Goal: Information Seeking & Learning: Learn about a topic

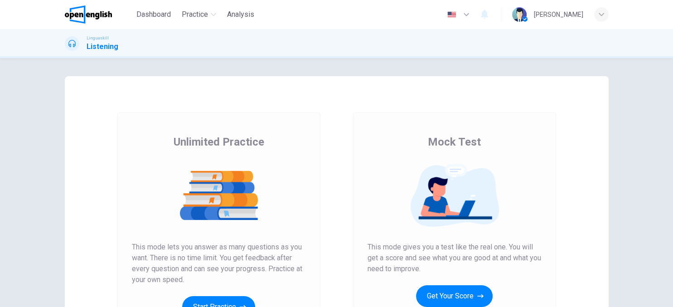
click at [556, 151] on div "Mock Test This mode gives you a test like the real one. You will get a score an…" at bounding box center [455, 233] width 236 height 243
click at [214, 299] on button "Start Practice" at bounding box center [218, 307] width 73 height 22
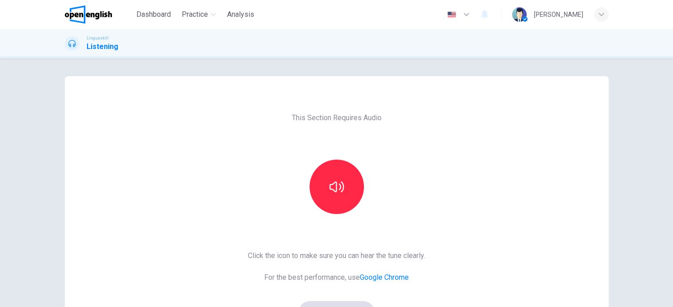
click at [456, 165] on div "This Section Requires Audio Click the icon to make sure you can hear the tune c…" at bounding box center [337, 233] width 544 height 315
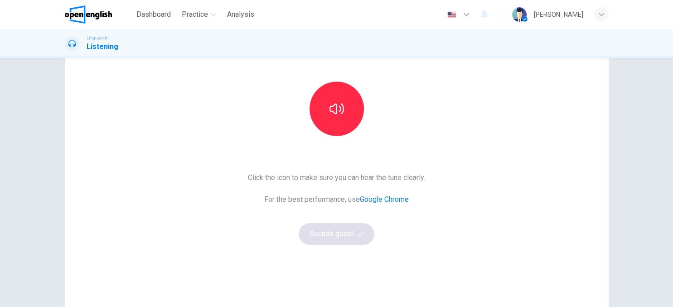
scroll to position [104, 0]
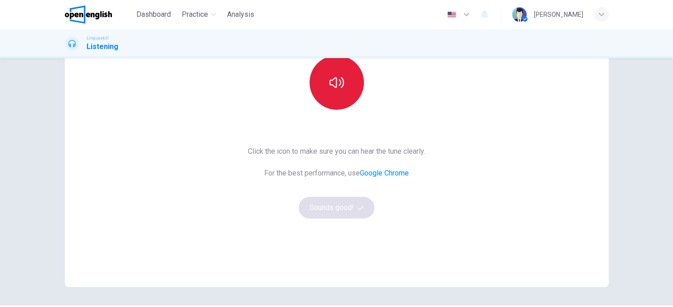
click at [323, 89] on button "button" at bounding box center [337, 82] width 54 height 54
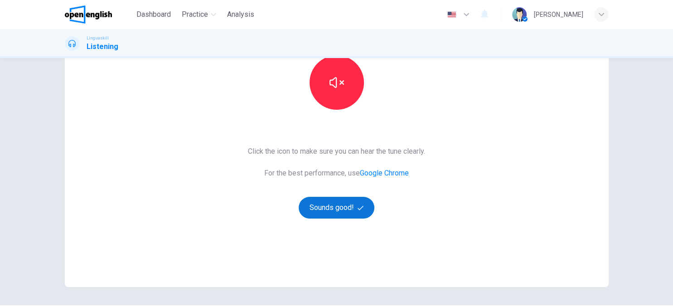
click at [331, 200] on button "Sounds good!" at bounding box center [337, 208] width 76 height 22
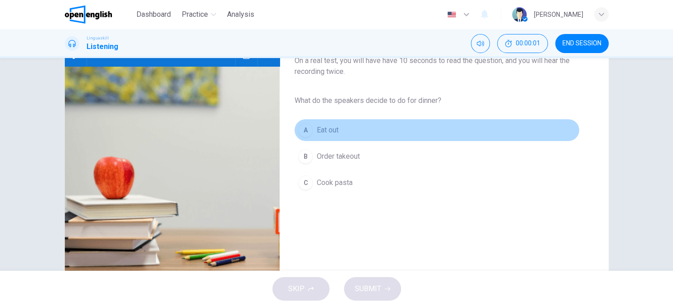
click at [478, 136] on button "A Eat out" at bounding box center [436, 130] width 285 height 23
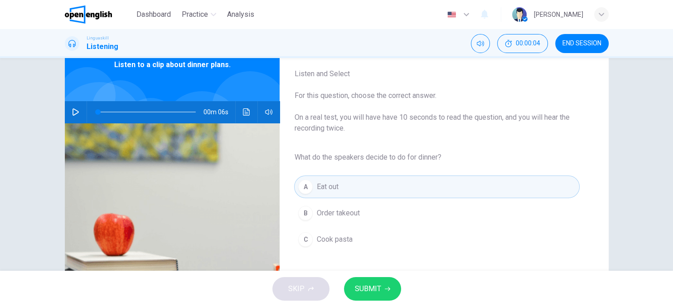
scroll to position [52, 0]
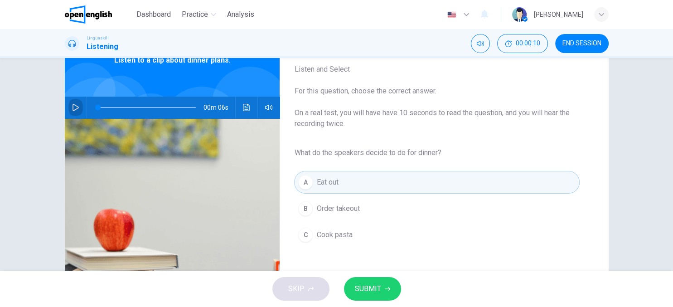
click at [73, 105] on icon "button" at bounding box center [76, 107] width 6 height 7
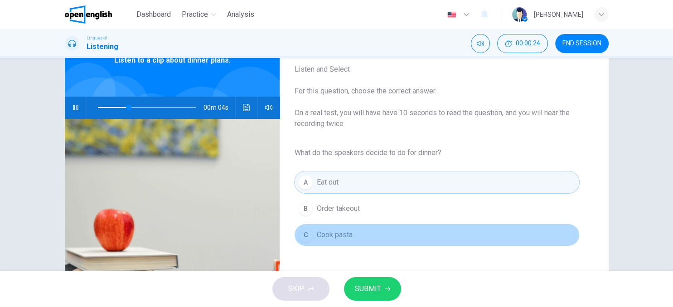
click at [299, 237] on button "C Cook pasta" at bounding box center [436, 235] width 285 height 23
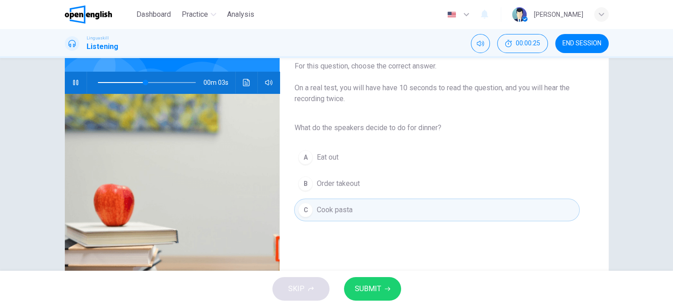
scroll to position [83, 0]
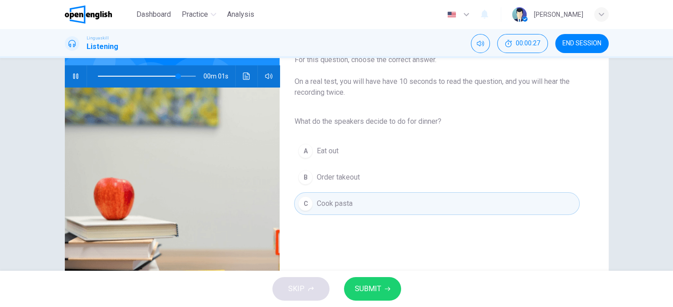
type input "*"
click at [371, 285] on span "SUBMIT" at bounding box center [368, 289] width 26 height 13
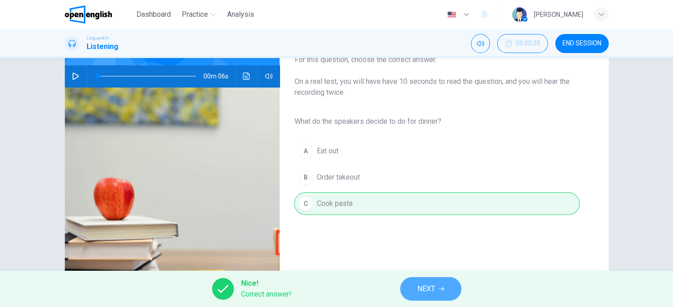
click at [443, 289] on icon "button" at bounding box center [441, 289] width 5 height 4
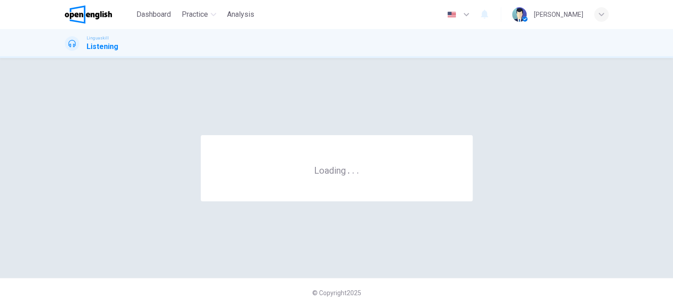
scroll to position [0, 0]
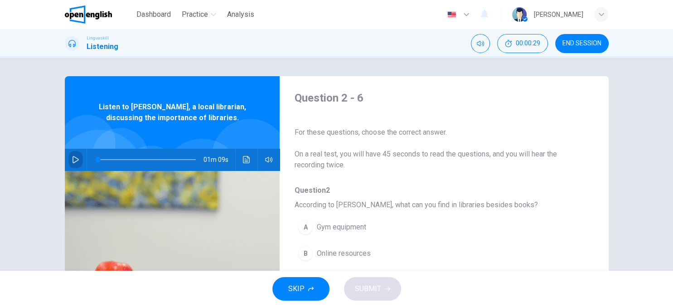
click at [78, 159] on icon "button" at bounding box center [75, 159] width 7 height 7
click at [344, 169] on span "On a real test, you will have 45 seconds to read the questions, and you will he…" at bounding box center [436, 160] width 285 height 22
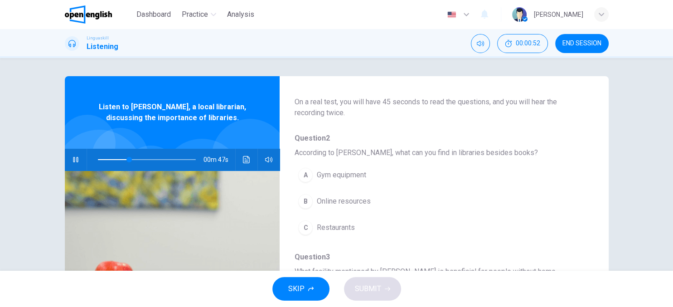
scroll to position [78, 0]
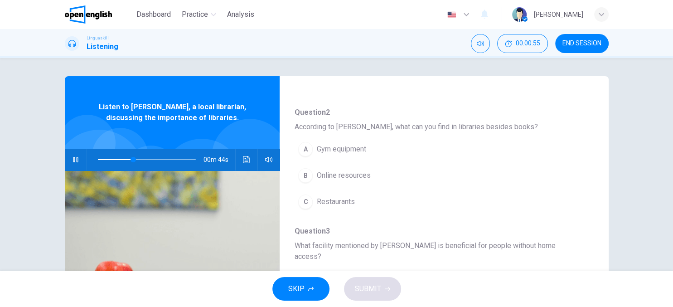
drag, startPoint x: 419, startPoint y: 127, endPoint x: 495, endPoint y: 126, distance: 76.6
click at [495, 126] on span "According to Tom, what can you find in libraries besides books?" at bounding box center [436, 127] width 285 height 11
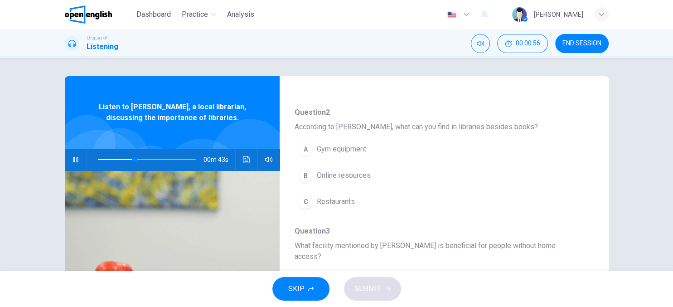
click at [495, 126] on span "According to Tom, what can you find in libraries besides books?" at bounding box center [436, 127] width 285 height 11
drag, startPoint x: 360, startPoint y: 129, endPoint x: 448, endPoint y: 134, distance: 89.0
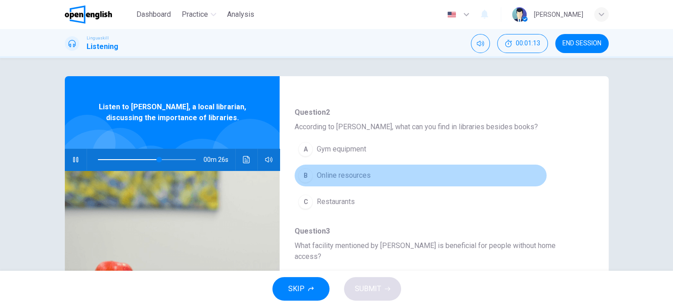
click at [346, 178] on span "Online resources" at bounding box center [344, 175] width 54 height 11
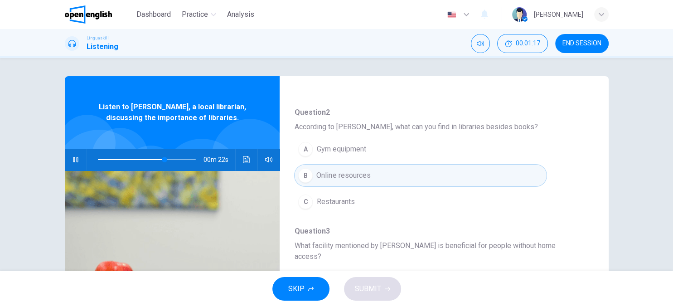
type input "**"
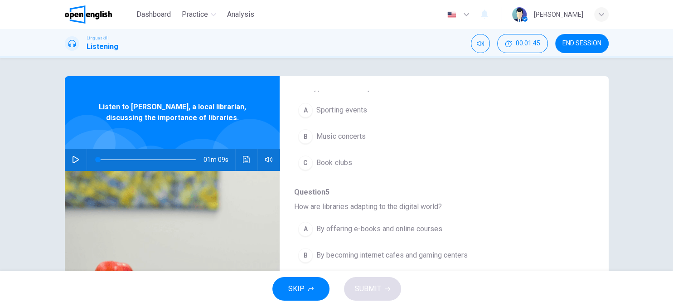
scroll to position [388, 0]
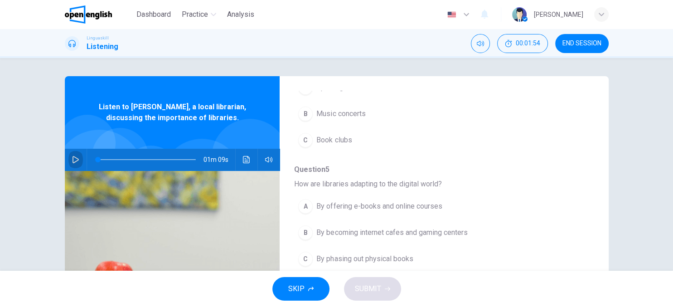
click at [79, 159] on icon "button" at bounding box center [75, 159] width 7 height 7
click at [432, 179] on span "How are libraries adapting to the digital world?" at bounding box center [436, 184] width 285 height 11
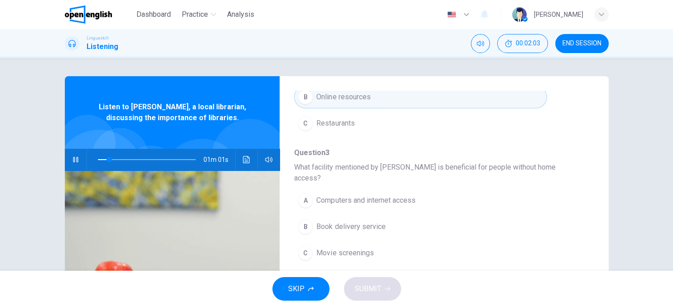
scroll to position [183, 0]
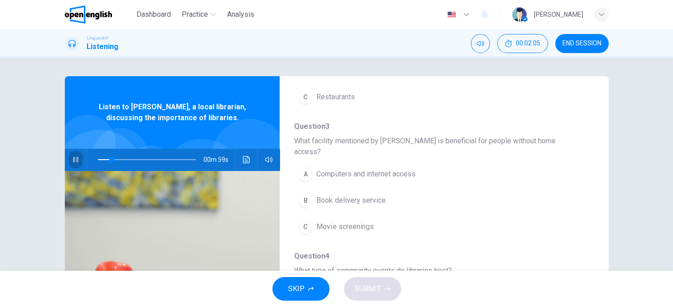
click at [74, 160] on icon "button" at bounding box center [75, 159] width 7 height 7
click at [70, 162] on button "button" at bounding box center [75, 160] width 15 height 22
click at [333, 108] on div "A Gym equipment B Online resources C Restaurants" at bounding box center [436, 70] width 285 height 79
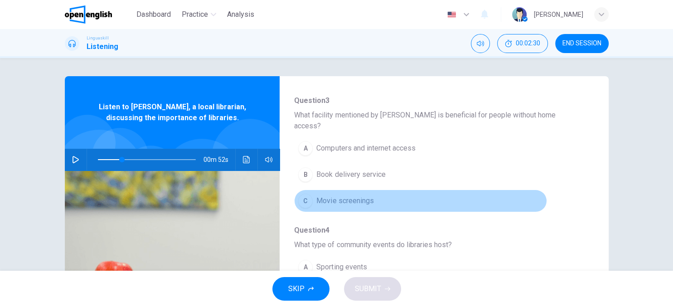
click at [342, 190] on button "C Movie screenings" at bounding box center [420, 201] width 253 height 23
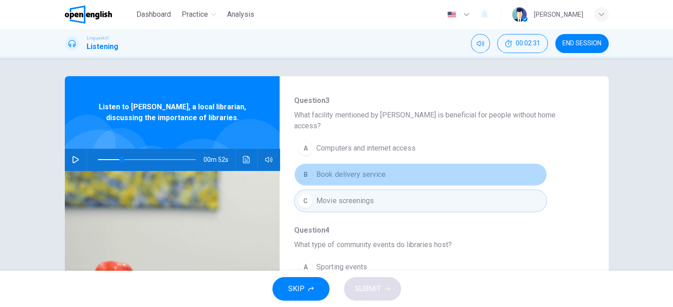
click at [327, 169] on span "Book delivery service" at bounding box center [351, 174] width 69 height 11
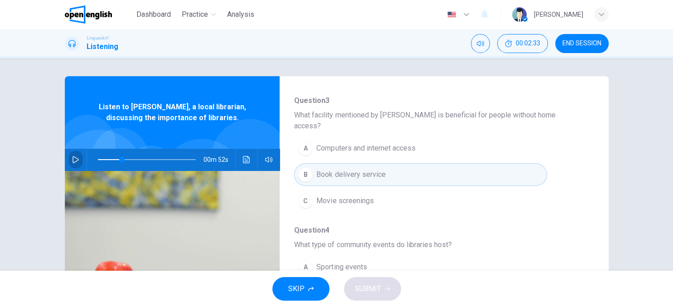
click at [77, 160] on icon "button" at bounding box center [75, 159] width 7 height 7
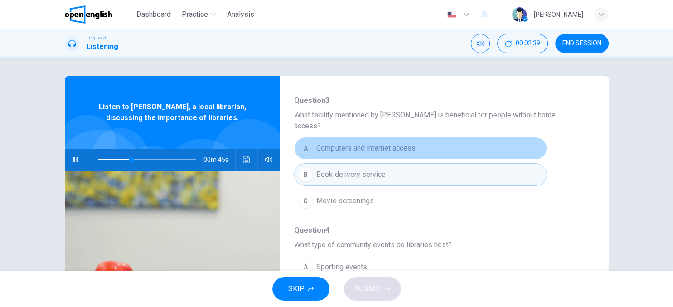
click at [365, 143] on span "Computers and internet access" at bounding box center [366, 148] width 99 height 11
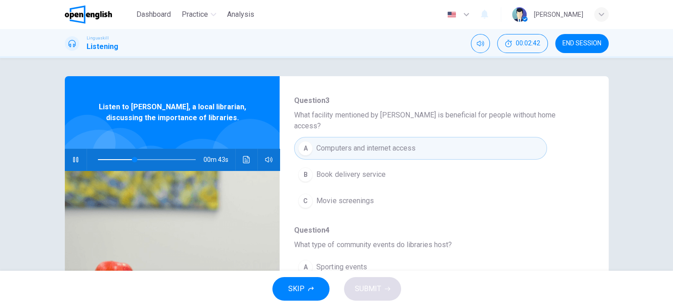
scroll to position [0, 0]
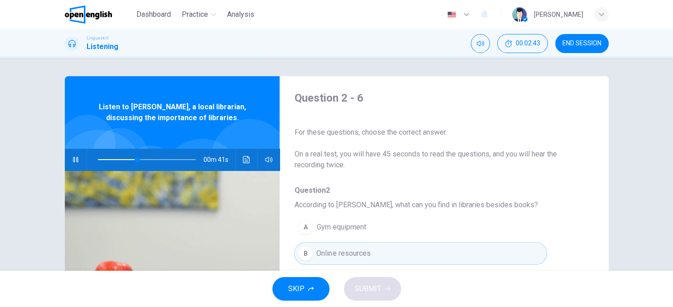
click at [546, 210] on span "According to Tom, what can you find in libraries besides books?" at bounding box center [436, 205] width 285 height 11
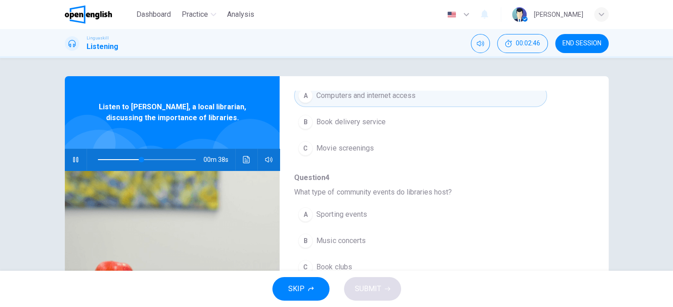
scroll to position [287, 0]
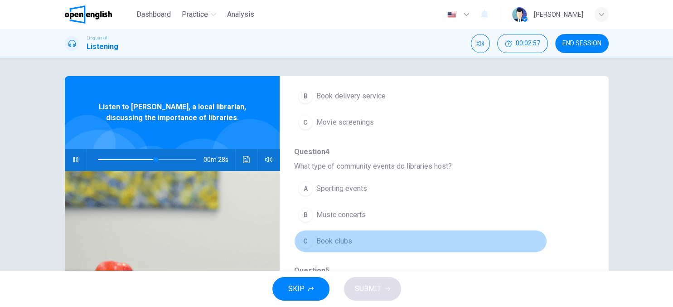
click at [364, 230] on button "C Book clubs" at bounding box center [420, 241] width 253 height 23
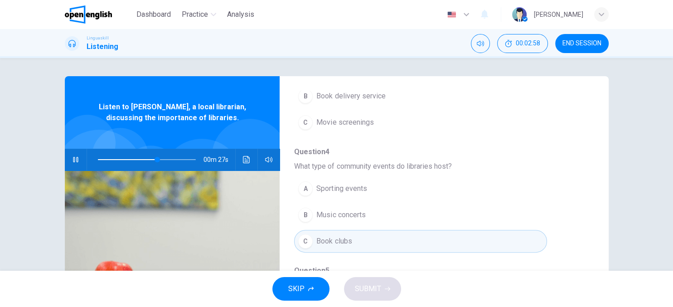
click at [523, 265] on span "Question 5" at bounding box center [436, 270] width 285 height 11
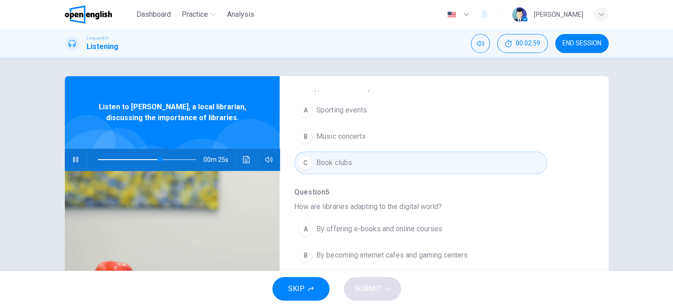
scroll to position [388, 0]
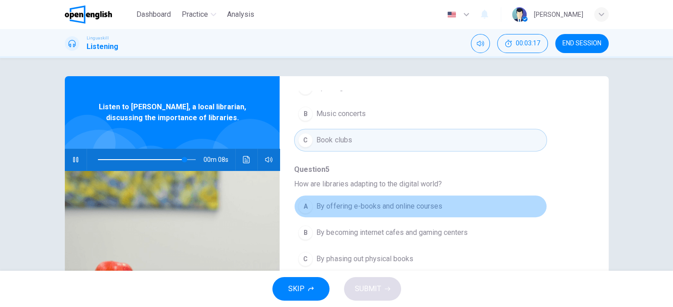
click at [389, 201] on span "By offering e-books and online courses" at bounding box center [380, 206] width 126 height 11
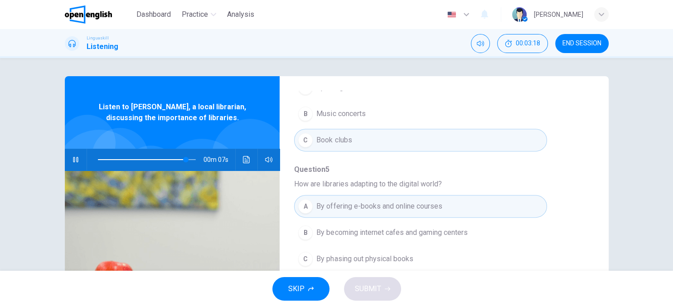
click at [563, 244] on div "A By offering e-books and online courses B By becoming internet cafes and gamin…" at bounding box center [436, 232] width 285 height 79
click at [578, 247] on div "A By offering e-books and online courses B By becoming internet cafes and gamin…" at bounding box center [436, 232] width 285 height 79
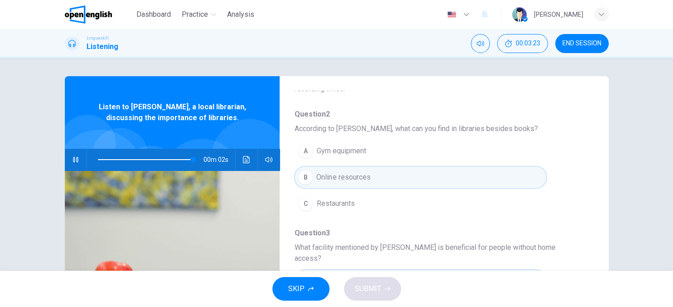
scroll to position [75, 0]
click at [73, 162] on icon "button" at bounding box center [76, 159] width 6 height 7
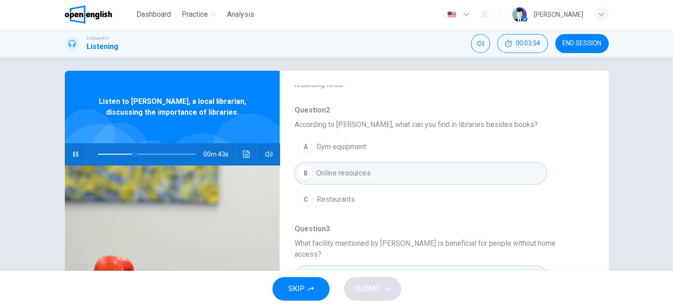
scroll to position [0, 0]
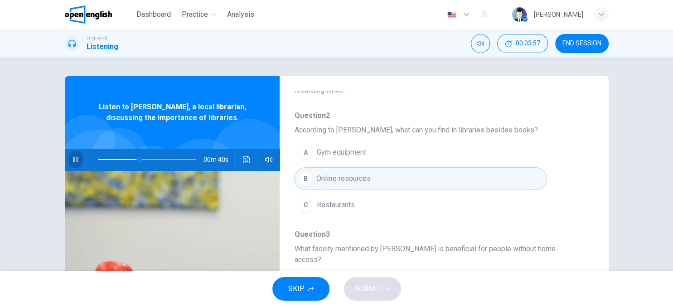
click at [75, 156] on button "button" at bounding box center [75, 160] width 15 height 22
drag, startPoint x: 588, startPoint y: 197, endPoint x: 593, endPoint y: 201, distance: 6.1
click at [593, 201] on div "Question 2 - 6 For these questions, choose the correct answer. On a real test, …" at bounding box center [437, 159] width 314 height 286
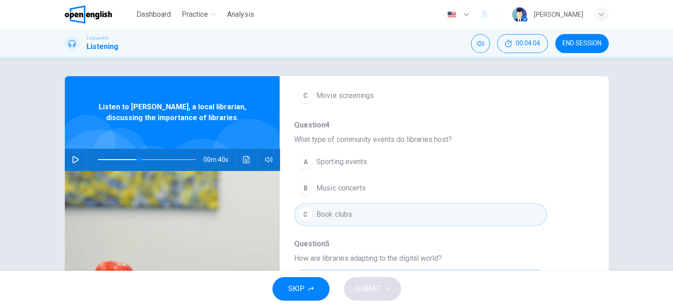
scroll to position [75, 0]
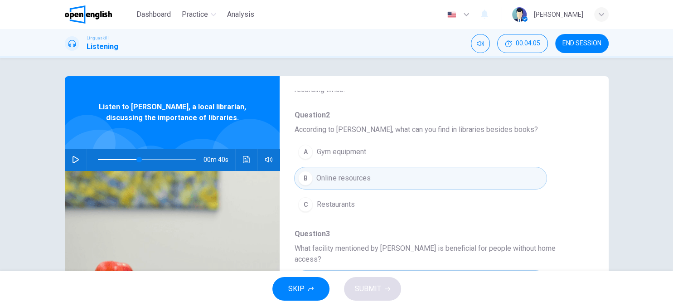
click at [509, 289] on div "Dashboard Practice Analysis English ** ​ GABRIEL M. Linguaskill Listening 00:04…" at bounding box center [336, 153] width 673 height 307
click at [649, 139] on div "Question 2 - 6 For these questions, choose the correct answer. On a real test, …" at bounding box center [336, 164] width 673 height 213
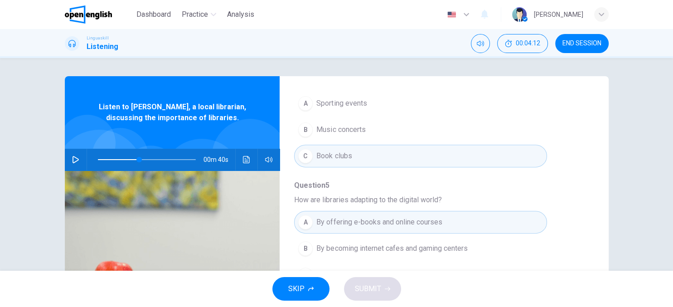
scroll to position [388, 0]
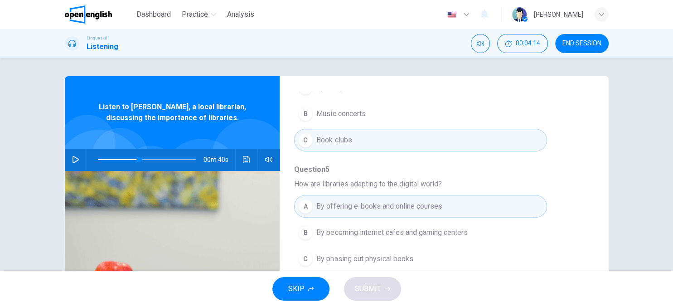
click at [377, 282] on div "SKIP SUBMIT" at bounding box center [336, 289] width 673 height 36
drag, startPoint x: 377, startPoint y: 282, endPoint x: 386, endPoint y: 200, distance: 82.1
click at [386, 200] on div "Dashboard Practice Analysis English ** ​ GABRIEL M. Linguaskill Listening 00:04…" at bounding box center [336, 153] width 673 height 307
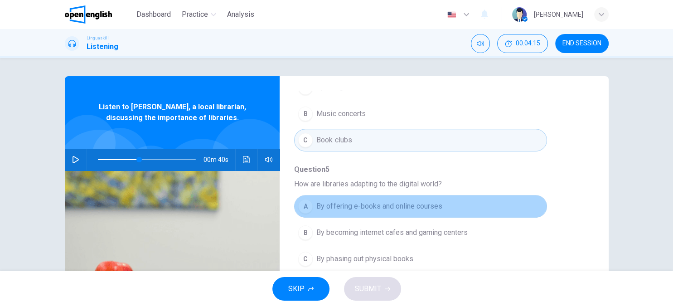
click at [386, 200] on button "A By offering e-books and online courses" at bounding box center [420, 206] width 253 height 23
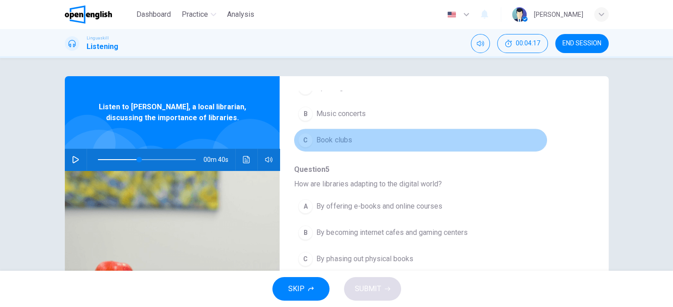
click at [373, 133] on button "C Book clubs" at bounding box center [420, 140] width 253 height 23
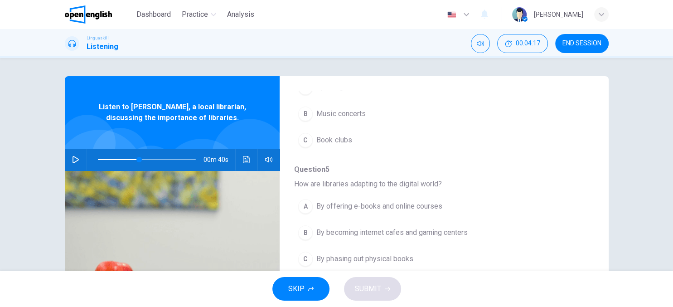
click at [373, 133] on button "C Book clubs" at bounding box center [420, 140] width 253 height 23
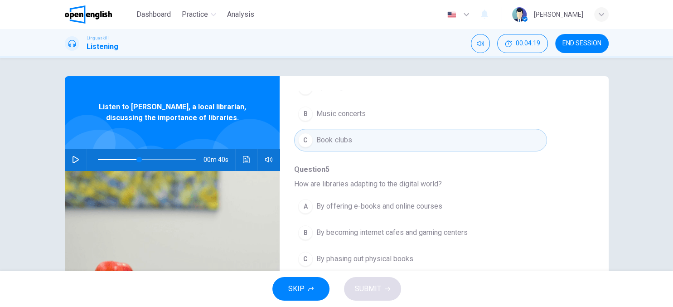
click at [357, 201] on span "By offering e-books and online courses" at bounding box center [380, 206] width 126 height 11
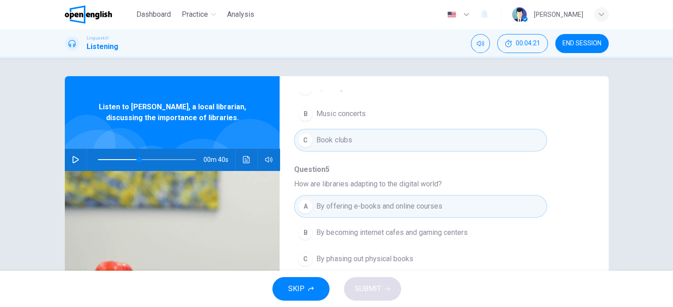
click at [578, 196] on div "A By offering e-books and online courses B By becoming internet cafes and gamin…" at bounding box center [436, 232] width 285 height 79
click at [286, 160] on div "Question 2 - 6 For these questions, choose the correct answer. On a real test, …" at bounding box center [437, 234] width 314 height 286
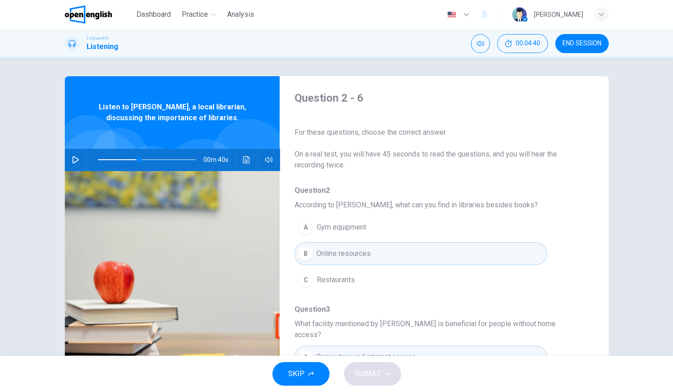
scroll to position [26, 0]
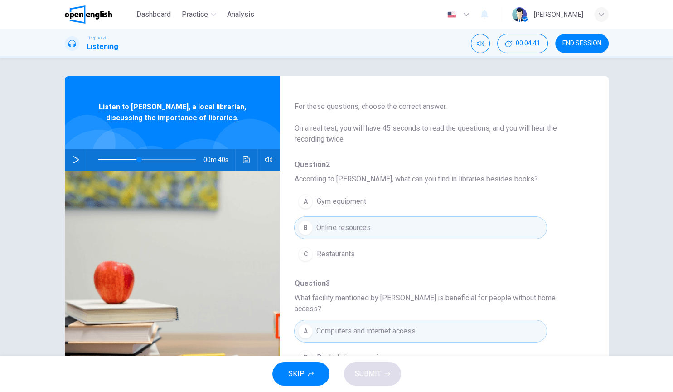
click at [360, 307] on div "SKIP SUBMIT" at bounding box center [336, 374] width 673 height 36
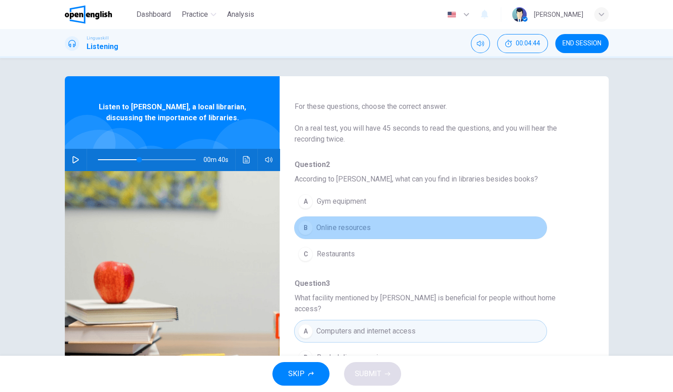
click at [321, 228] on span "Online resources" at bounding box center [344, 227] width 54 height 11
click at [353, 231] on span "Online resources" at bounding box center [344, 227] width 54 height 11
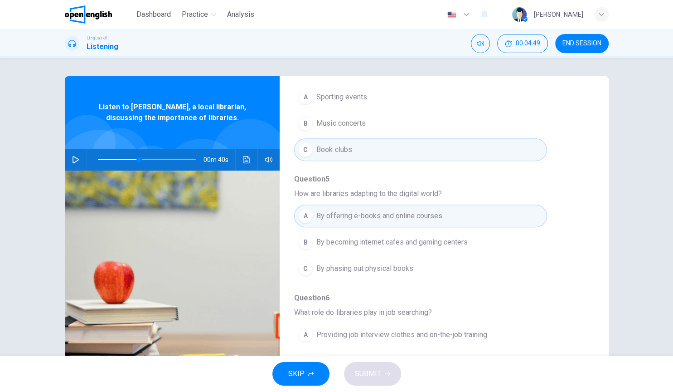
scroll to position [388, 0]
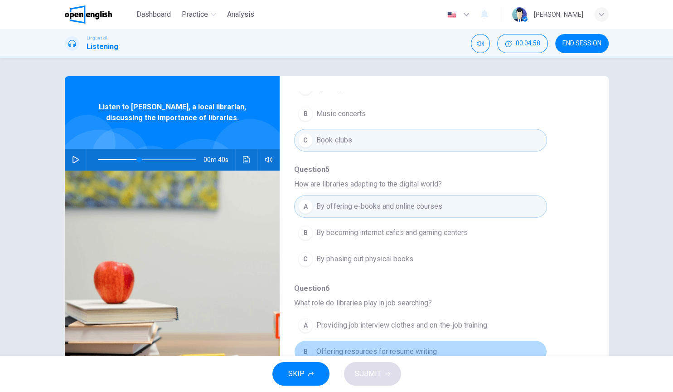
click at [370, 307] on span "Offering resources for resume writing" at bounding box center [377, 351] width 120 height 11
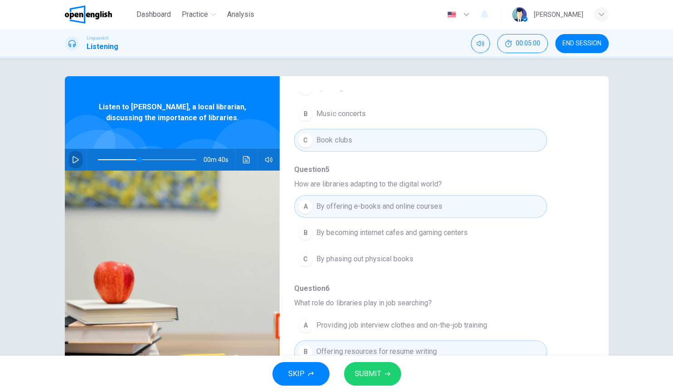
click at [72, 157] on icon "button" at bounding box center [75, 159] width 7 height 7
click at [170, 160] on span at bounding box center [147, 159] width 98 height 13
click at [169, 158] on span at bounding box center [147, 159] width 98 height 13
click at [386, 307] on icon "button" at bounding box center [387, 373] width 5 height 5
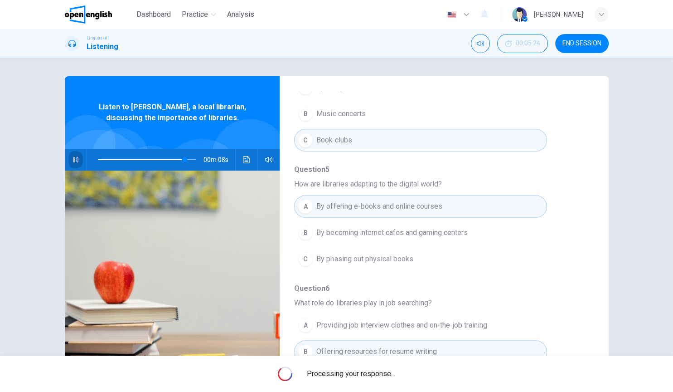
click at [75, 158] on icon "button" at bounding box center [75, 159] width 7 height 7
type input "**"
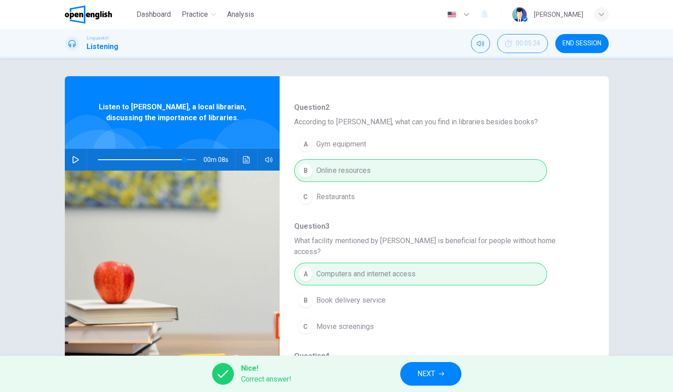
scroll to position [95, 0]
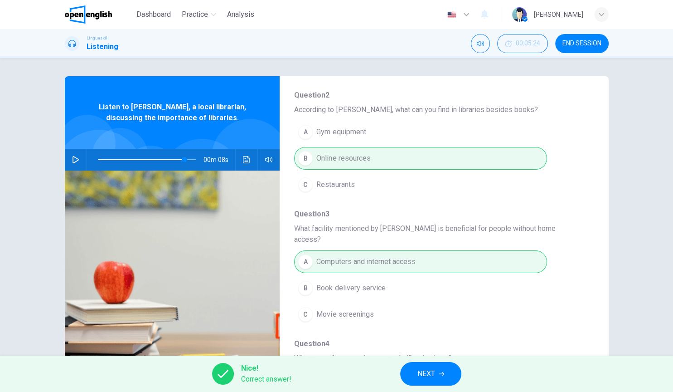
click at [420, 307] on button "NEXT" at bounding box center [430, 374] width 61 height 24
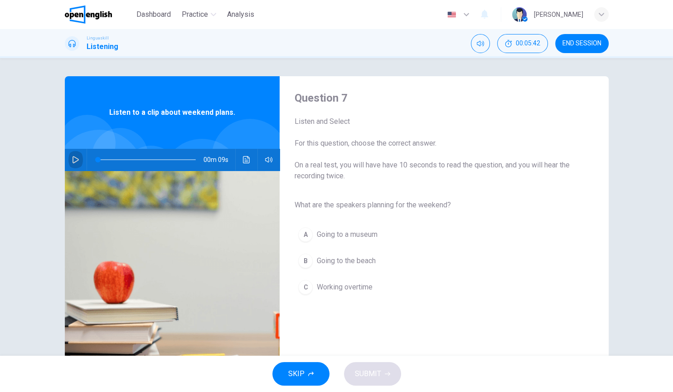
click at [75, 157] on icon "button" at bounding box center [76, 159] width 6 height 7
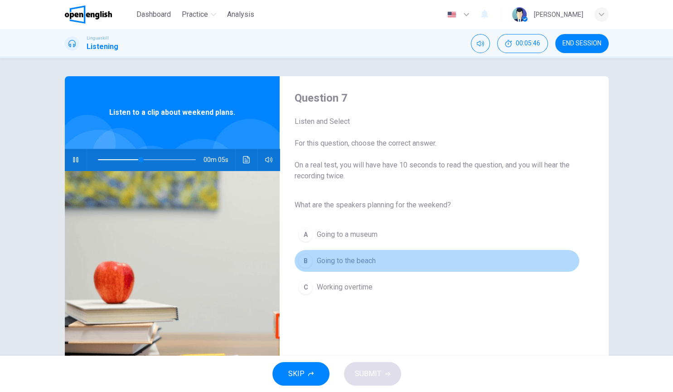
click at [346, 262] on span "Going to the beach" at bounding box center [346, 260] width 59 height 11
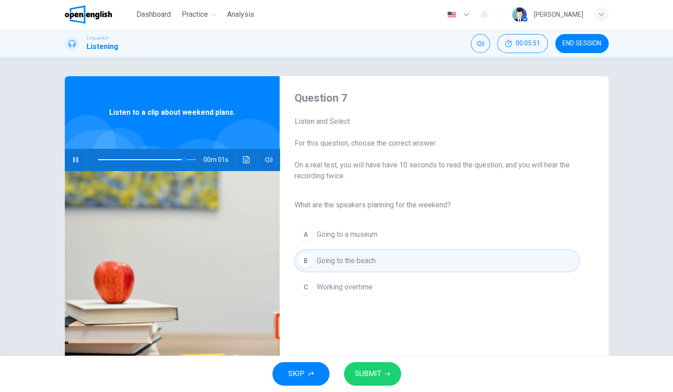
type input "*"
click at [363, 307] on button "SUBMIT" at bounding box center [372, 374] width 57 height 24
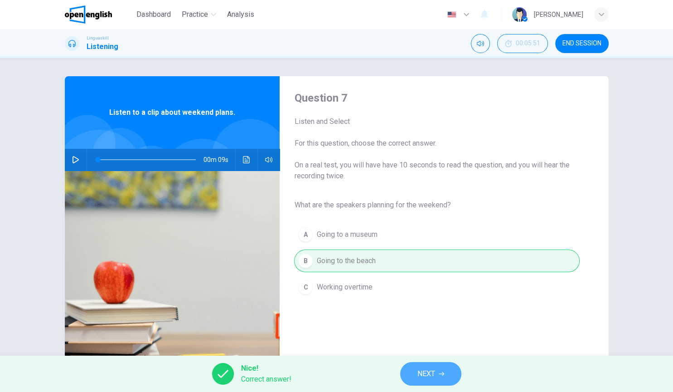
click at [416, 307] on button "NEXT" at bounding box center [430, 374] width 61 height 24
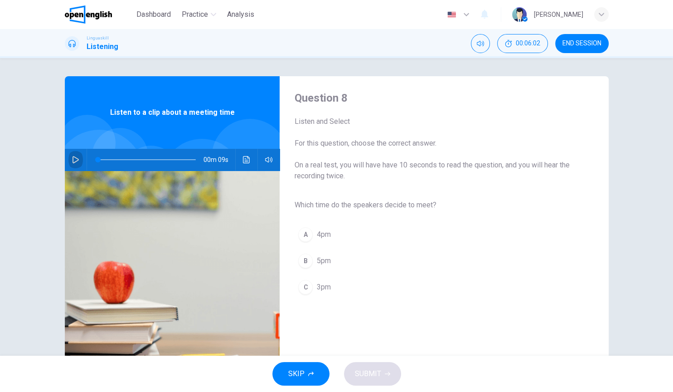
click at [72, 159] on icon "button" at bounding box center [75, 159] width 7 height 7
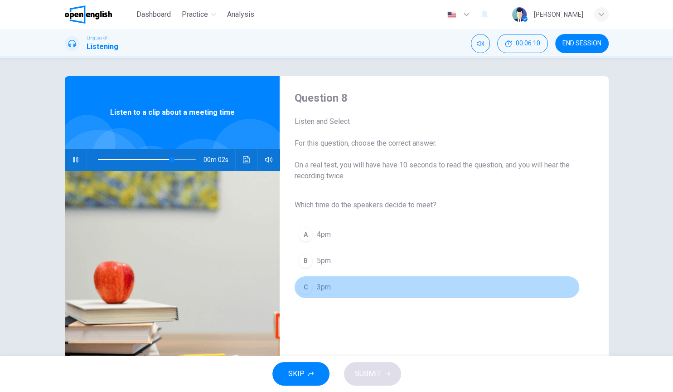
click at [342, 282] on button "C 3pm" at bounding box center [436, 287] width 285 height 23
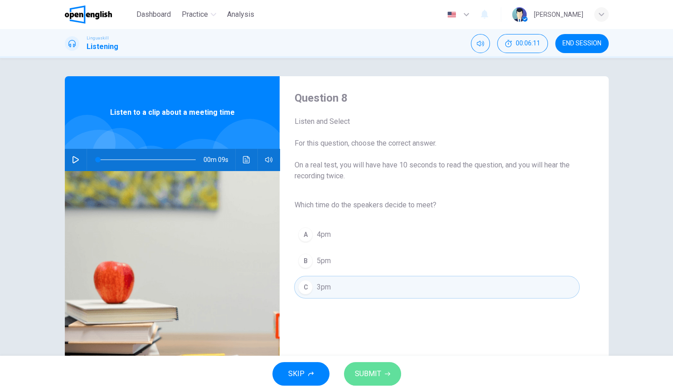
click at [358, 307] on span "SUBMIT" at bounding box center [368, 373] width 26 height 13
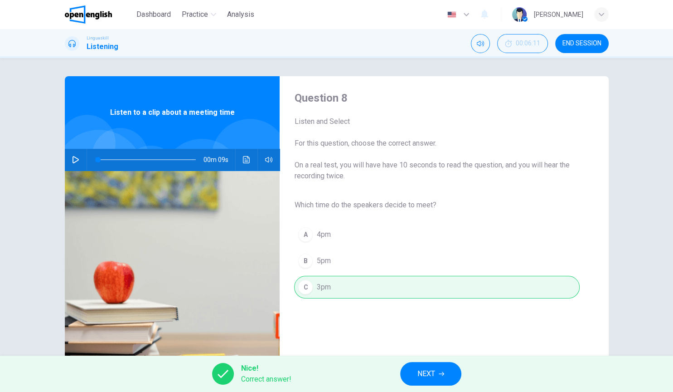
click at [425, 307] on span "NEXT" at bounding box center [427, 373] width 18 height 13
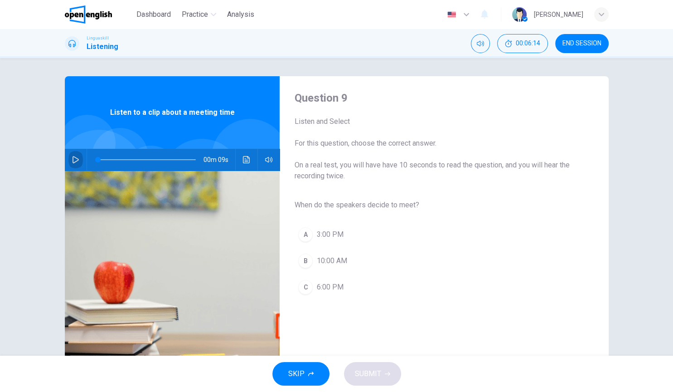
click at [77, 161] on icon "button" at bounding box center [76, 159] width 6 height 7
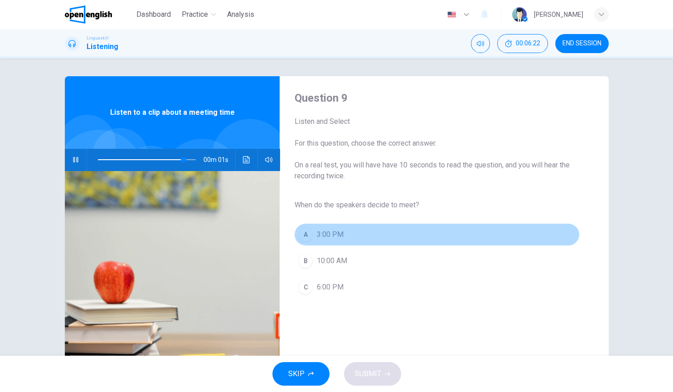
click at [385, 232] on button "A 3:00 PM" at bounding box center [436, 234] width 285 height 23
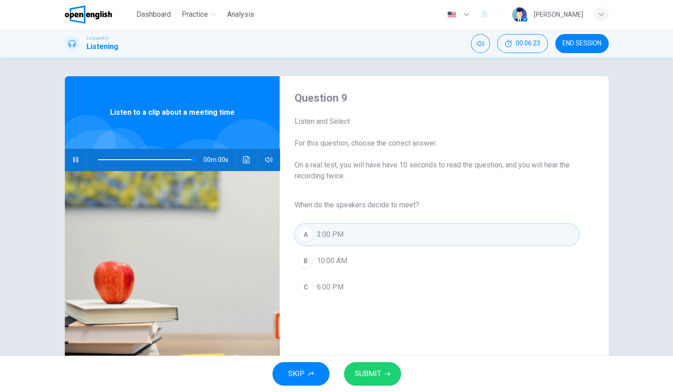
type input "*"
click at [372, 307] on button "SUBMIT" at bounding box center [372, 374] width 57 height 24
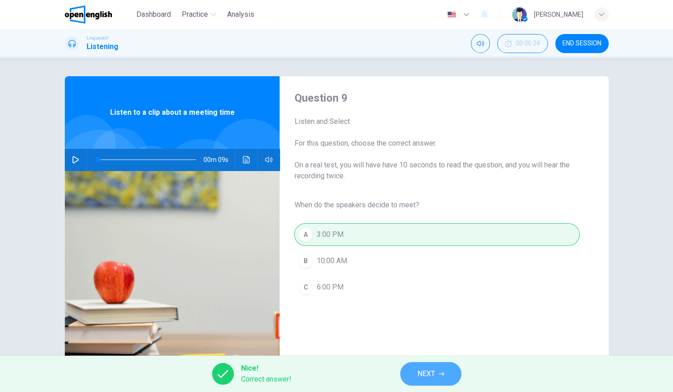
click at [407, 307] on button "NEXT" at bounding box center [430, 374] width 61 height 24
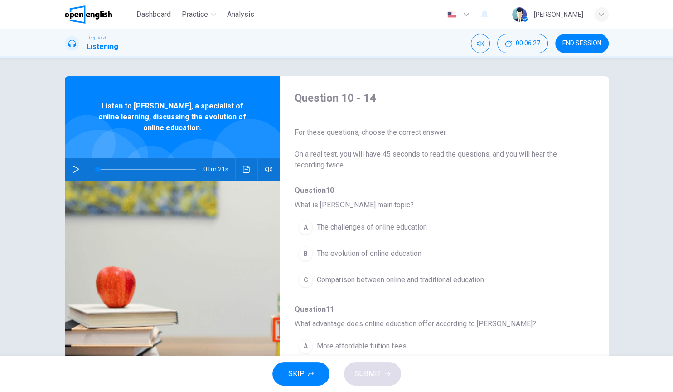
click at [439, 181] on div "Question 10 - 14 For these questions, choose the correct answer. On a real test…" at bounding box center [437, 234] width 314 height 286
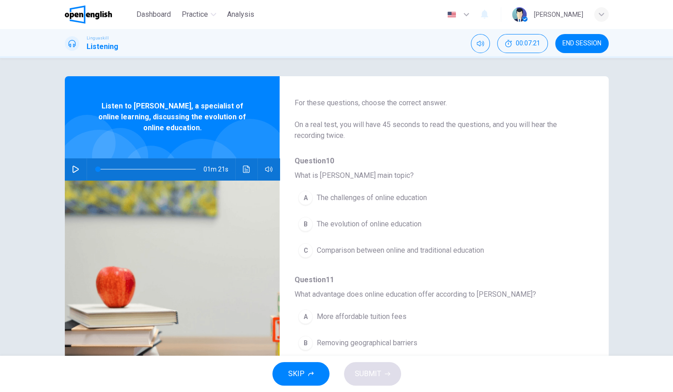
scroll to position [33, 0]
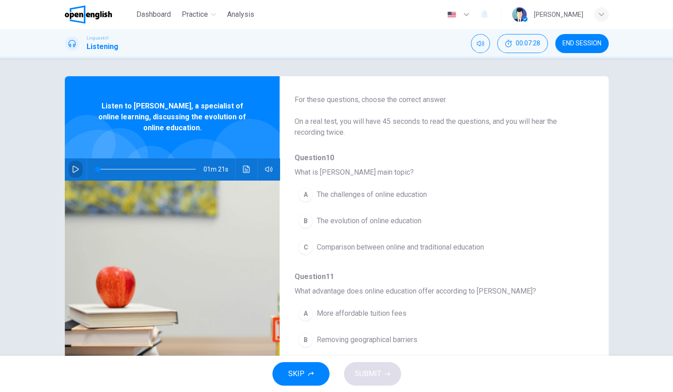
click at [73, 165] on button "button" at bounding box center [75, 169] width 15 height 22
click at [427, 138] on div "Question 10 - 14 For these questions, choose the correct answer. On a real test…" at bounding box center [437, 201] width 314 height 286
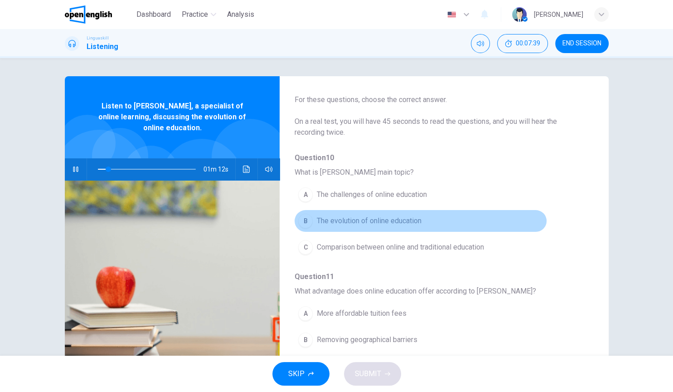
click at [375, 223] on span "The evolution of online education" at bounding box center [369, 220] width 105 height 11
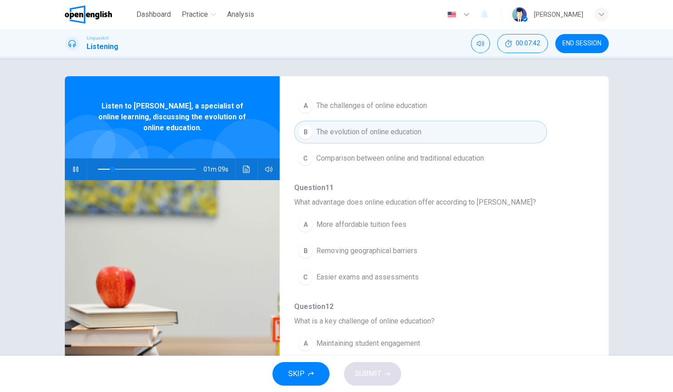
scroll to position [137, 0]
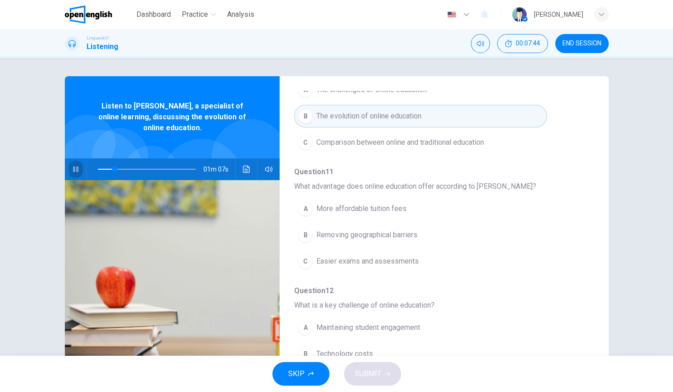
click at [74, 170] on icon "button" at bounding box center [75, 168] width 5 height 5
click at [111, 169] on span at bounding box center [111, 168] width 5 height 5
click at [79, 171] on button "button" at bounding box center [75, 169] width 15 height 22
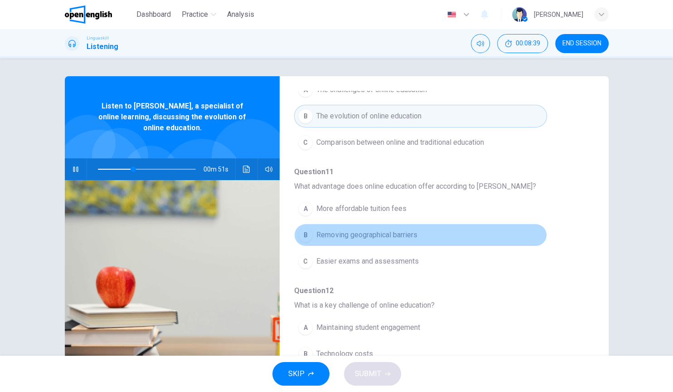
click at [356, 239] on span "Removing geographical barriers" at bounding box center [367, 234] width 101 height 11
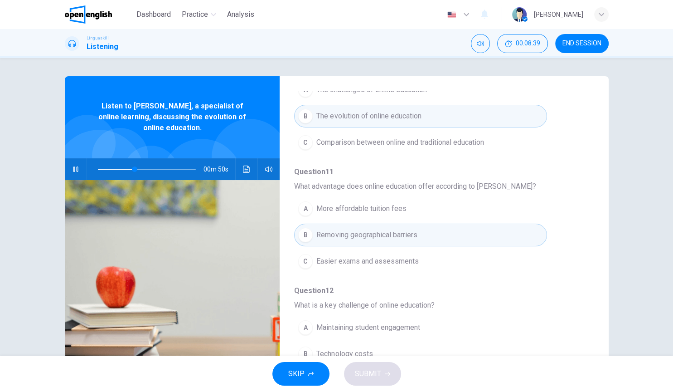
click at [531, 302] on span "What is a key challenge of online education?" at bounding box center [436, 305] width 285 height 11
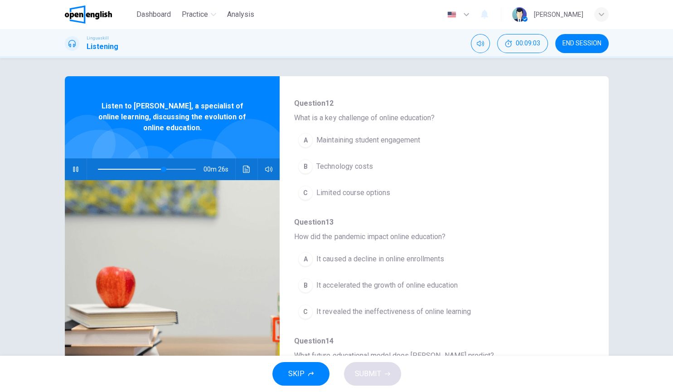
scroll to position [310, 0]
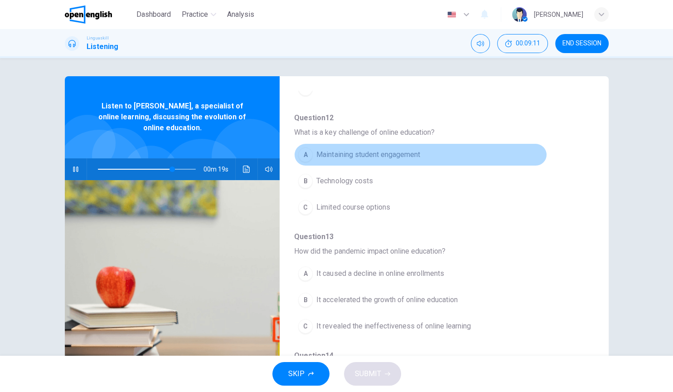
click at [372, 162] on button "A Maintaining student engagement" at bounding box center [420, 154] width 253 height 23
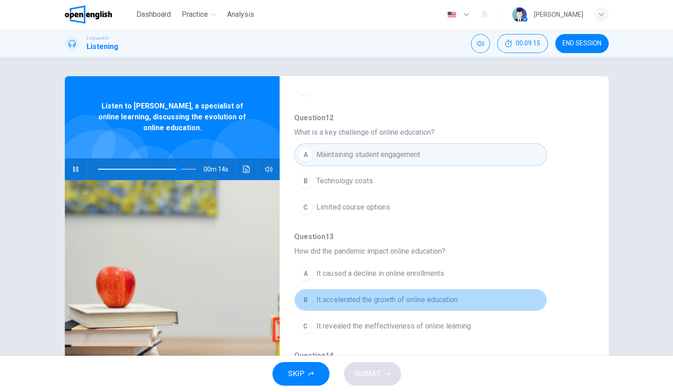
click at [420, 298] on span "It accelerated the growth of online education" at bounding box center [387, 299] width 141 height 11
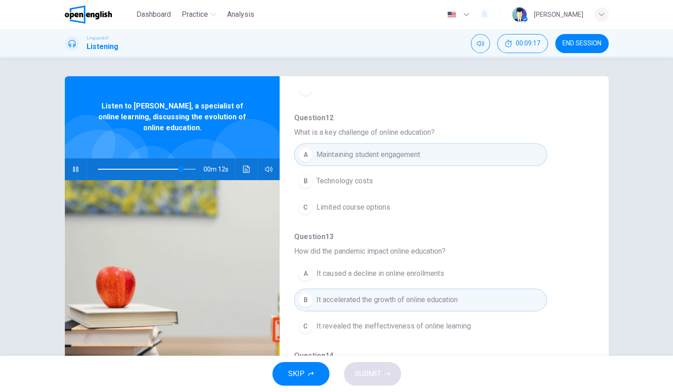
click at [570, 307] on div "Question 10 What is Emma Johnson's main topic? A The challenges of online educa…" at bounding box center [436, 166] width 285 height 583
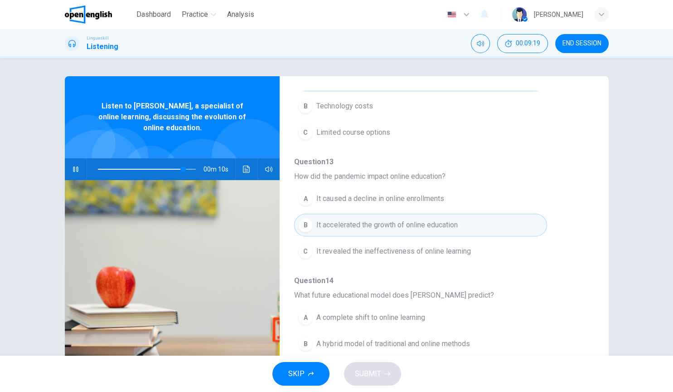
scroll to position [388, 0]
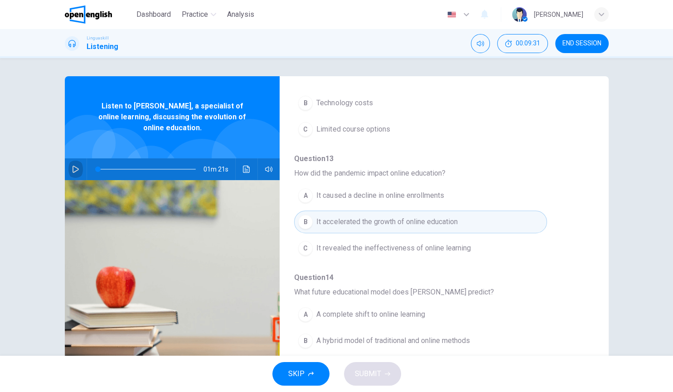
click at [76, 171] on icon "button" at bounding box center [75, 169] width 7 height 7
click at [539, 156] on span "Question 13" at bounding box center [436, 158] width 285 height 11
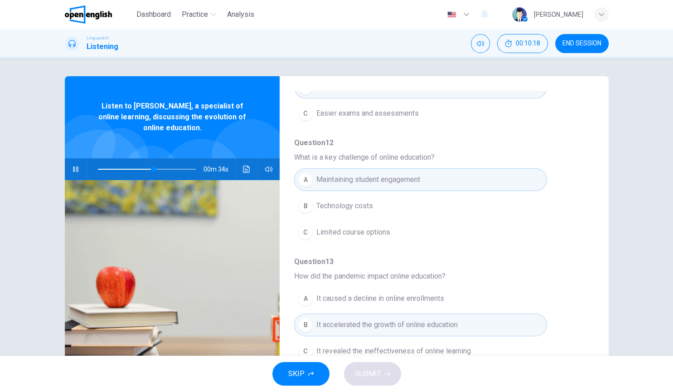
scroll to position [287, 0]
click at [571, 257] on span "Question 13" at bounding box center [436, 259] width 285 height 11
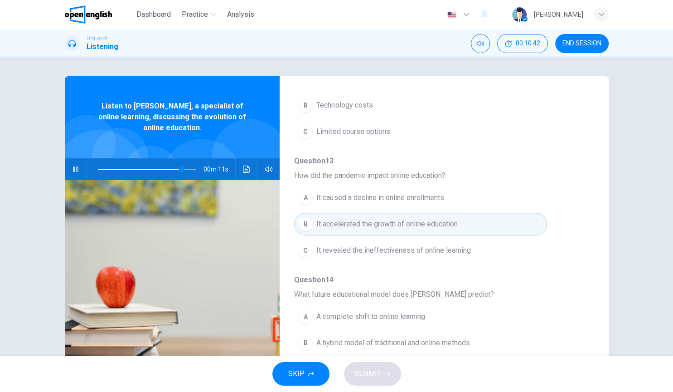
scroll to position [388, 0]
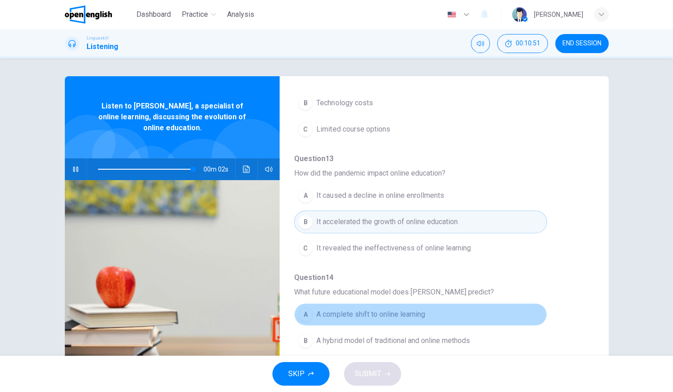
click at [366, 307] on span "A complete shift to online learning" at bounding box center [371, 314] width 108 height 11
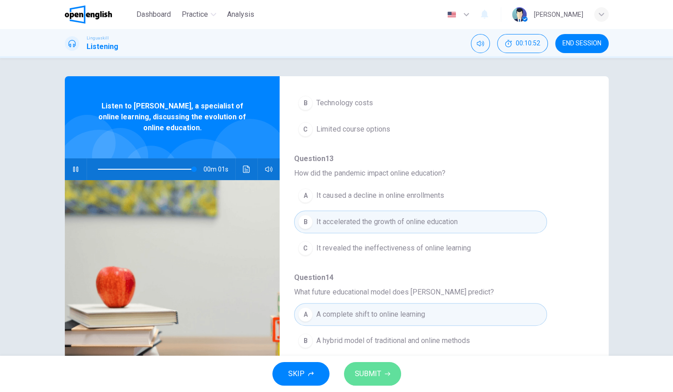
click at [370, 307] on button "SUBMIT" at bounding box center [372, 374] width 57 height 24
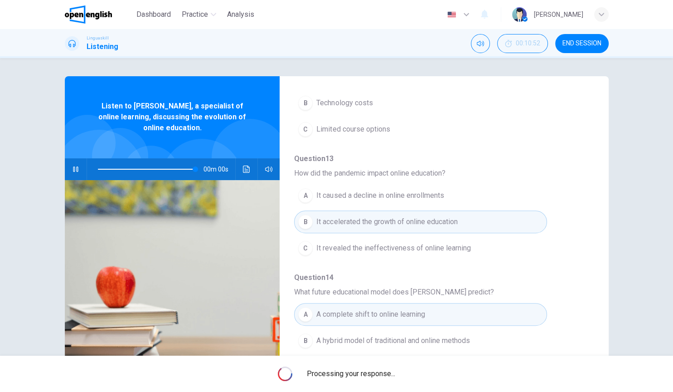
type input "*"
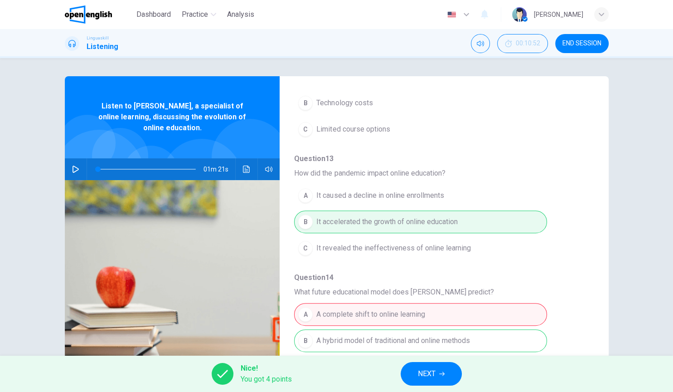
click at [373, 307] on div "A A complete shift to online learning B A hybrid model of traditional and onlin…" at bounding box center [436, 340] width 285 height 79
click at [433, 307] on span "NEXT" at bounding box center [427, 373] width 18 height 13
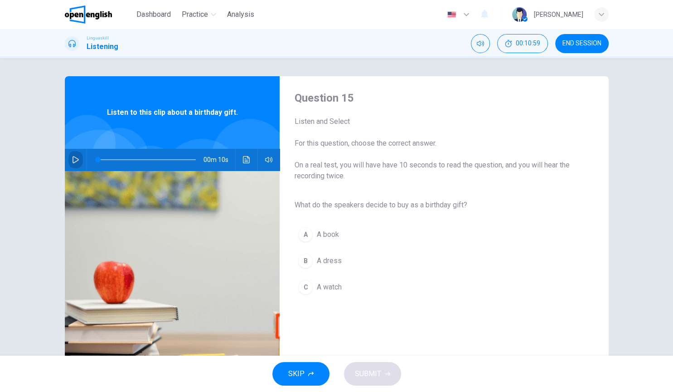
click at [79, 156] on button "button" at bounding box center [75, 160] width 15 height 22
click at [354, 235] on button "A A book" at bounding box center [436, 234] width 285 height 23
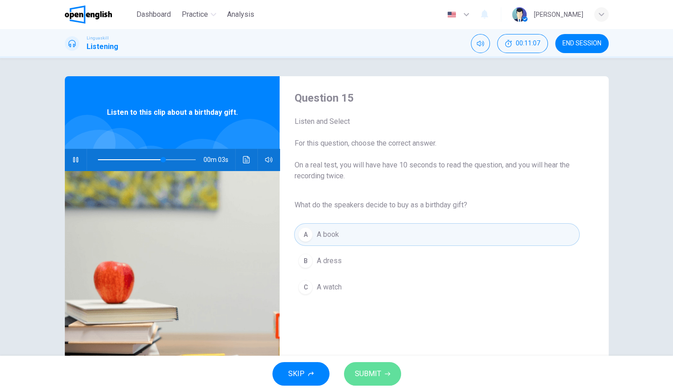
click at [369, 307] on button "SUBMIT" at bounding box center [372, 374] width 57 height 24
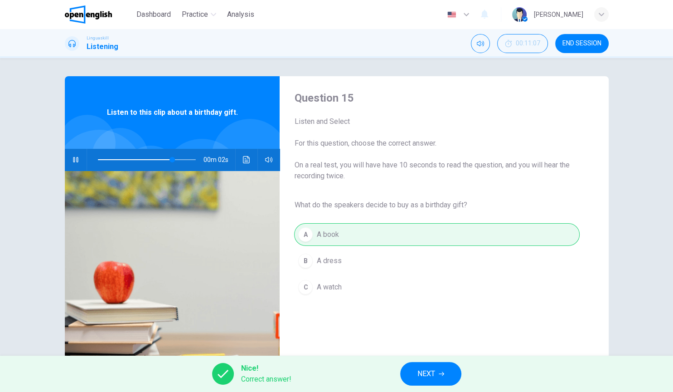
type input "**"
click at [434, 307] on span "NEXT" at bounding box center [427, 373] width 18 height 13
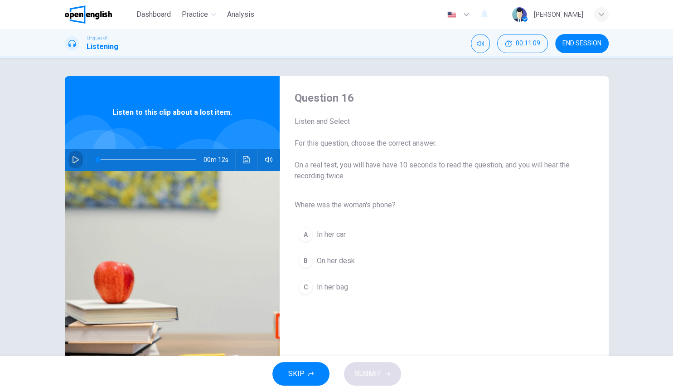
click at [72, 159] on button "button" at bounding box center [75, 160] width 15 height 22
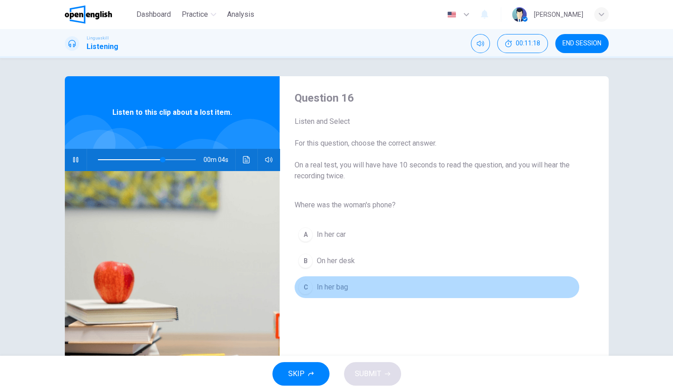
click at [344, 284] on span "In her bag" at bounding box center [332, 287] width 31 height 11
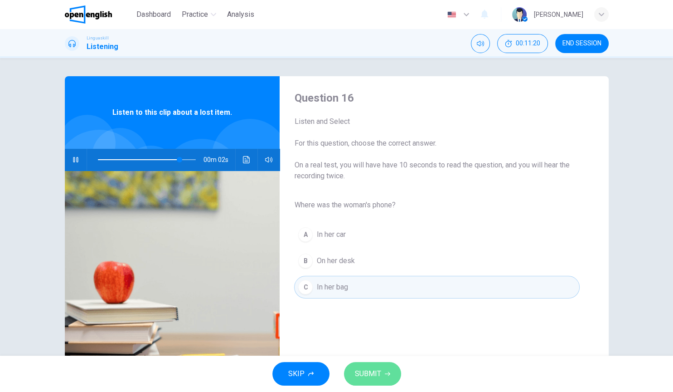
click at [362, 307] on span "SUBMIT" at bounding box center [368, 373] width 26 height 13
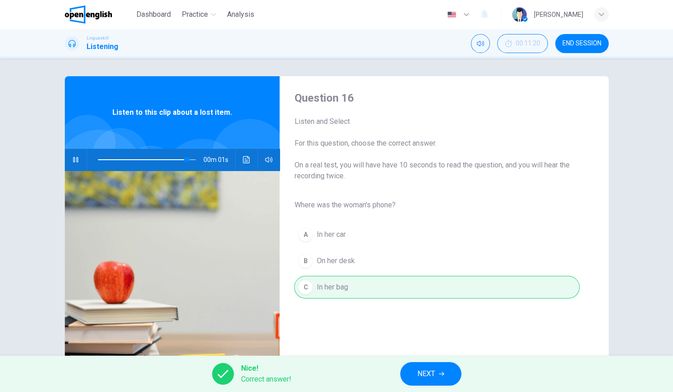
type input "*"
click at [416, 307] on button "NEXT" at bounding box center [430, 374] width 61 height 24
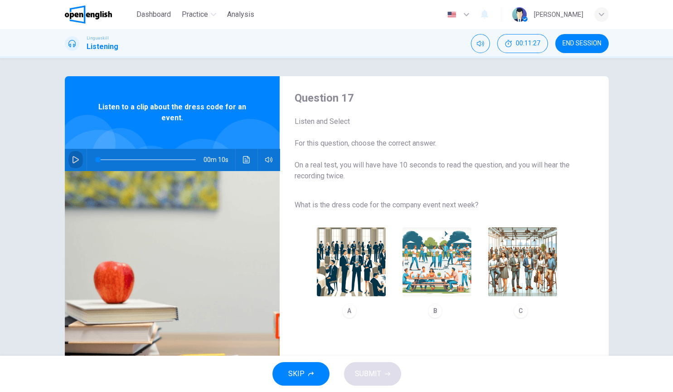
click at [75, 159] on icon "button" at bounding box center [75, 159] width 7 height 7
click at [455, 211] on div "What is the dress code for the company event next week? A B C" at bounding box center [436, 260] width 285 height 128
click at [481, 193] on div "Question 17 Listen and Select For this question, choose the correct answer. On …" at bounding box center [437, 234] width 314 height 286
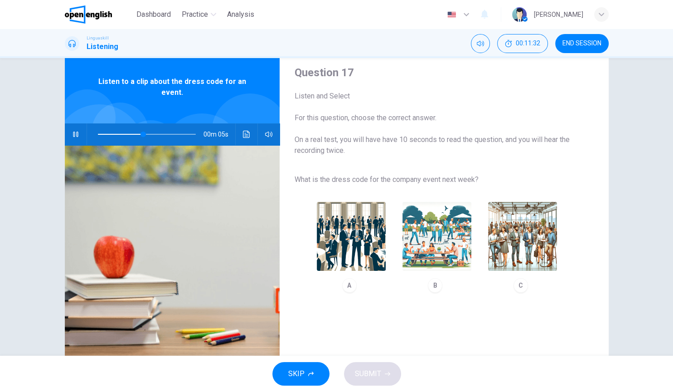
click at [481, 193] on div "Question 17 Listen and Select For this question, choose the correct answer. On …" at bounding box center [437, 208] width 314 height 286
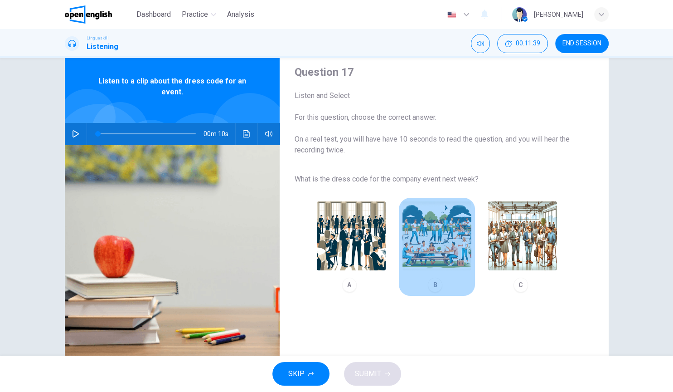
click at [452, 260] on img "button" at bounding box center [437, 235] width 69 height 69
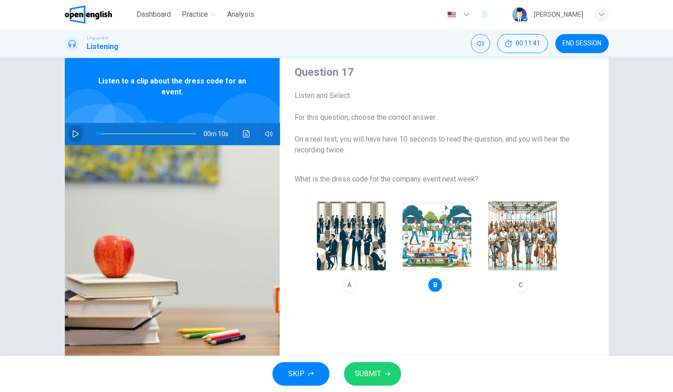
click at [78, 132] on icon "button" at bounding box center [75, 133] width 7 height 7
click at [416, 307] on div "Question 17 Listen and Select For this question, choose the correct answer. On …" at bounding box center [437, 208] width 314 height 286
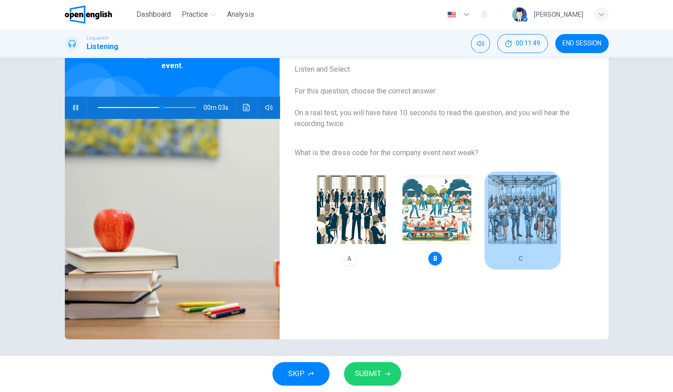
click at [527, 230] on img "button" at bounding box center [522, 209] width 69 height 69
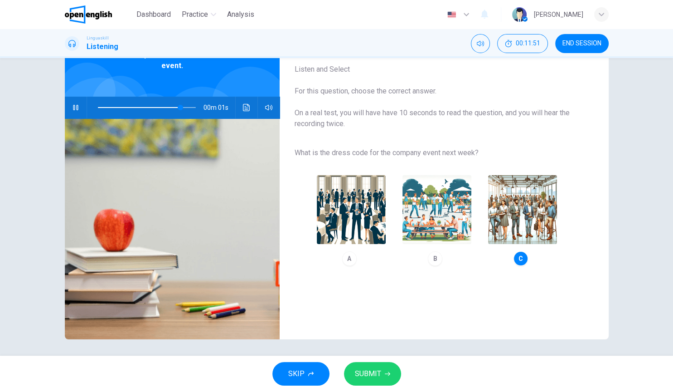
click at [373, 307] on span "SUBMIT" at bounding box center [368, 373] width 26 height 13
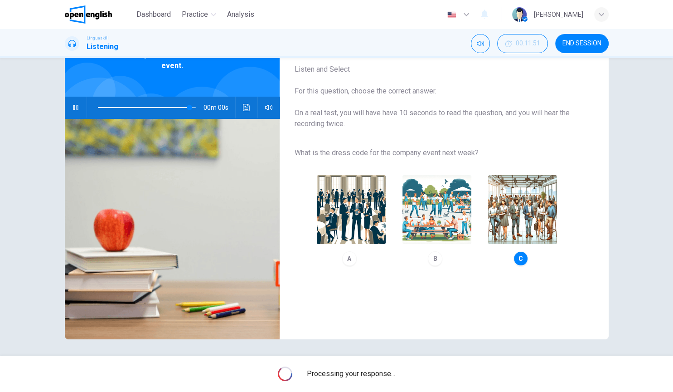
type input "*"
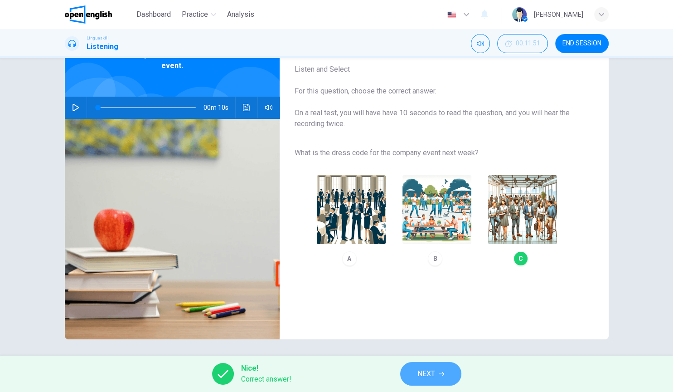
click at [425, 307] on span "NEXT" at bounding box center [427, 373] width 18 height 13
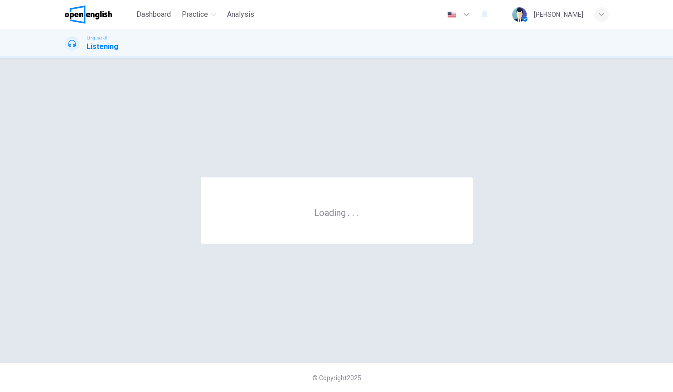
scroll to position [0, 0]
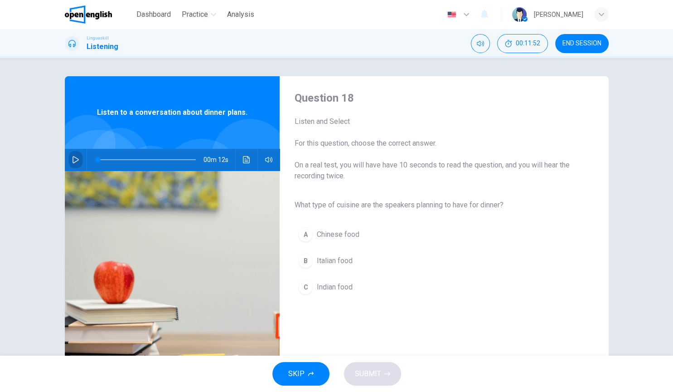
click at [77, 159] on icon "button" at bounding box center [76, 159] width 6 height 7
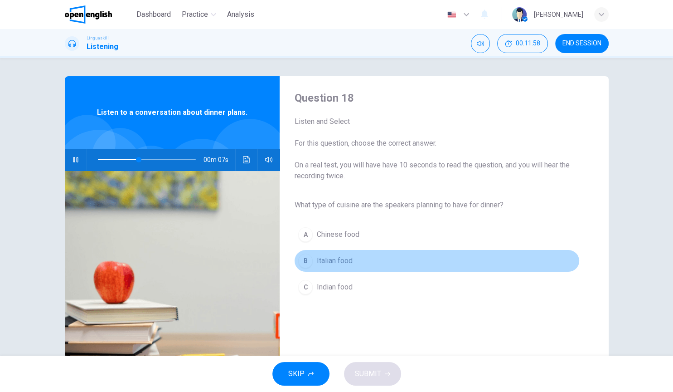
click at [341, 269] on button "B Italian food" at bounding box center [436, 260] width 285 height 23
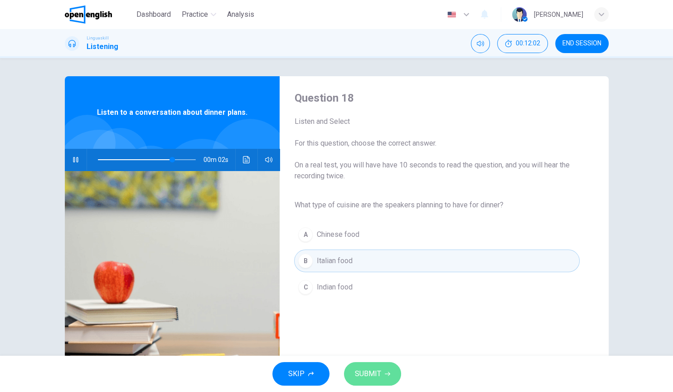
click at [372, 307] on span "SUBMIT" at bounding box center [368, 373] width 26 height 13
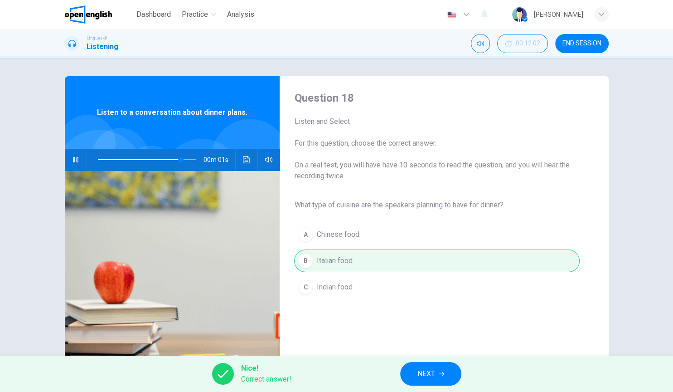
type input "**"
click at [418, 307] on span "NEXT" at bounding box center [427, 373] width 18 height 13
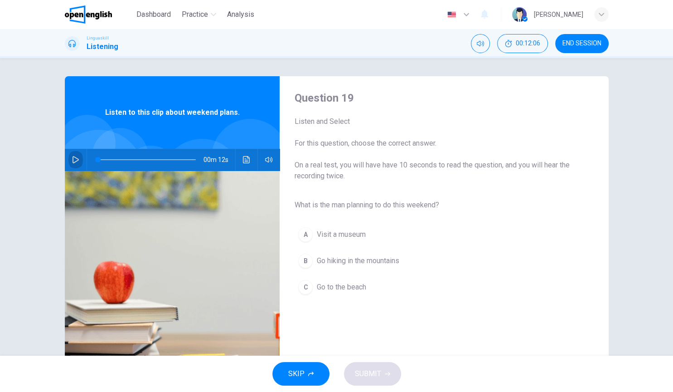
click at [73, 161] on icon "button" at bounding box center [75, 159] width 7 height 7
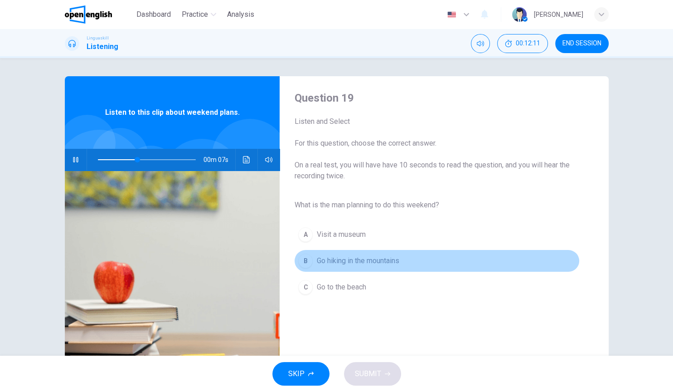
click at [401, 251] on button "B Go hiking in the mountains" at bounding box center [436, 260] width 285 height 23
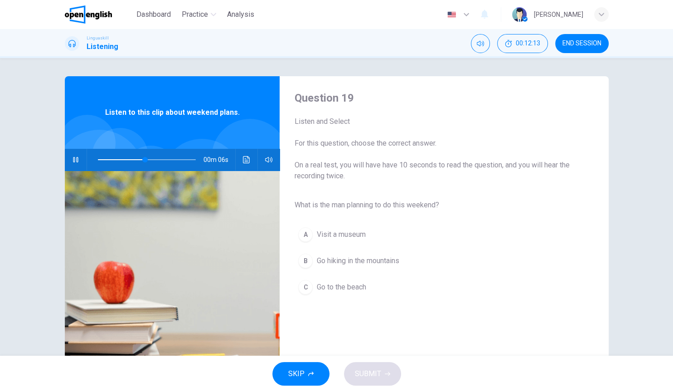
click at [401, 251] on button "B Go hiking in the mountains" at bounding box center [436, 260] width 285 height 23
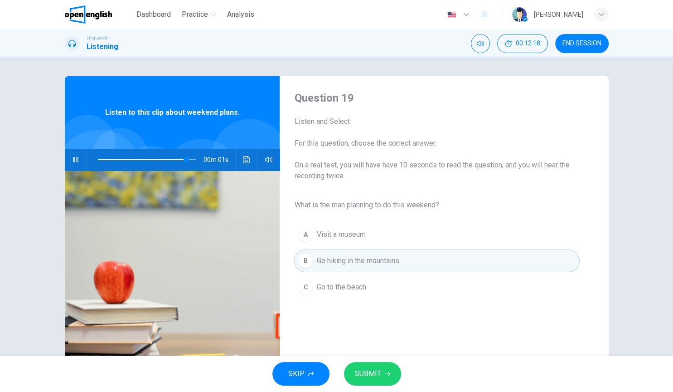
type input "*"
click at [369, 307] on span "SUBMIT" at bounding box center [368, 373] width 26 height 13
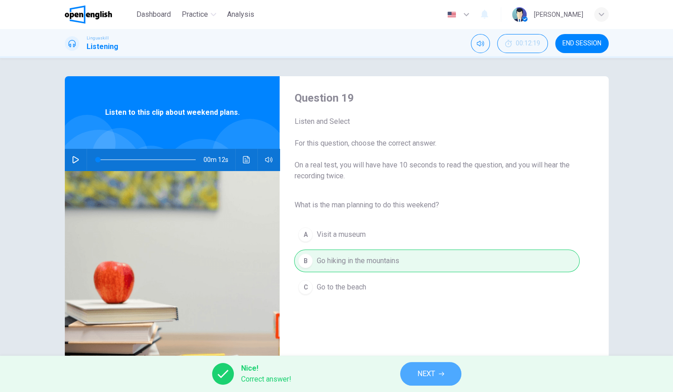
click at [413, 307] on button "NEXT" at bounding box center [430, 374] width 61 height 24
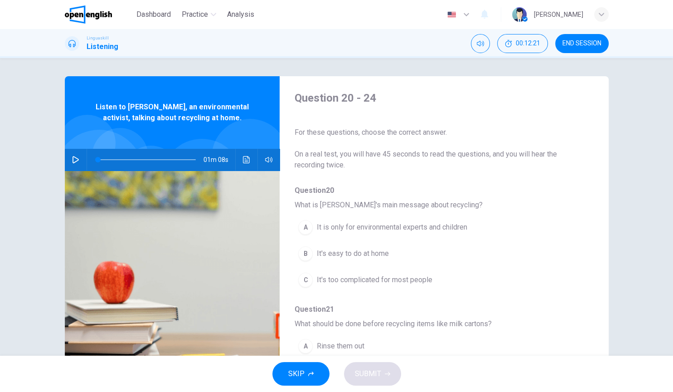
click at [433, 164] on span "On a real test, you will have 45 seconds to read the questions, and you will he…" at bounding box center [436, 160] width 285 height 22
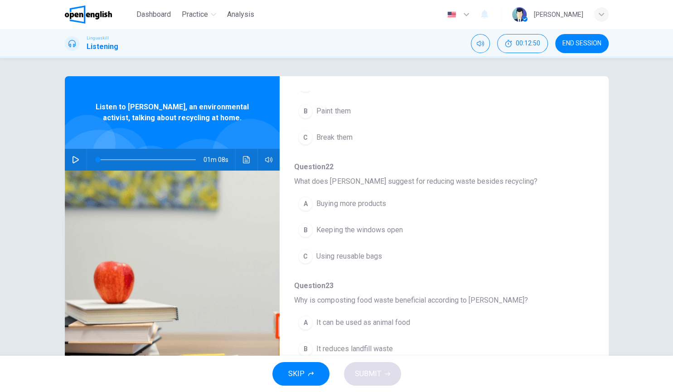
scroll to position [287, 0]
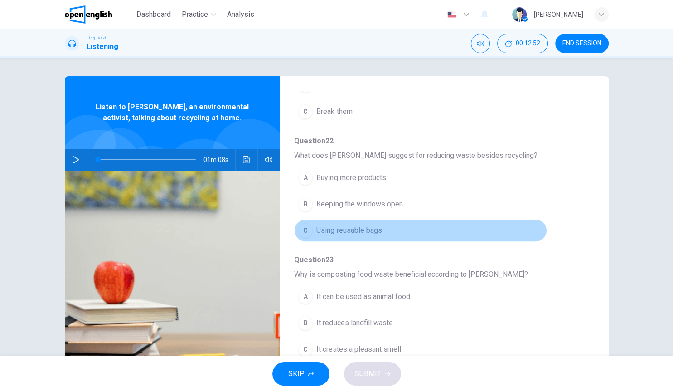
click at [383, 235] on button "C Using reusable bags" at bounding box center [420, 230] width 253 height 23
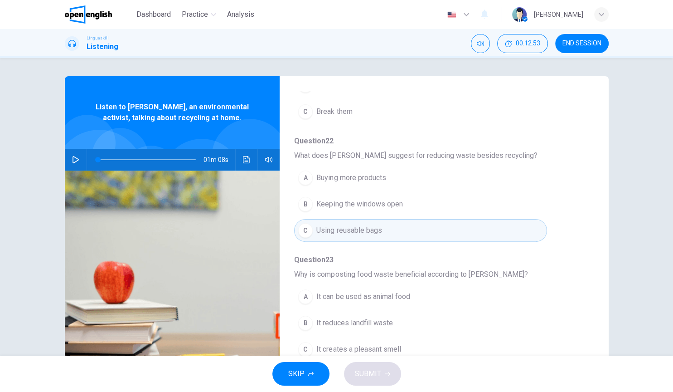
click at [370, 263] on span "Question 23" at bounding box center [436, 259] width 285 height 11
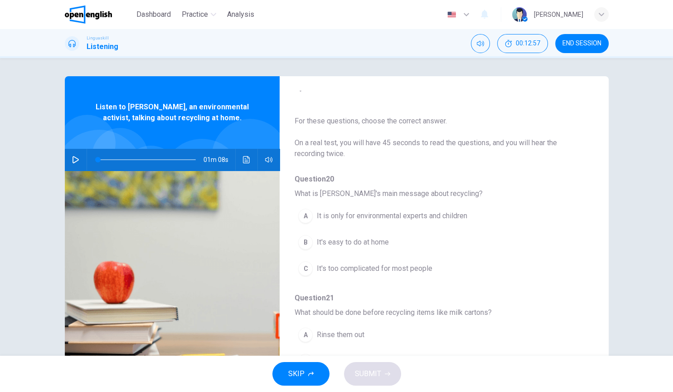
scroll to position [0, 0]
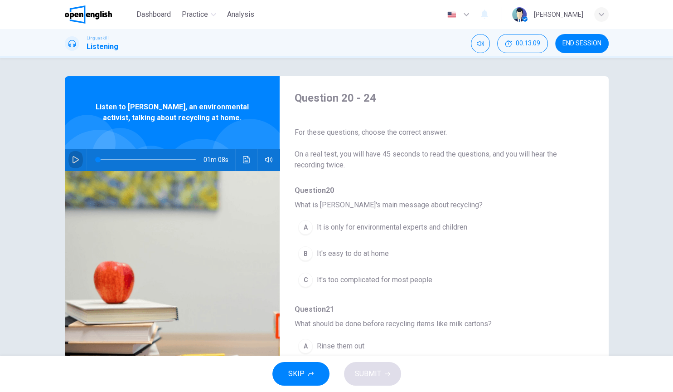
click at [79, 164] on button "button" at bounding box center [75, 160] width 15 height 22
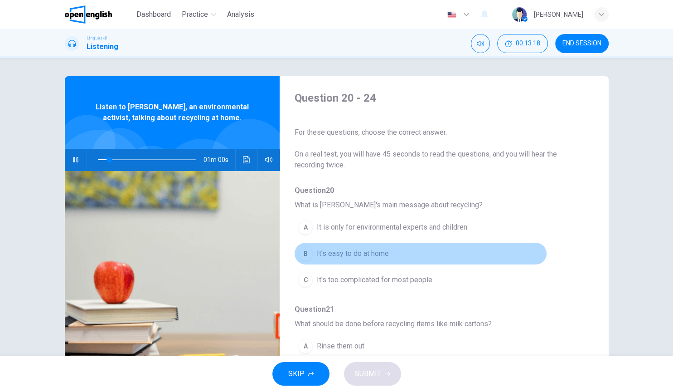
click at [344, 248] on span "It's easy to do at home" at bounding box center [353, 253] width 72 height 11
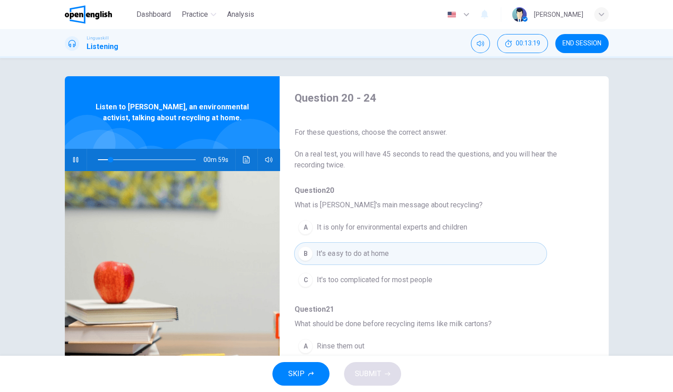
click at [551, 307] on span "Question 21" at bounding box center [436, 309] width 285 height 11
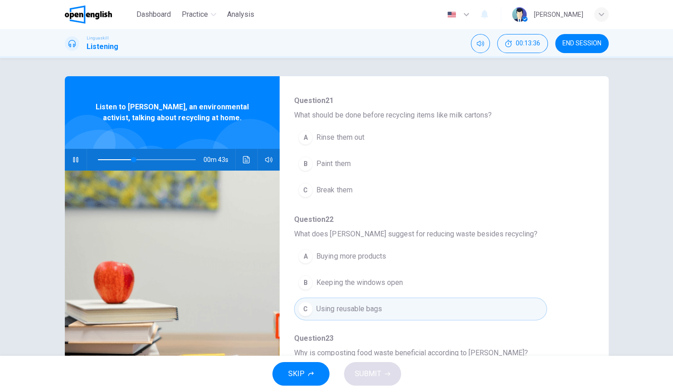
scroll to position [183, 0]
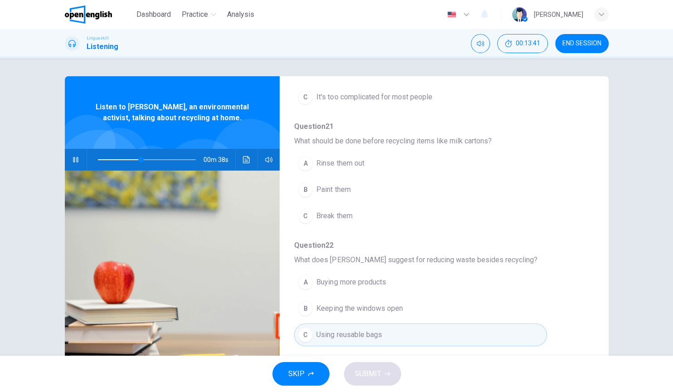
click at [397, 240] on span "Question 22" at bounding box center [436, 245] width 285 height 11
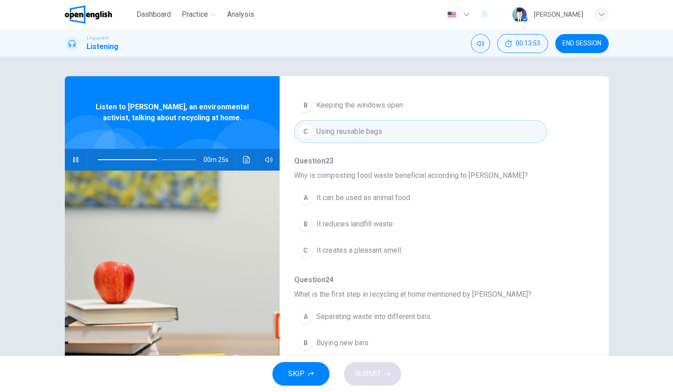
scroll to position [388, 0]
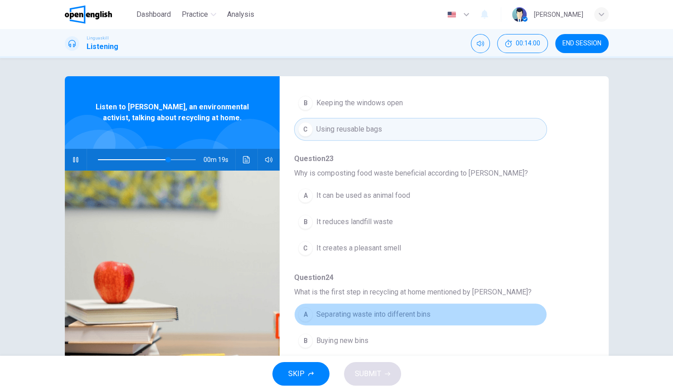
click at [393, 307] on span "Separating waste into different bins" at bounding box center [374, 314] width 114 height 11
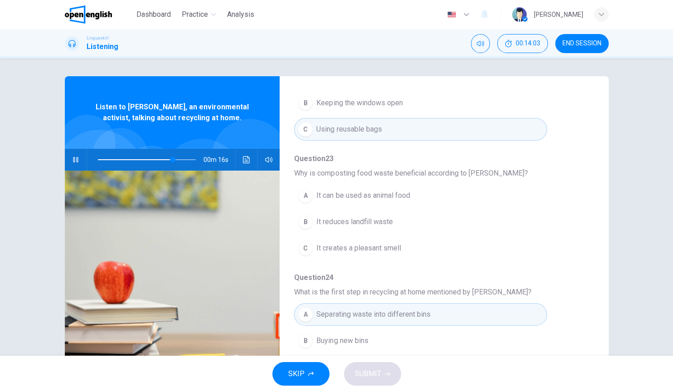
type input "**"
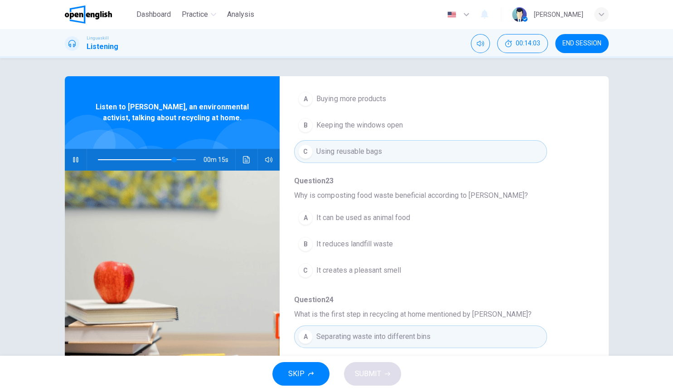
scroll to position [362, 0]
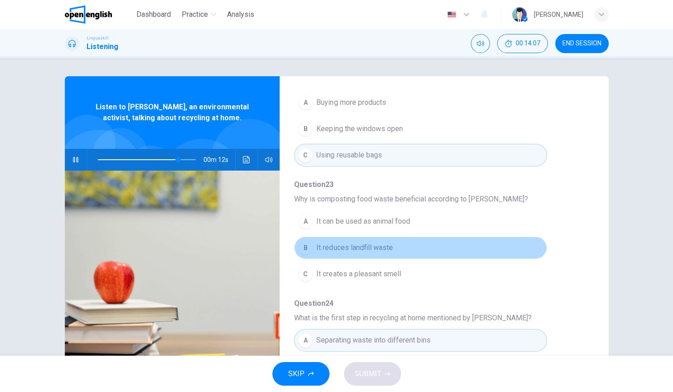
click at [409, 250] on button "B It reduces landfill waste" at bounding box center [420, 247] width 253 height 23
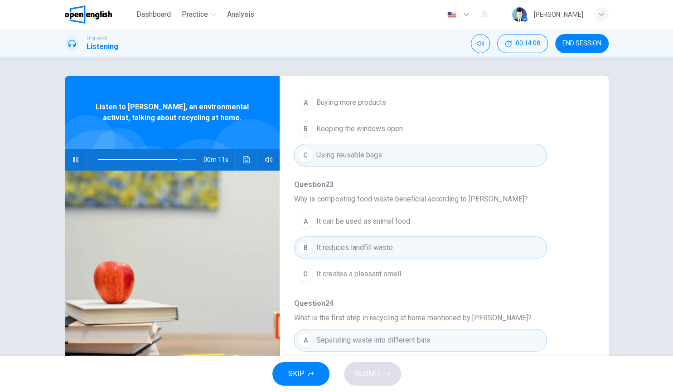
type input "**"
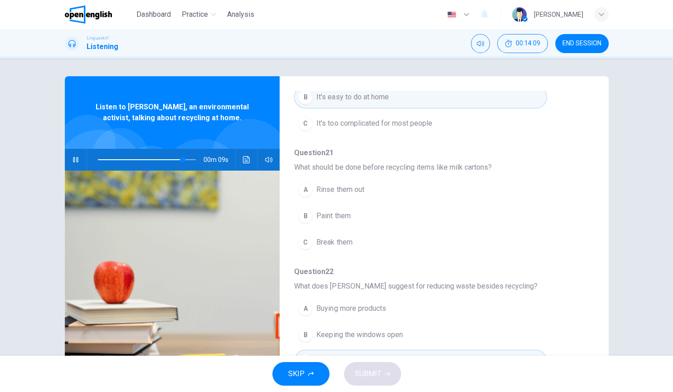
scroll to position [153, 0]
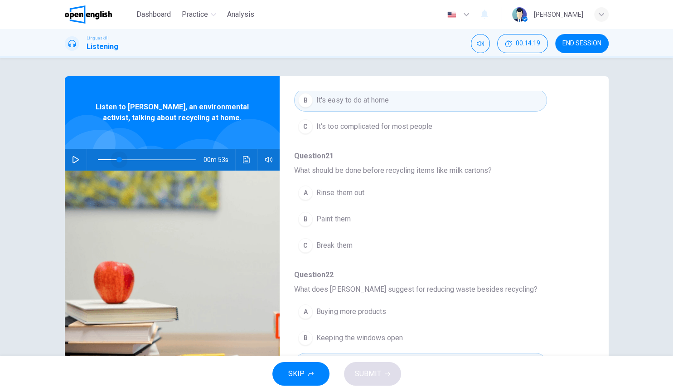
click at [120, 156] on span at bounding box center [147, 159] width 98 height 13
click at [76, 161] on icon "button" at bounding box center [75, 159] width 7 height 7
click at [249, 162] on icon "Click to see the audio transcription" at bounding box center [246, 159] width 7 height 7
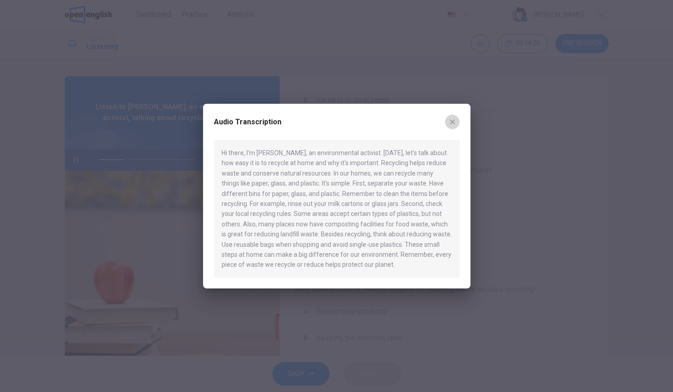
click at [456, 119] on icon "button" at bounding box center [452, 121] width 7 height 7
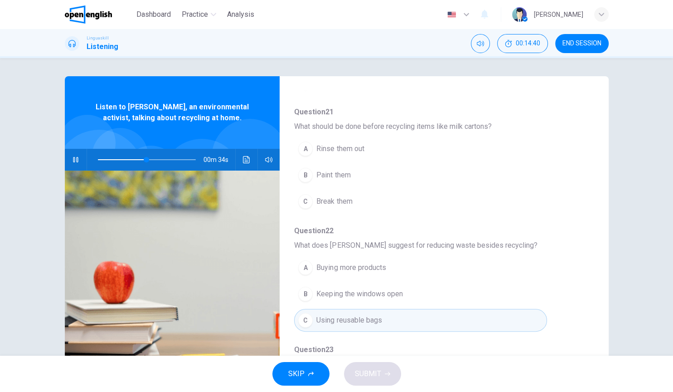
scroll to position [195, 0]
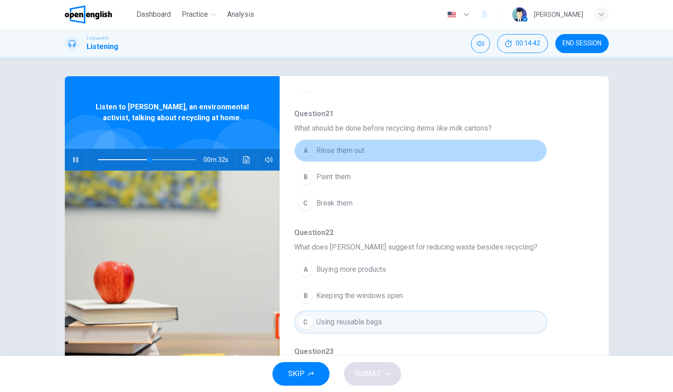
click at [324, 148] on span "Rinse them out" at bounding box center [341, 150] width 48 height 11
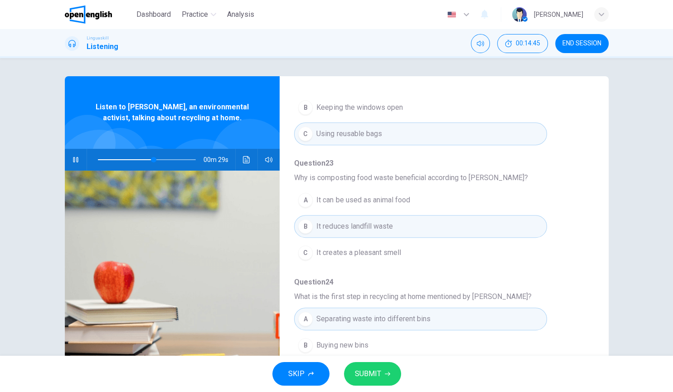
scroll to position [388, 0]
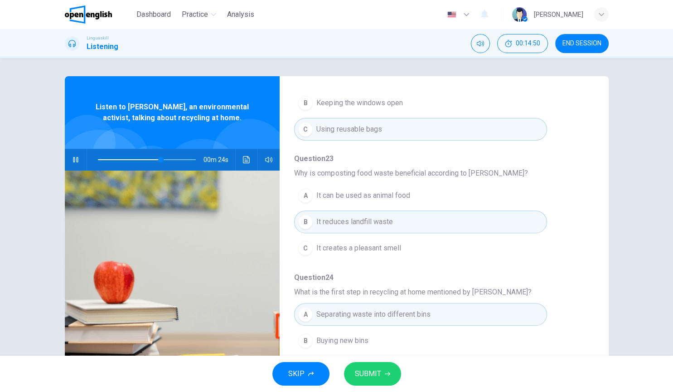
click at [379, 307] on span "SUBMIT" at bounding box center [368, 373] width 26 height 13
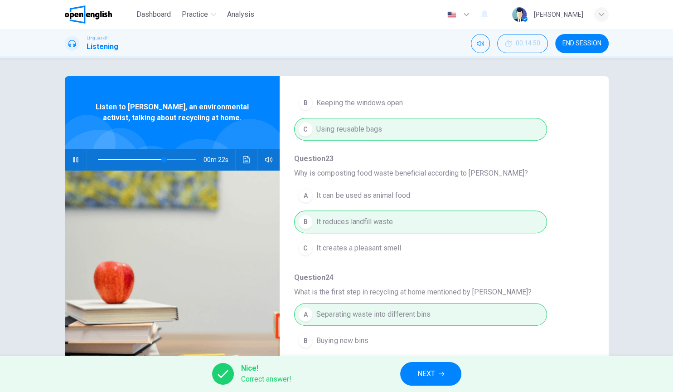
click at [74, 159] on icon "button" at bounding box center [75, 159] width 7 height 7
type input "**"
click at [594, 307] on div "Question 20 - 24 For these questions, choose the correct answer. On a real test…" at bounding box center [337, 233] width 544 height 315
click at [441, 307] on button "NEXT" at bounding box center [430, 374] width 61 height 24
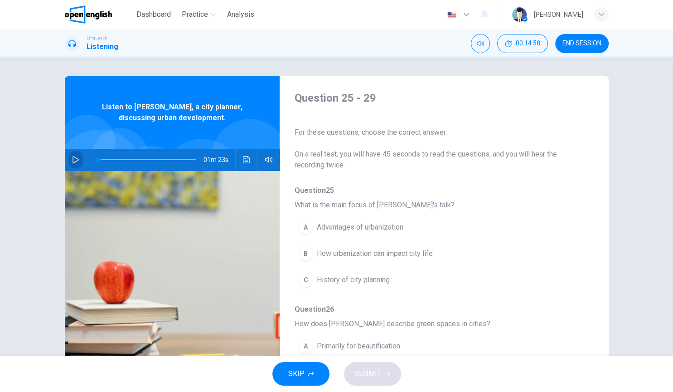
click at [75, 164] on button "button" at bounding box center [75, 160] width 15 height 22
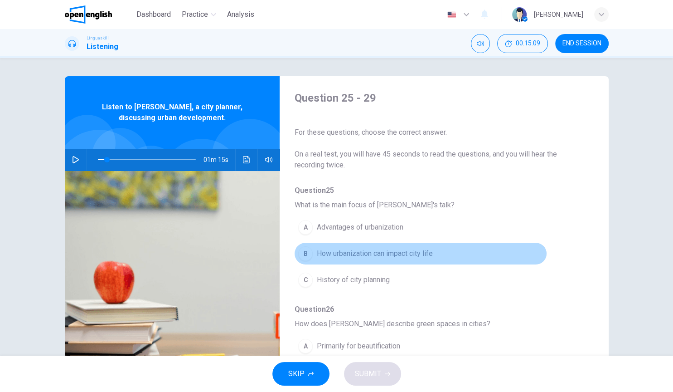
click at [347, 260] on button "B How urbanization can impact city life" at bounding box center [420, 253] width 253 height 23
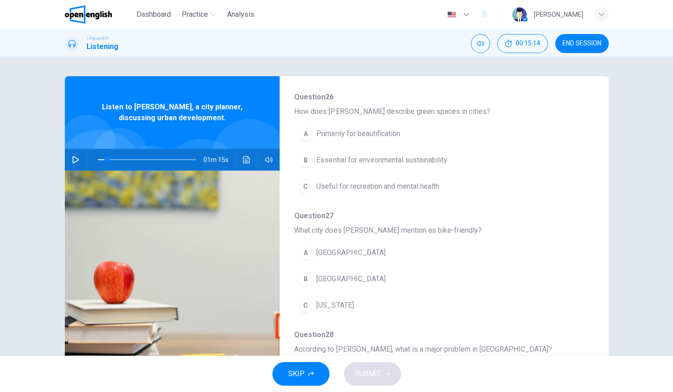
scroll to position [214, 0]
click at [358, 160] on span "Essential for environmental sustainability" at bounding box center [382, 158] width 131 height 11
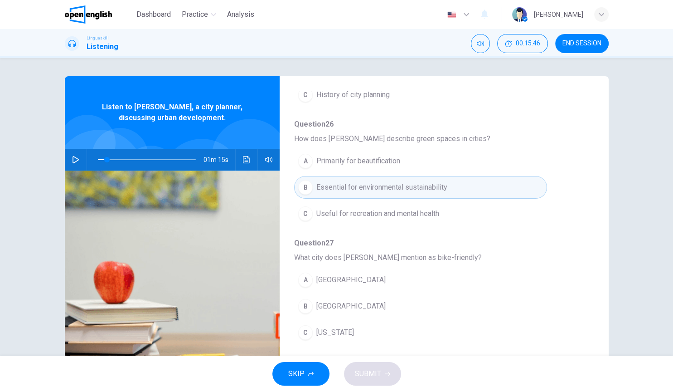
scroll to position [173, 0]
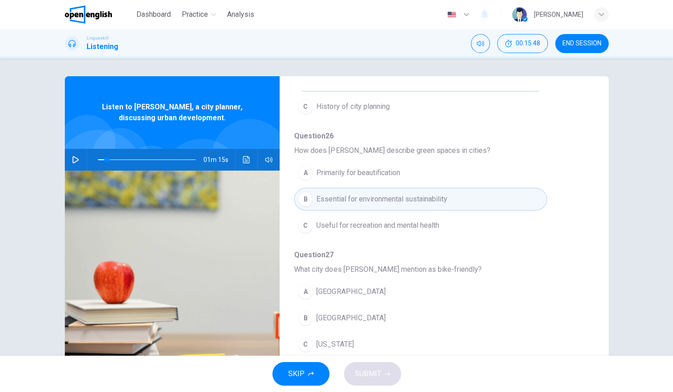
click at [76, 161] on icon "button" at bounding box center [76, 159] width 6 height 7
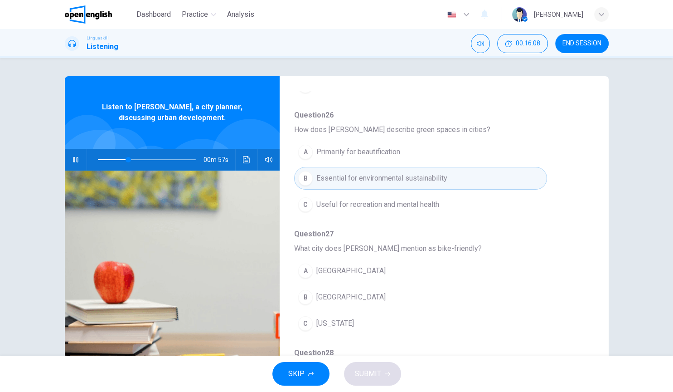
scroll to position [192, 0]
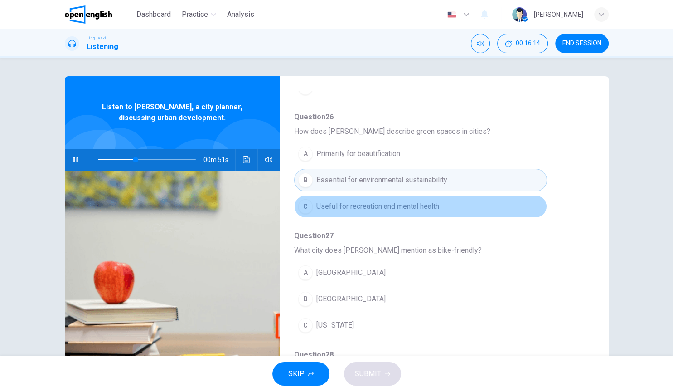
click at [411, 204] on span "Useful for recreation and mental health" at bounding box center [378, 206] width 122 height 11
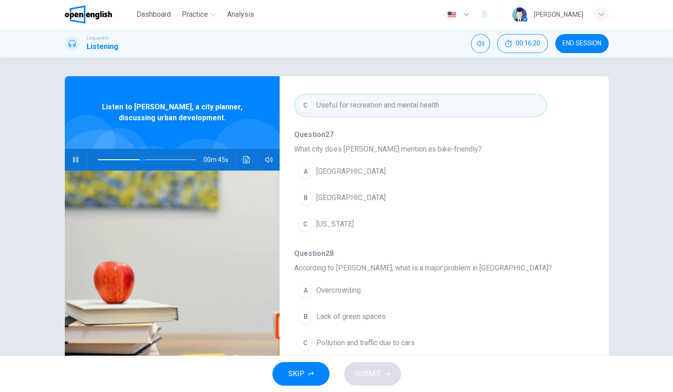
scroll to position [305, 0]
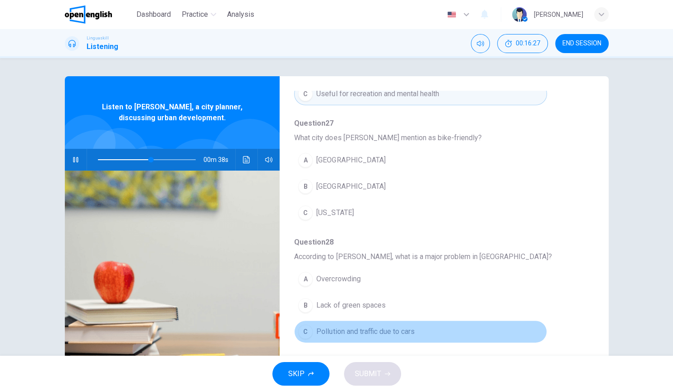
click at [406, 307] on span "Pollution and traffic due to cars" at bounding box center [366, 331] width 98 height 11
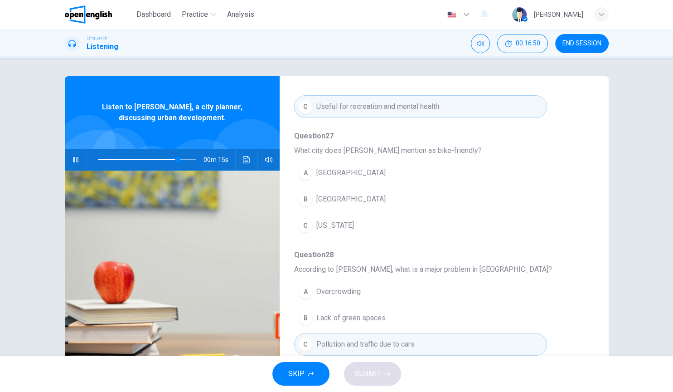
scroll to position [286, 0]
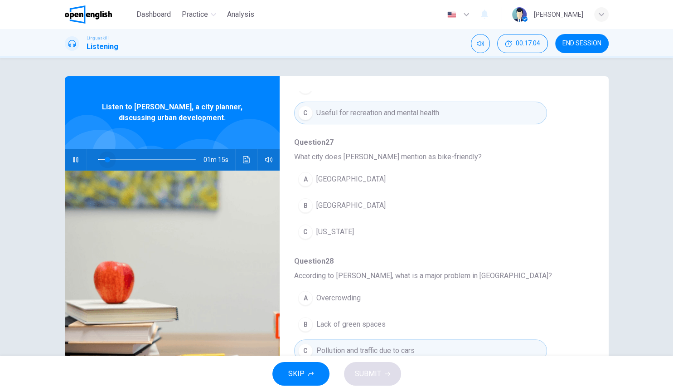
click at [107, 158] on span at bounding box center [147, 159] width 98 height 13
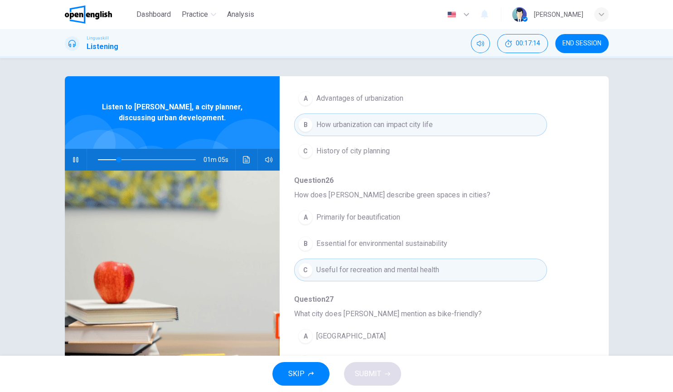
scroll to position [139, 0]
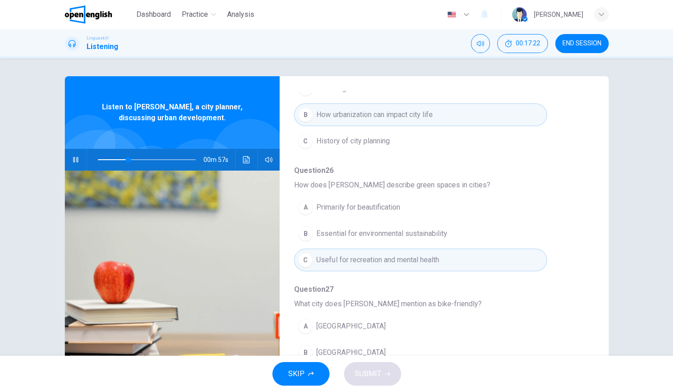
click at [574, 181] on span "How does Maria describe green spaces in cities?" at bounding box center [436, 185] width 285 height 11
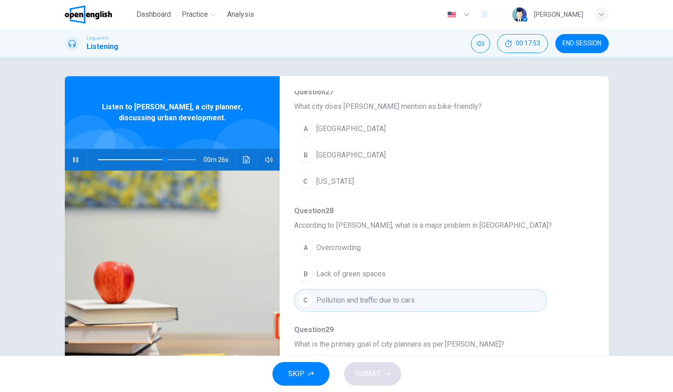
scroll to position [310, 0]
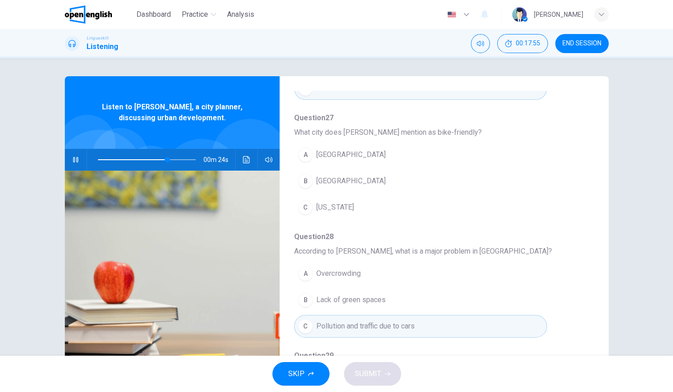
click at [345, 180] on span "Copenhagen" at bounding box center [351, 180] width 69 height 11
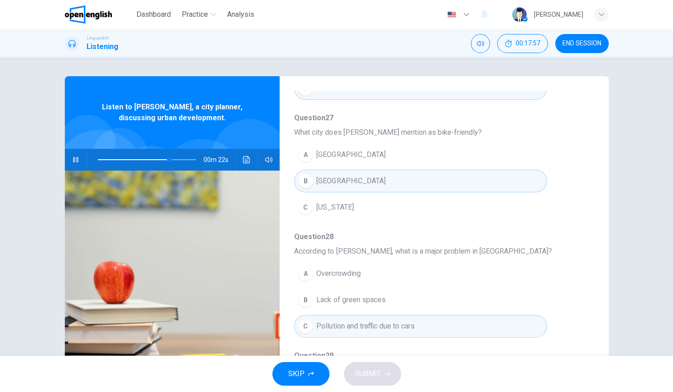
click at [371, 240] on div "Question 25 What is the main focus of Maria's talk? A Advantages of urbanizatio…" at bounding box center [436, 166] width 285 height 583
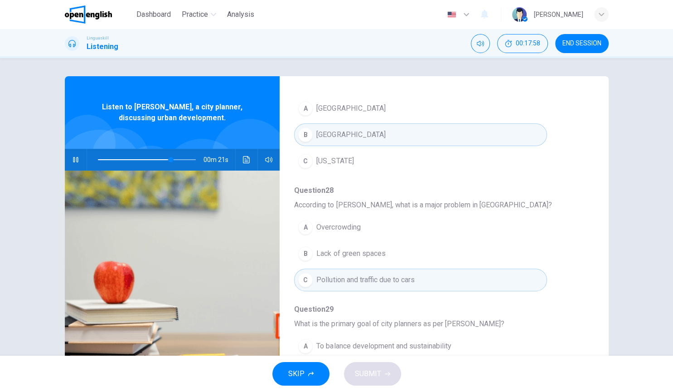
scroll to position [388, 0]
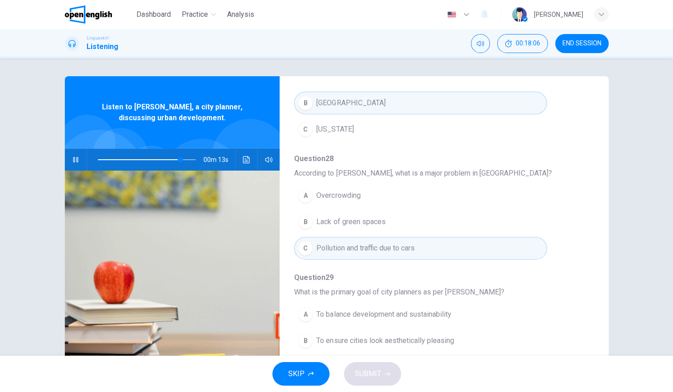
click at [369, 278] on span "Question 29" at bounding box center [436, 277] width 285 height 11
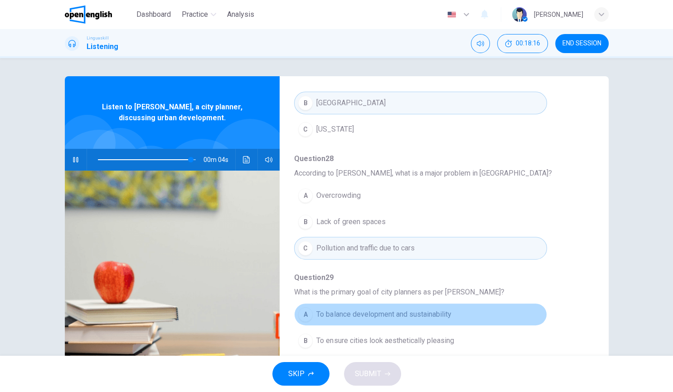
click at [410, 307] on button "A To balance development and sustainability" at bounding box center [420, 314] width 253 height 23
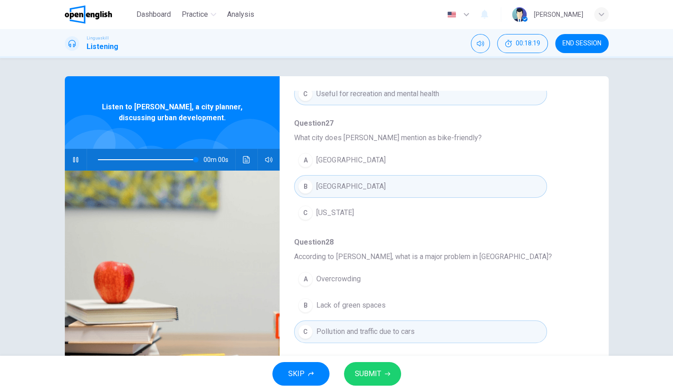
type input "*"
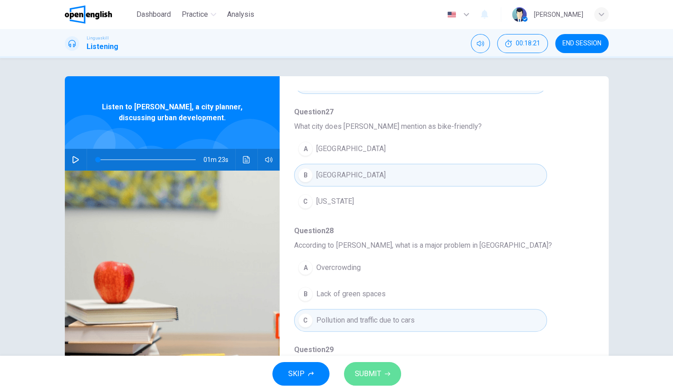
click at [374, 307] on span "SUBMIT" at bounding box center [368, 373] width 26 height 13
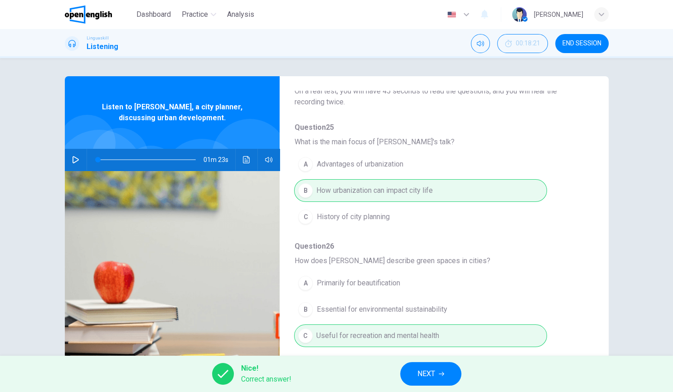
scroll to position [0, 0]
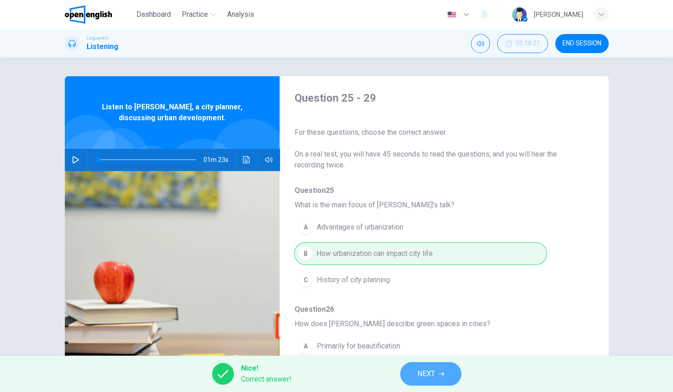
click at [439, 307] on button "NEXT" at bounding box center [430, 374] width 61 height 24
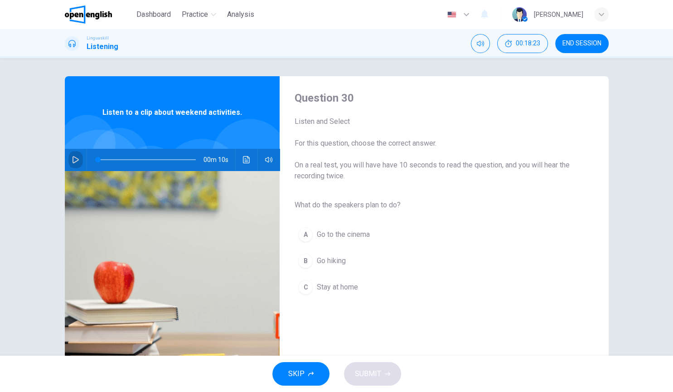
click at [70, 156] on button "button" at bounding box center [75, 160] width 15 height 22
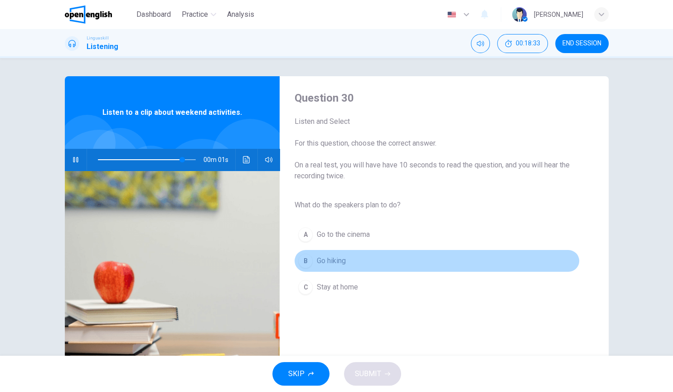
click at [352, 260] on button "B Go hiking" at bounding box center [436, 260] width 285 height 23
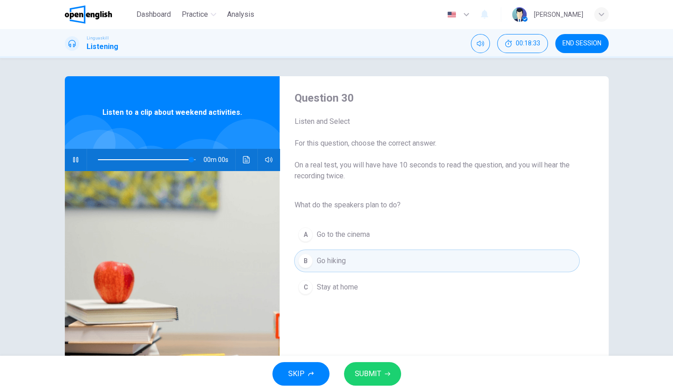
type input "*"
click at [356, 307] on span "SUBMIT" at bounding box center [368, 373] width 26 height 13
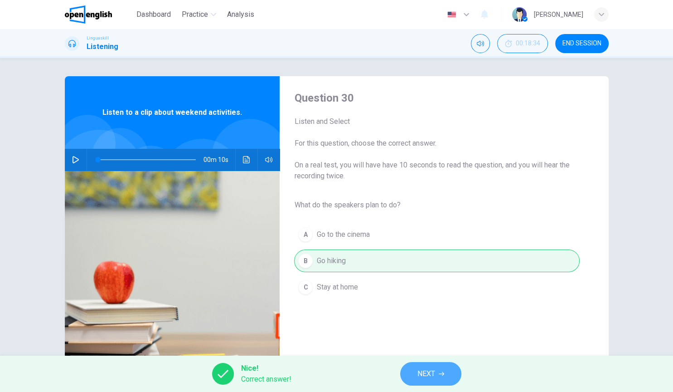
click at [416, 307] on button "NEXT" at bounding box center [430, 374] width 61 height 24
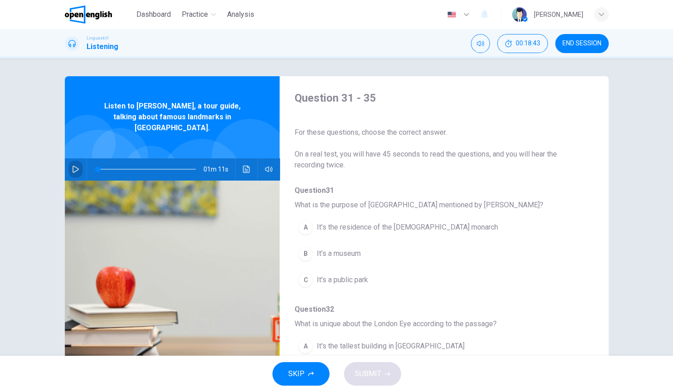
click at [77, 166] on icon "button" at bounding box center [76, 169] width 6 height 7
click at [77, 166] on icon "button" at bounding box center [75, 169] width 7 height 7
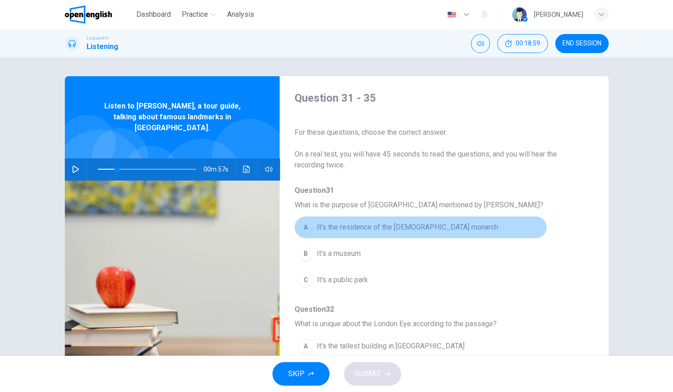
click at [356, 223] on span "It’s the residence of the British monarch" at bounding box center [407, 227] width 181 height 11
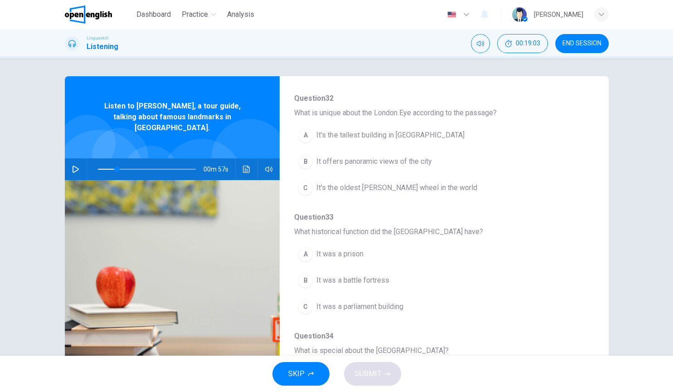
scroll to position [213, 0]
click at [73, 166] on icon "button" at bounding box center [76, 169] width 6 height 7
click at [76, 166] on icon "button" at bounding box center [75, 169] width 7 height 7
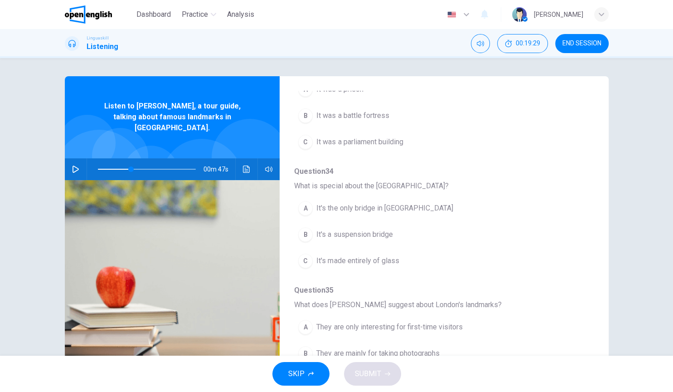
scroll to position [388, 0]
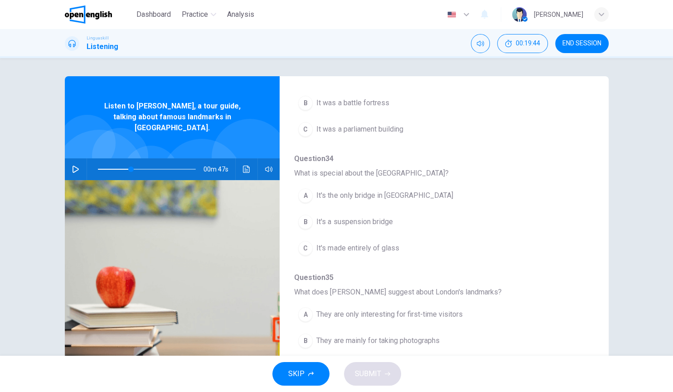
click at [73, 158] on button "button" at bounding box center [75, 169] width 15 height 22
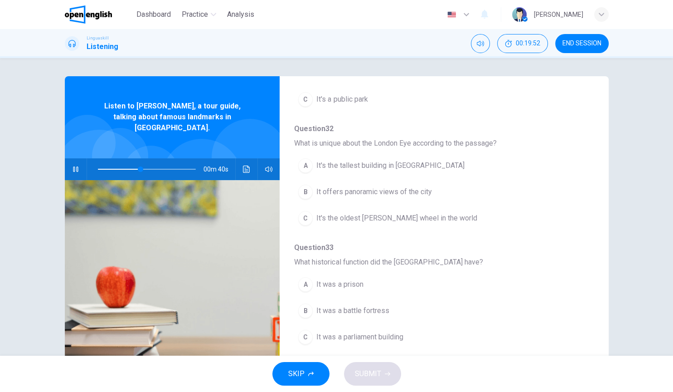
scroll to position [177, 0]
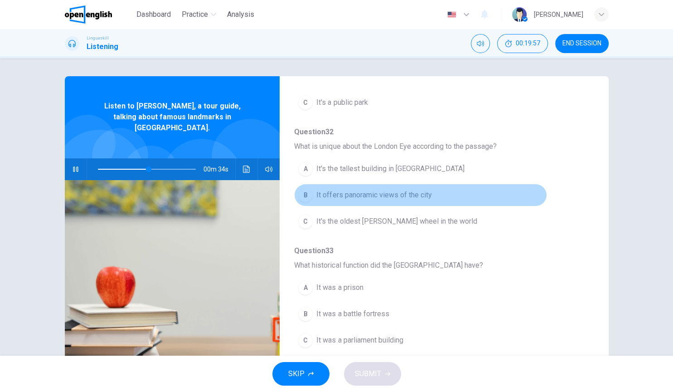
click at [366, 202] on button "B It offers panoramic views of the city" at bounding box center [420, 195] width 253 height 23
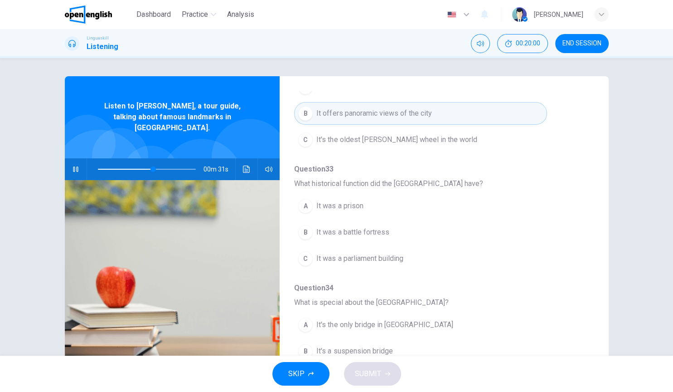
scroll to position [261, 0]
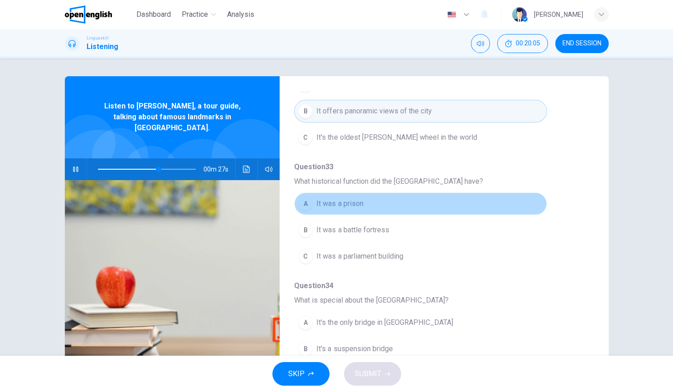
click at [368, 204] on button "A It was a prison" at bounding box center [420, 203] width 253 height 23
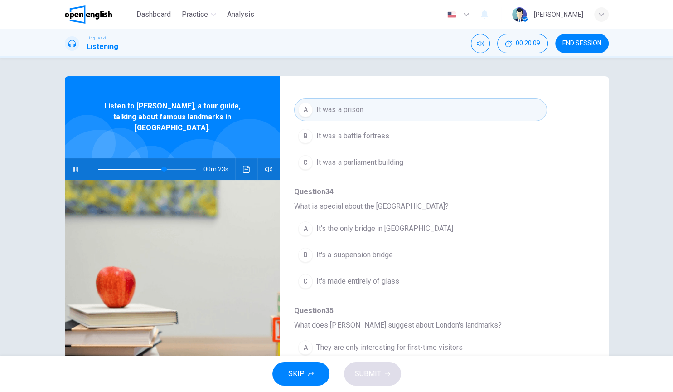
scroll to position [359, 0]
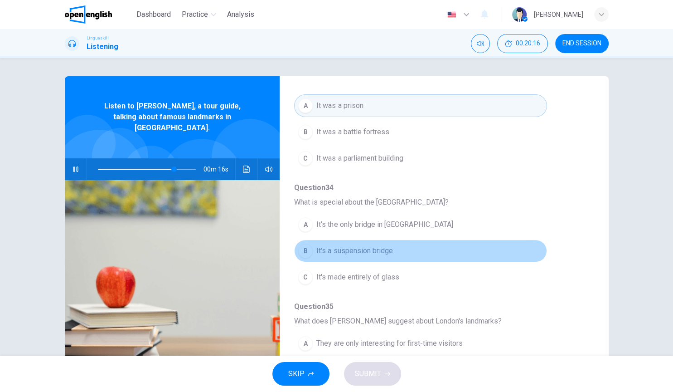
click at [385, 246] on span "It's a suspension bridge" at bounding box center [355, 250] width 76 height 11
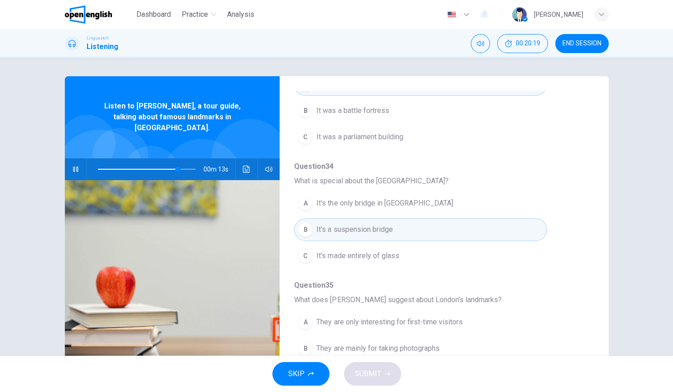
scroll to position [388, 0]
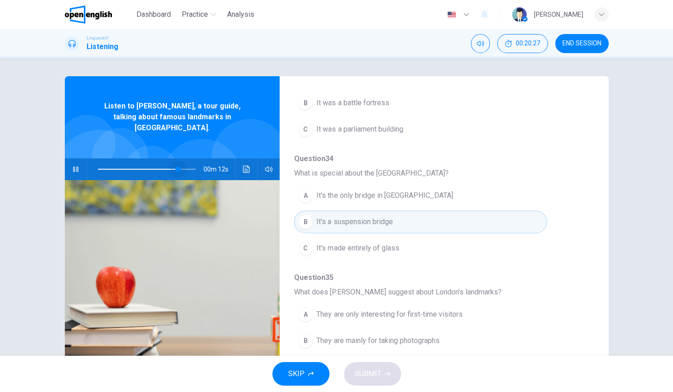
click at [179, 163] on span at bounding box center [147, 169] width 98 height 13
drag, startPoint x: 425, startPoint y: 354, endPoint x: 418, endPoint y: 340, distance: 15.4
click at [418, 307] on div "A They are only interesting for first-time visitors B They are mainly for takin…" at bounding box center [436, 340] width 285 height 79
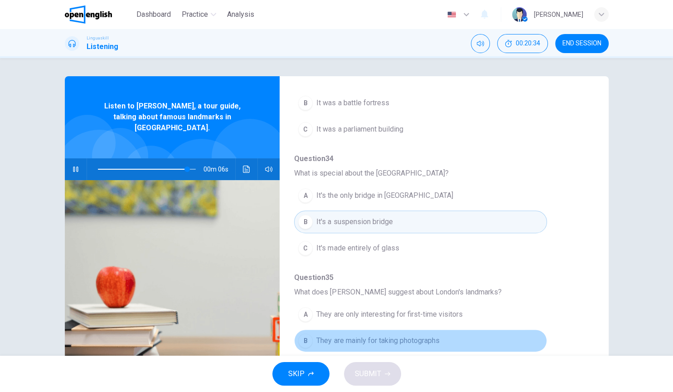
click at [418, 307] on span "They are mainly for taking photographs" at bounding box center [378, 340] width 123 height 11
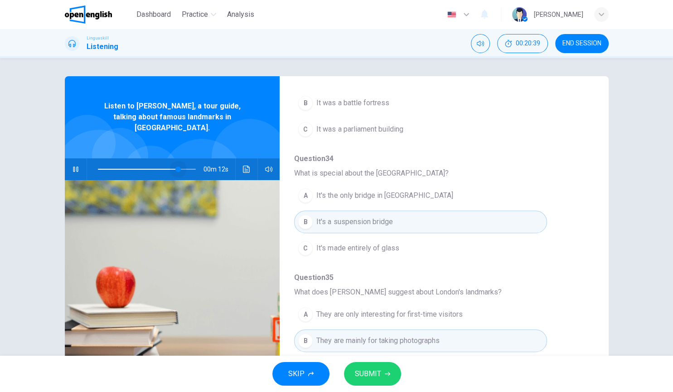
click at [179, 163] on span at bounding box center [147, 169] width 98 height 13
click at [174, 166] on span at bounding box center [173, 168] width 5 height 5
drag, startPoint x: 595, startPoint y: 316, endPoint x: 595, endPoint y: 323, distance: 7.3
click at [595, 307] on div "Question 31 - 35 For these questions, choose the correct answer. On a real test…" at bounding box center [337, 233] width 544 height 315
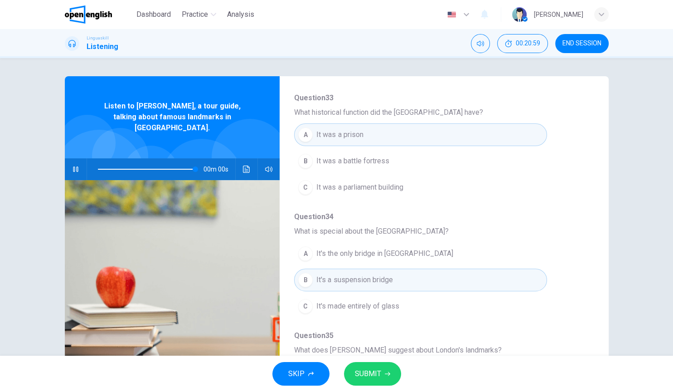
type input "*"
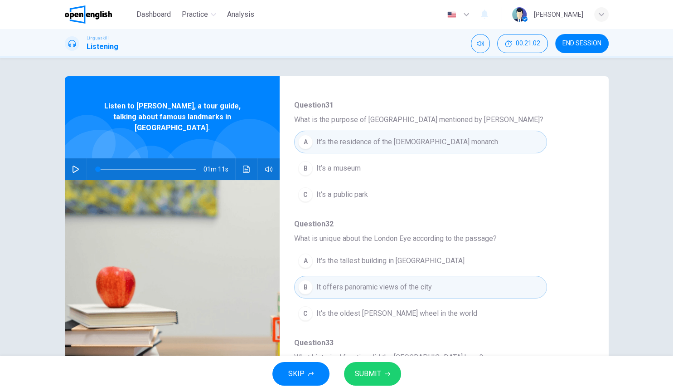
scroll to position [83, 0]
click at [385, 307] on button "SUBMIT" at bounding box center [372, 374] width 57 height 24
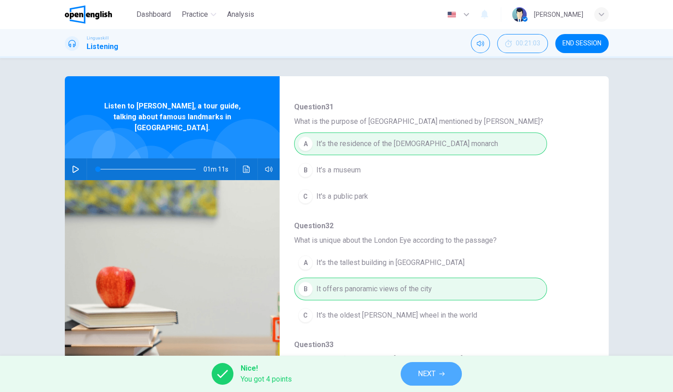
click at [439, 307] on button "NEXT" at bounding box center [431, 374] width 61 height 24
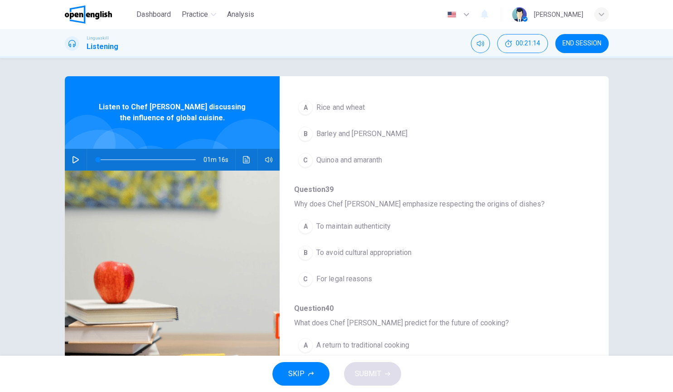
scroll to position [0, 0]
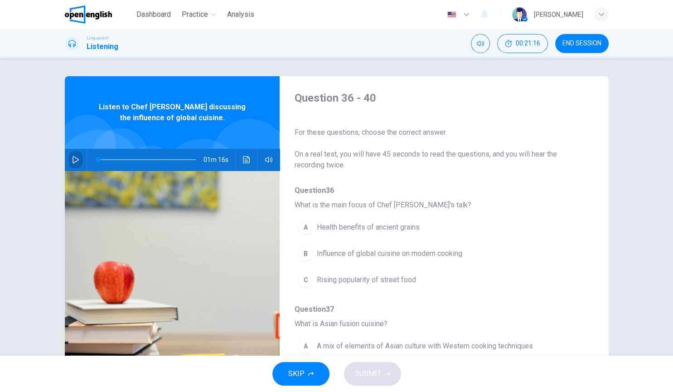
click at [76, 162] on icon "button" at bounding box center [75, 159] width 7 height 7
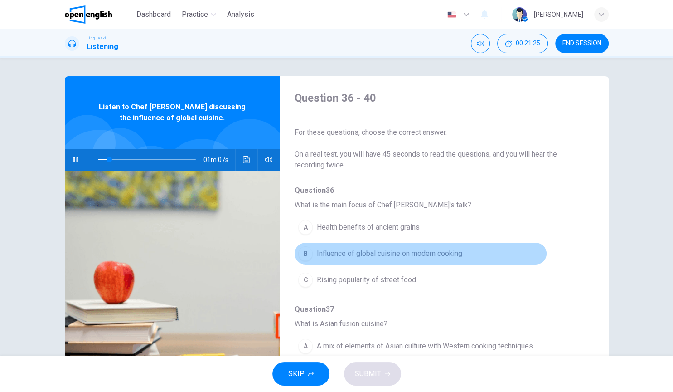
click at [376, 253] on span "Influence of global cuisine on modern cooking" at bounding box center [390, 253] width 146 height 11
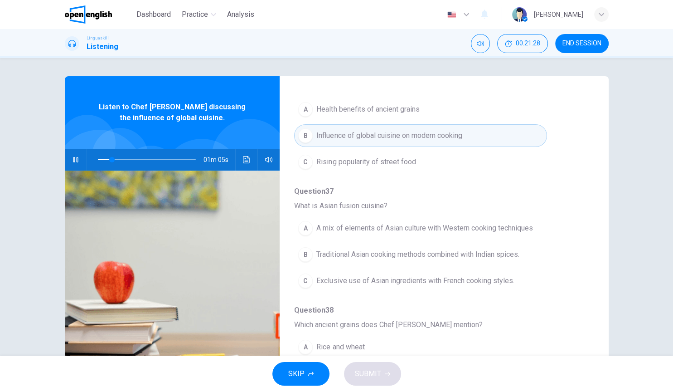
scroll to position [120, 0]
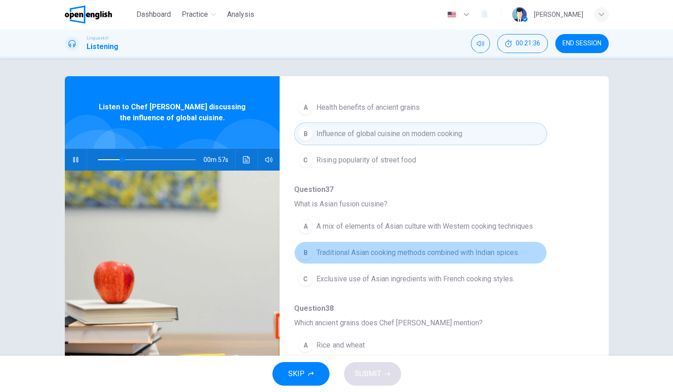
click at [377, 253] on span "Traditional Asian cooking methods combined with Indian spices." at bounding box center [418, 252] width 203 height 11
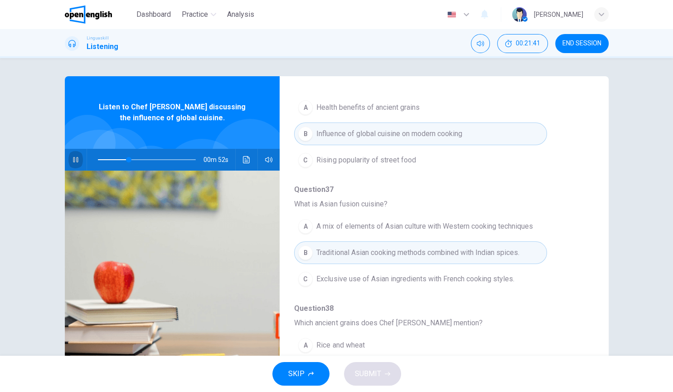
click at [73, 157] on icon "button" at bounding box center [75, 159] width 7 height 7
click at [115, 160] on span at bounding box center [147, 159] width 98 height 13
click at [73, 161] on icon "button" at bounding box center [75, 159] width 7 height 7
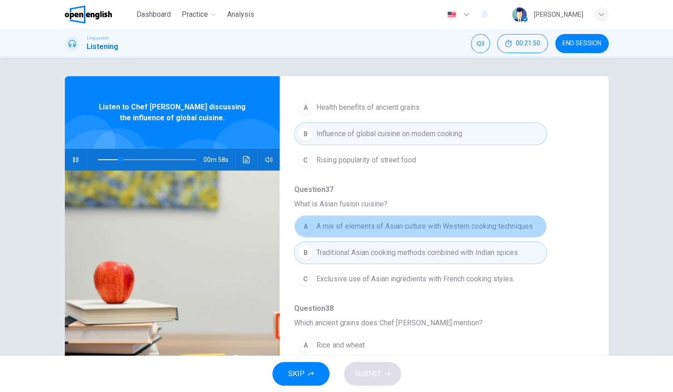
click at [375, 229] on span "A mix of elements of Asian culture with Western cooking techniques" at bounding box center [425, 226] width 216 height 11
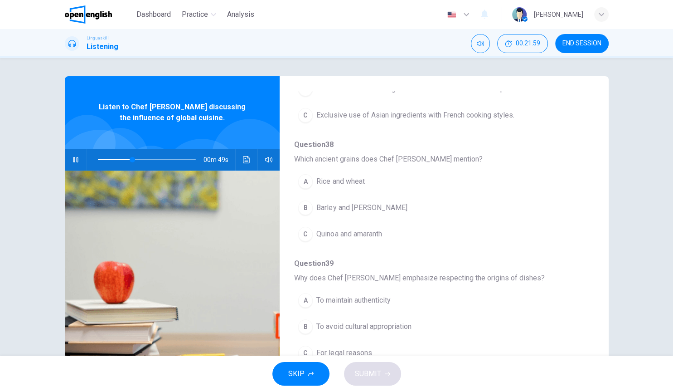
scroll to position [284, 0]
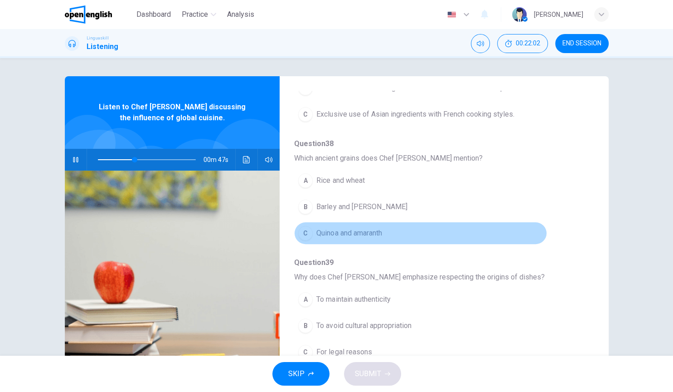
click at [358, 232] on span "Quinoa and amaranth" at bounding box center [349, 233] width 65 height 11
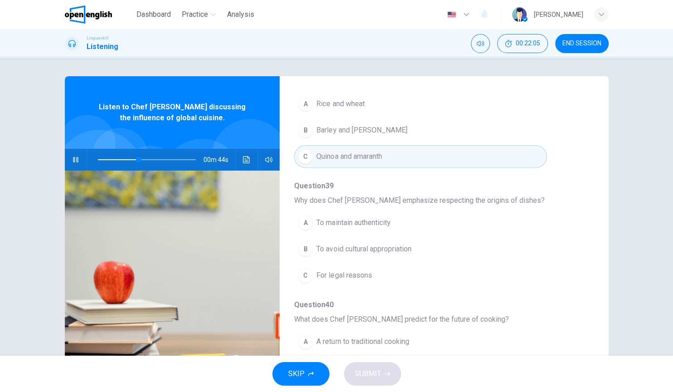
scroll to position [370, 0]
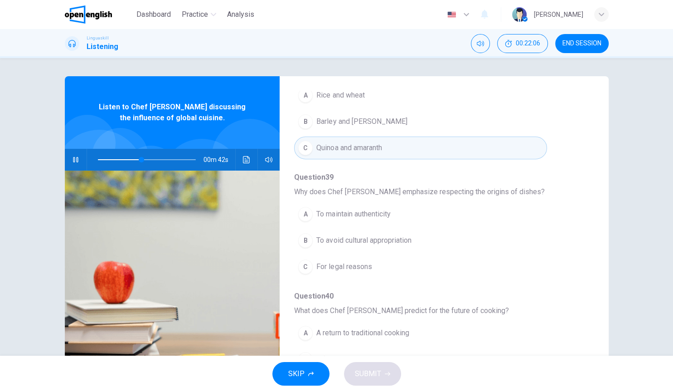
click at [599, 307] on div "Question 36 - 40 For these questions, choose the correct answer. On a real test…" at bounding box center [337, 233] width 544 height 315
drag, startPoint x: 592, startPoint y: 273, endPoint x: 604, endPoint y: 333, distance: 62.1
click at [604, 307] on div "Question 36 - 40 For these questions, choose the correct answer. On a real test…" at bounding box center [337, 233] width 544 height 315
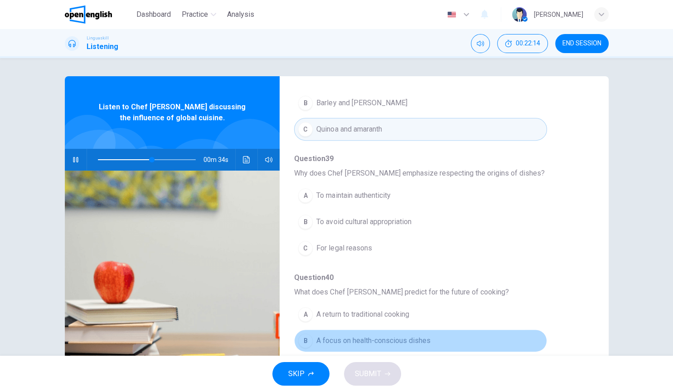
click at [432, 307] on button "B A focus on health-conscious dishes" at bounding box center [420, 340] width 253 height 23
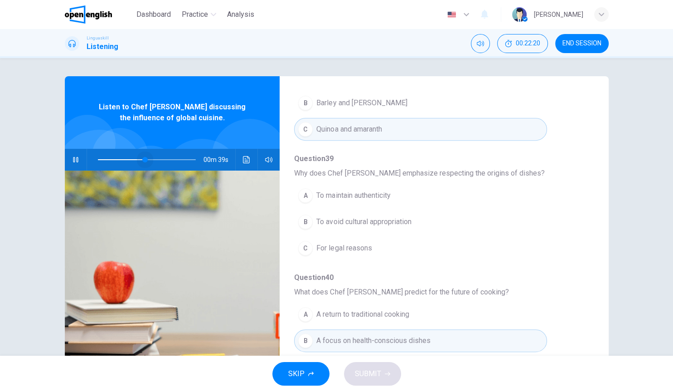
click at [145, 159] on span at bounding box center [147, 159] width 98 height 13
click at [135, 161] on span at bounding box center [147, 159] width 98 height 13
click at [121, 157] on span at bounding box center [147, 159] width 98 height 13
click at [74, 158] on icon "button" at bounding box center [75, 159] width 7 height 7
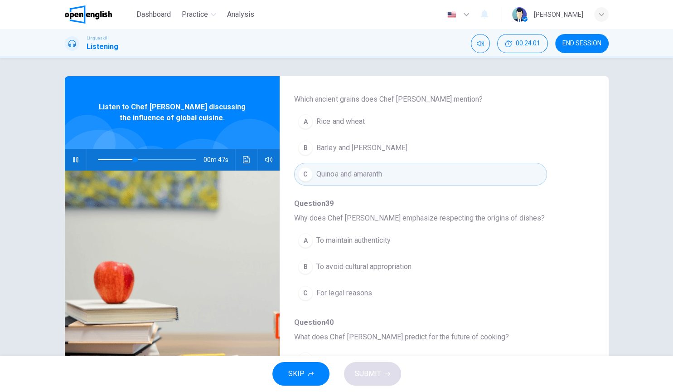
scroll to position [344, 0]
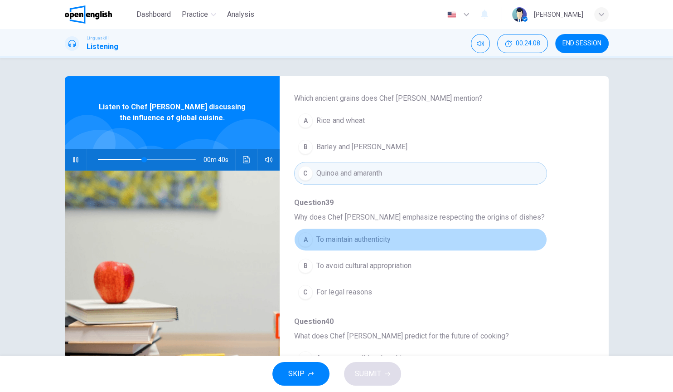
click at [376, 247] on button "A To maintain authenticity" at bounding box center [420, 239] width 253 height 23
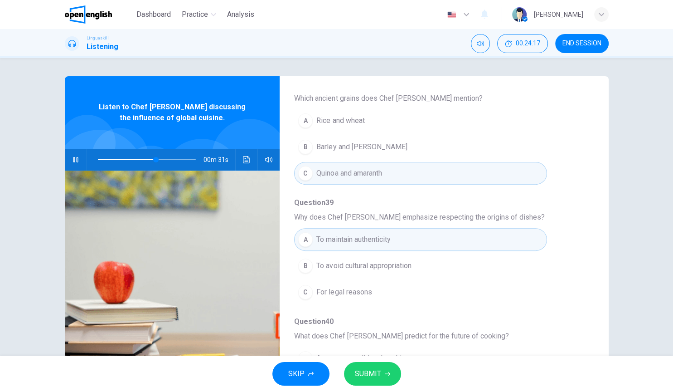
scroll to position [388, 0]
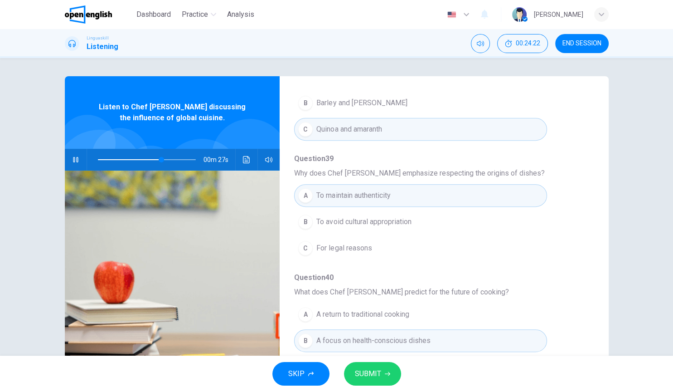
click at [146, 159] on span at bounding box center [147, 159] width 98 height 13
click at [134, 159] on span at bounding box center [147, 159] width 98 height 13
click at [248, 161] on icon "Click to see the audio transcription" at bounding box center [246, 159] width 7 height 7
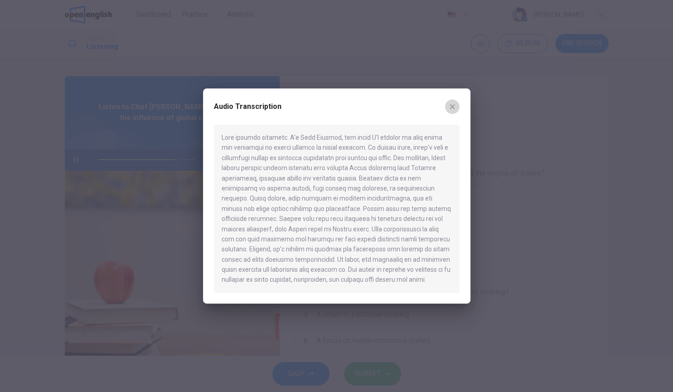
click at [450, 109] on icon "button" at bounding box center [452, 106] width 7 height 7
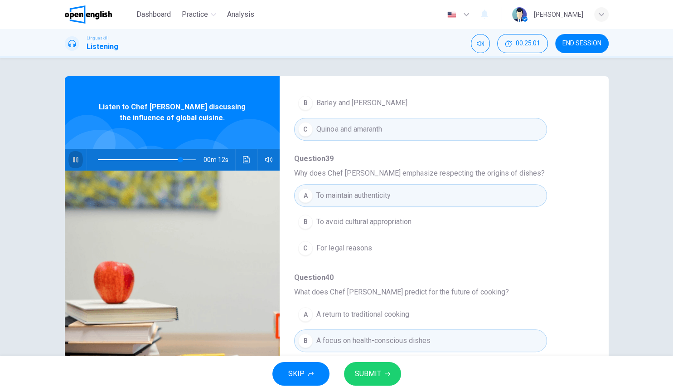
click at [70, 161] on button "button" at bounding box center [75, 160] width 15 height 22
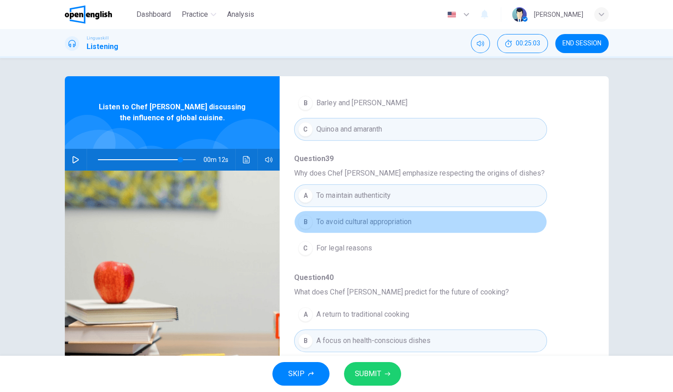
click at [375, 226] on button "B To avoid cultural appropriation" at bounding box center [420, 221] width 253 height 23
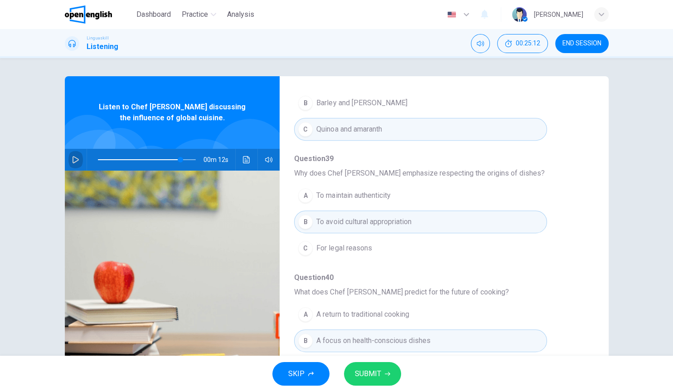
click at [73, 161] on icon "button" at bounding box center [76, 159] width 6 height 7
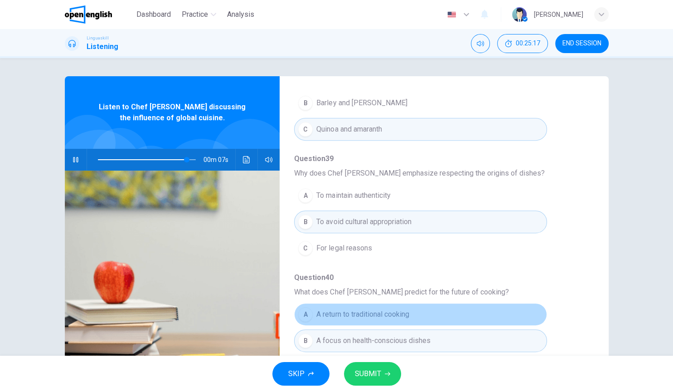
click at [340, 307] on span "A return to traditional cooking" at bounding box center [363, 314] width 93 height 11
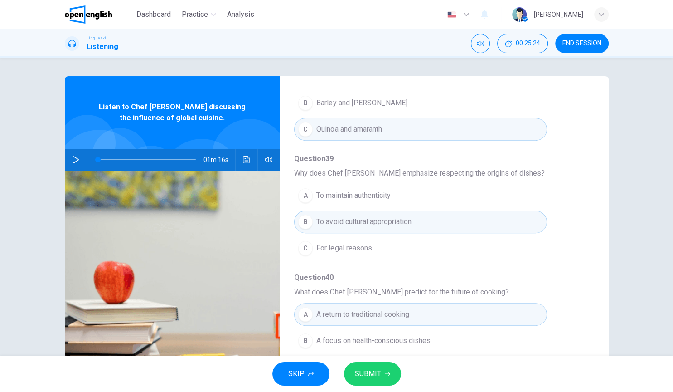
type input "*"
click at [247, 156] on icon "Click to see the audio transcription" at bounding box center [246, 159] width 7 height 7
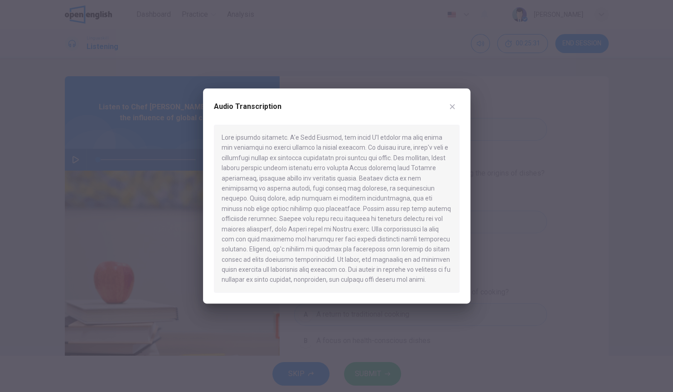
drag, startPoint x: 373, startPoint y: 287, endPoint x: 318, endPoint y: 270, distance: 57.8
click at [318, 270] on div at bounding box center [337, 209] width 246 height 168
drag, startPoint x: 318, startPoint y: 270, endPoint x: 371, endPoint y: 266, distance: 53.2
click at [371, 266] on div at bounding box center [337, 209] width 246 height 168
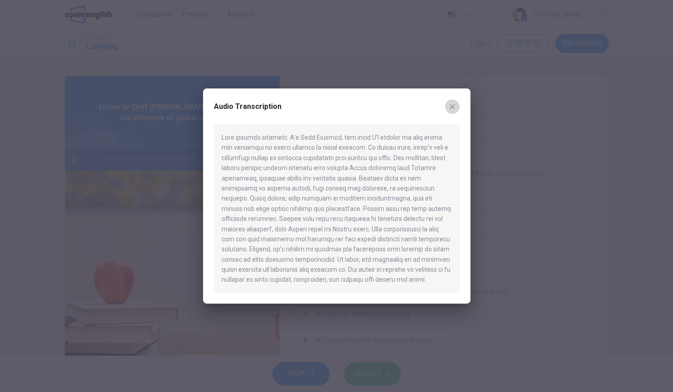
click at [454, 108] on icon "button" at bounding box center [452, 106] width 7 height 7
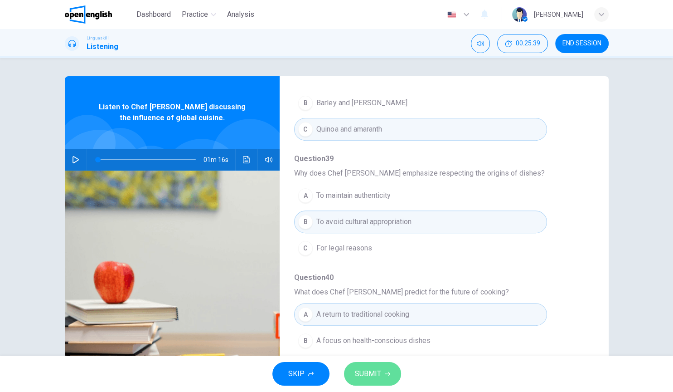
click at [381, 307] on button "SUBMIT" at bounding box center [372, 374] width 57 height 24
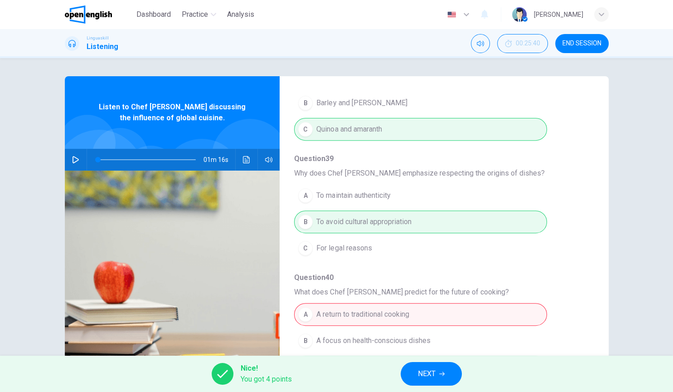
drag, startPoint x: 440, startPoint y: 345, endPoint x: 590, endPoint y: 316, distance: 152.9
click at [580, 307] on div "Question 36 What is the main focus of Chef Charlie's talk? A Health benefits of…" at bounding box center [436, 88] width 285 height 583
click at [517, 307] on div "Nice! You got 4 points NEXT" at bounding box center [336, 374] width 673 height 36
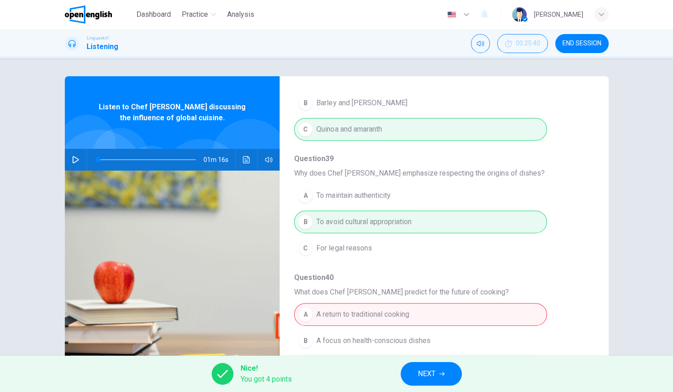
click at [352, 251] on div "A To maintain authenticity B To avoid cultural appropriation C For legal reasons" at bounding box center [436, 221] width 285 height 79
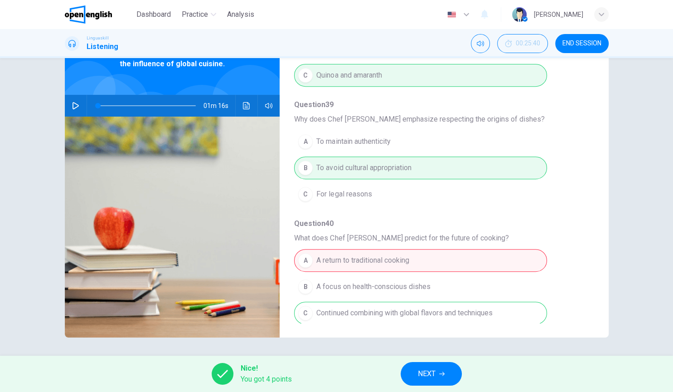
click at [447, 307] on button "NEXT" at bounding box center [431, 374] width 61 height 24
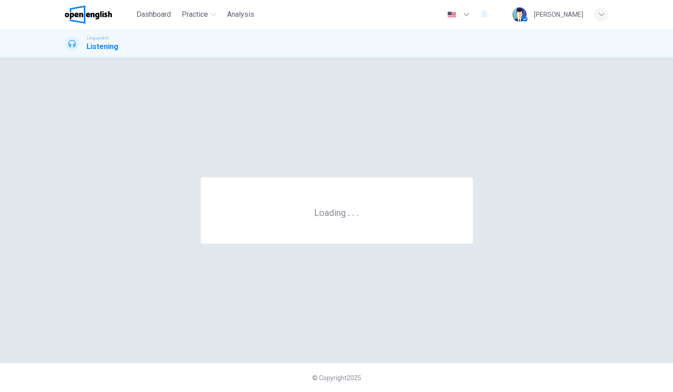
scroll to position [0, 0]
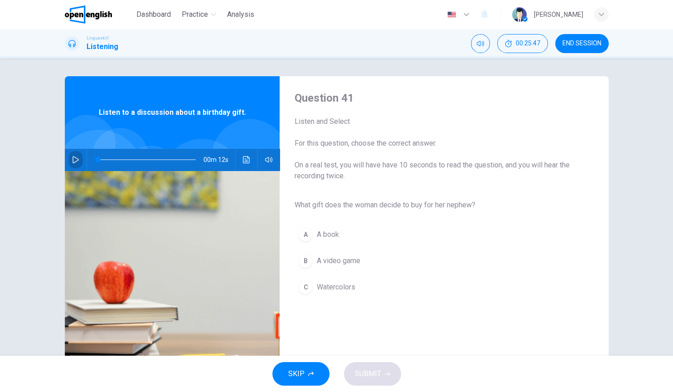
click at [75, 161] on icon "button" at bounding box center [75, 159] width 7 height 7
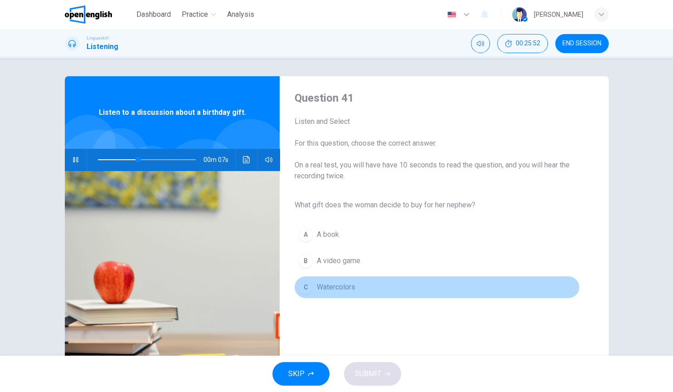
click at [353, 290] on span "Watercolors" at bounding box center [336, 287] width 39 height 11
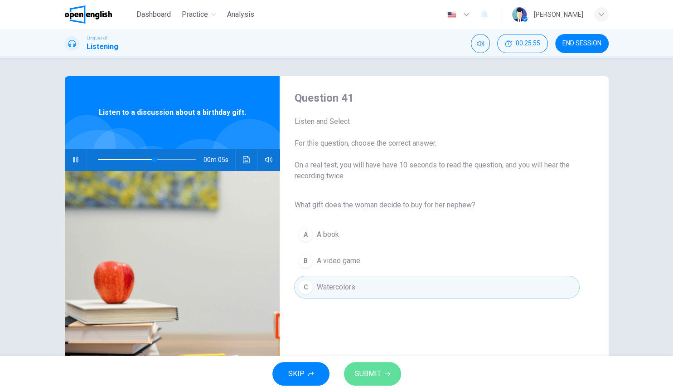
click at [369, 307] on button "SUBMIT" at bounding box center [372, 374] width 57 height 24
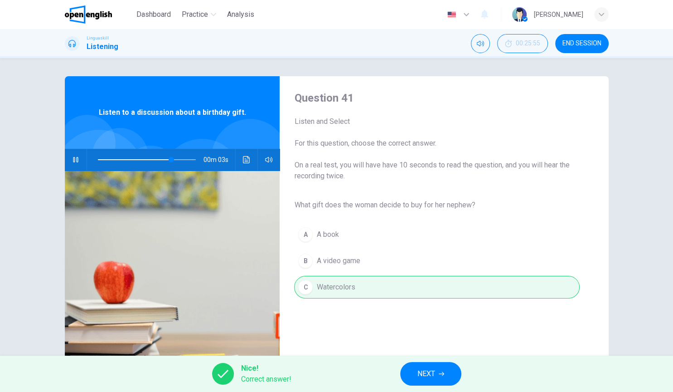
type input "**"
click at [430, 307] on button "NEXT" at bounding box center [430, 374] width 61 height 24
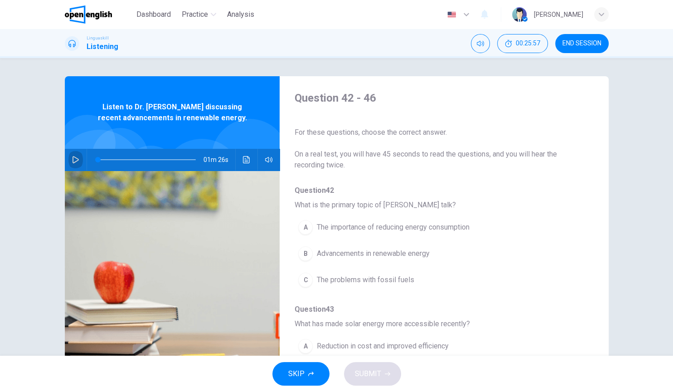
click at [73, 157] on icon "button" at bounding box center [76, 159] width 6 height 7
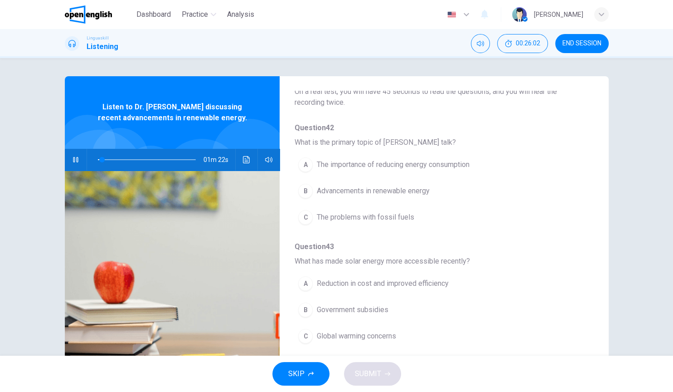
scroll to position [69, 0]
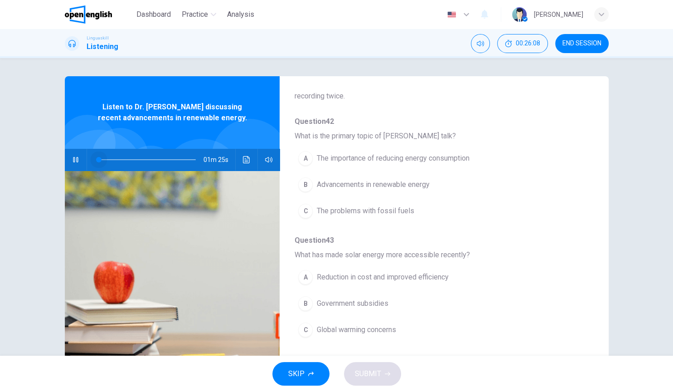
click at [98, 160] on span at bounding box center [147, 159] width 98 height 13
click at [98, 160] on span at bounding box center [98, 159] width 5 height 5
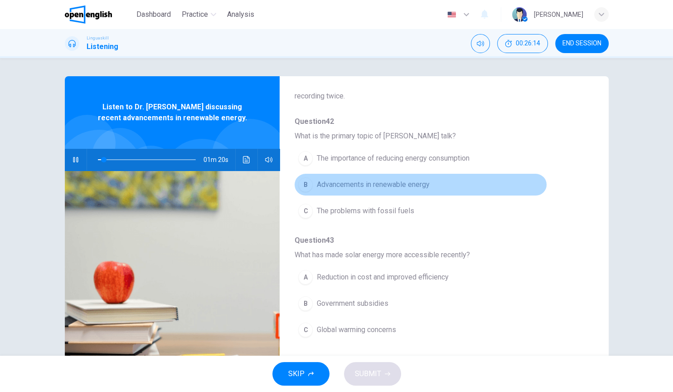
click at [360, 185] on span "Advancements in renewable energy" at bounding box center [373, 184] width 113 height 11
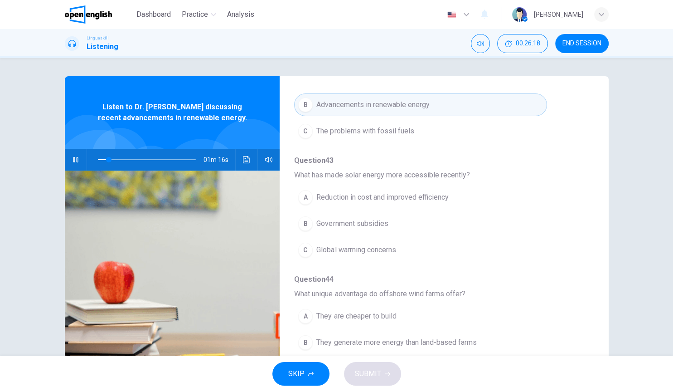
scroll to position [152, 0]
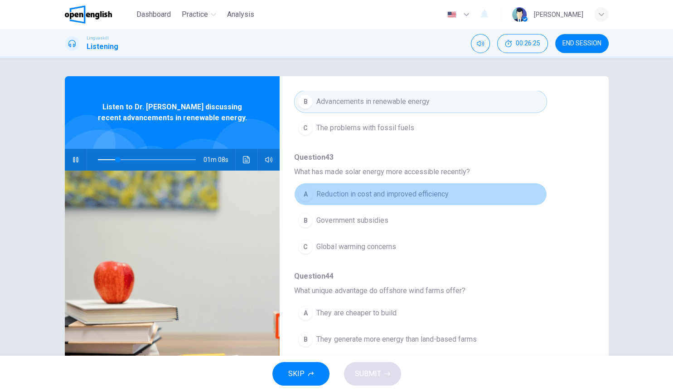
click at [414, 201] on button "A Reduction in cost and improved efficiency" at bounding box center [420, 194] width 253 height 23
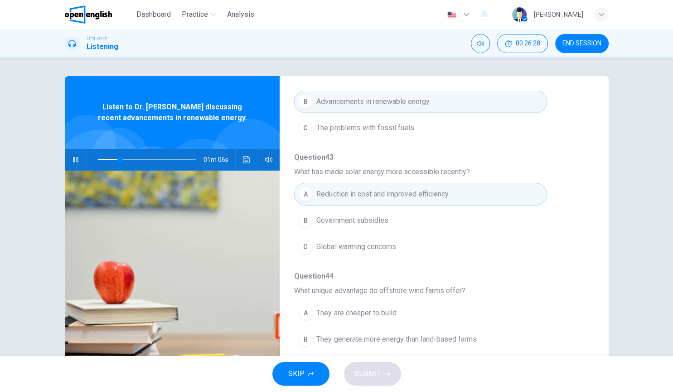
click at [443, 276] on span "Question 44" at bounding box center [436, 276] width 285 height 11
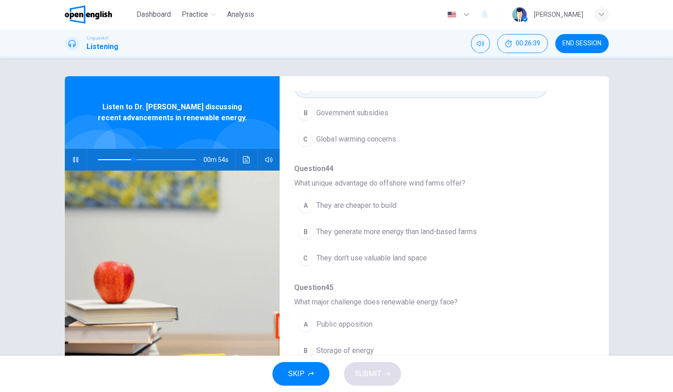
scroll to position [256, 0]
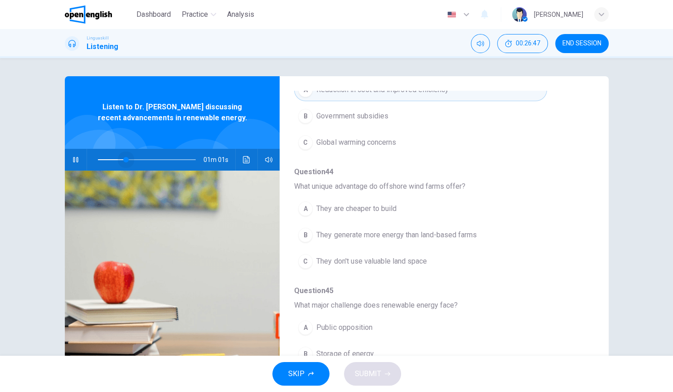
click at [126, 161] on span at bounding box center [147, 159] width 98 height 13
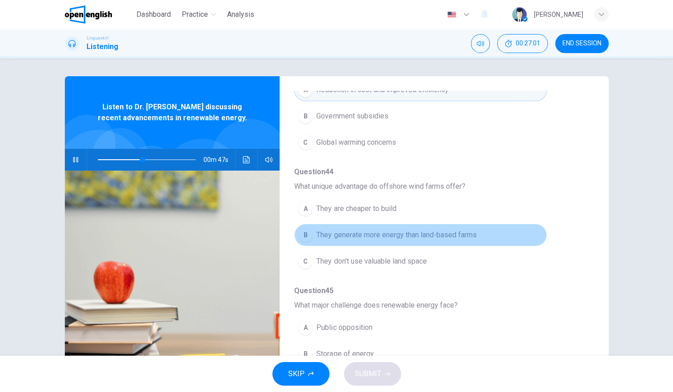
click at [400, 239] on button "B They generate more energy than land-based farms" at bounding box center [420, 235] width 253 height 23
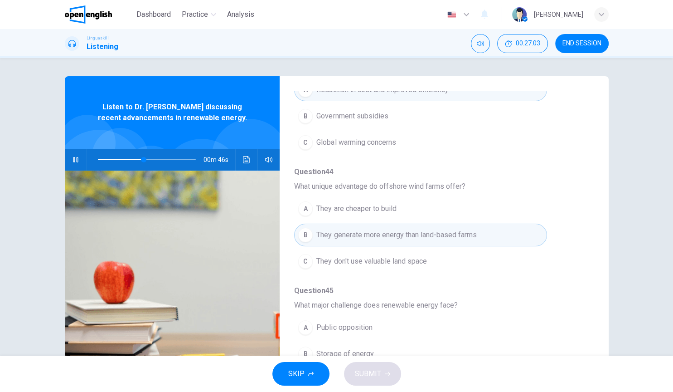
click at [458, 292] on span "Question 45" at bounding box center [436, 290] width 285 height 11
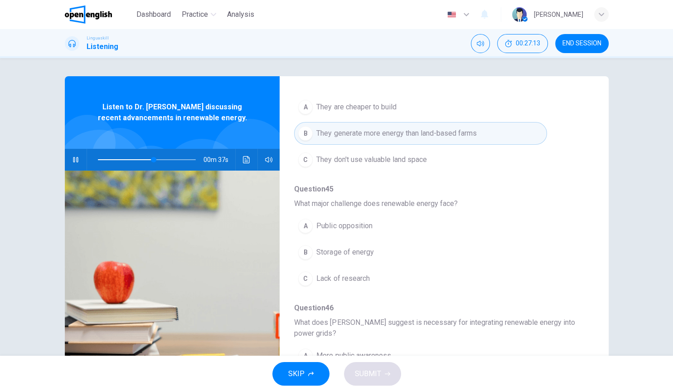
scroll to position [361, 0]
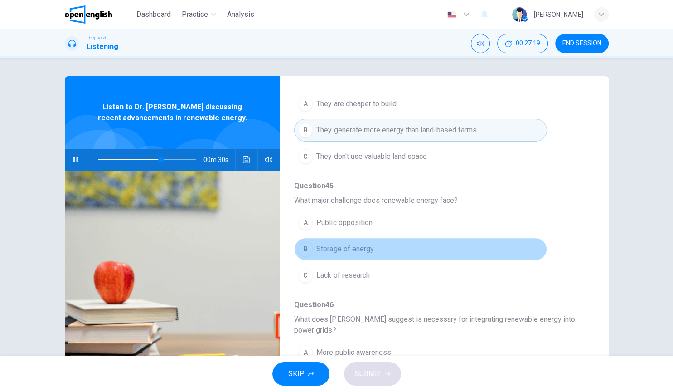
click at [370, 251] on span "Storage of energy" at bounding box center [345, 249] width 57 height 11
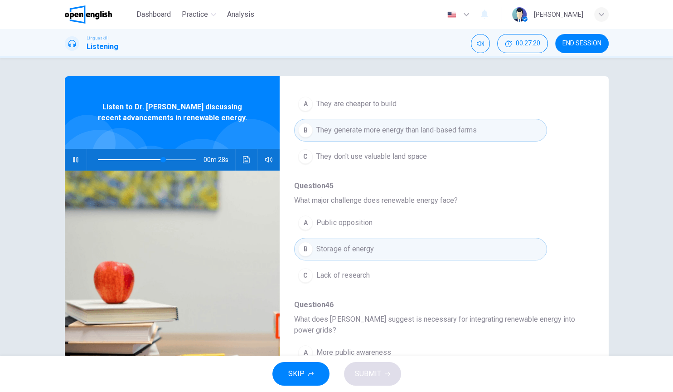
click at [412, 305] on span "Question 46" at bounding box center [436, 304] width 285 height 11
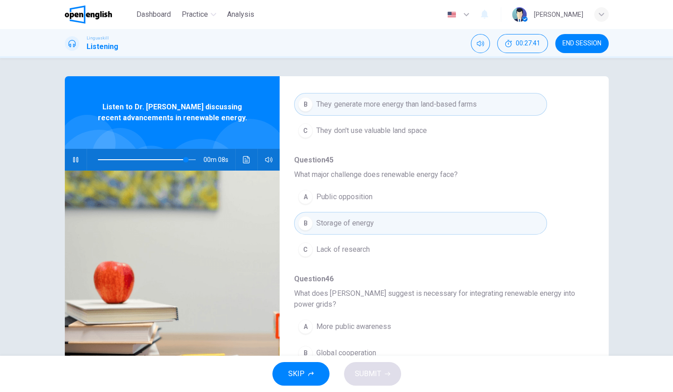
click at [403, 296] on span "What does Dr. Smith suggest is necessary for integrating renewable energy into …" at bounding box center [436, 299] width 285 height 22
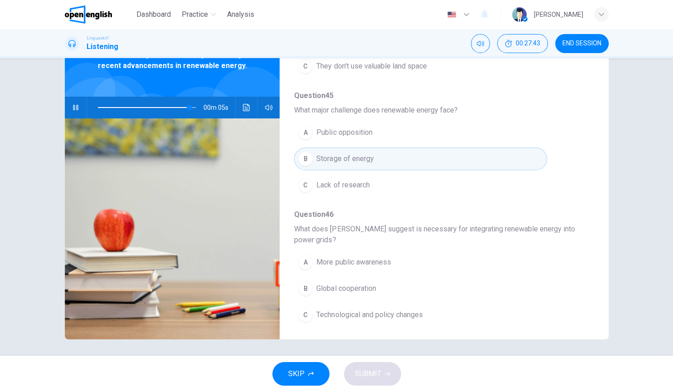
scroll to position [54, 0]
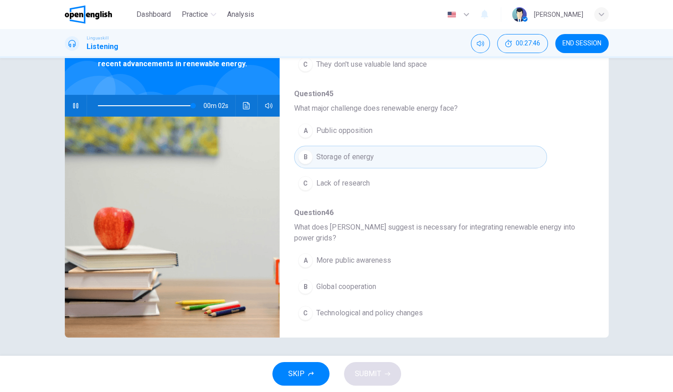
click at [388, 307] on button "C Technological and policy changes" at bounding box center [420, 313] width 253 height 23
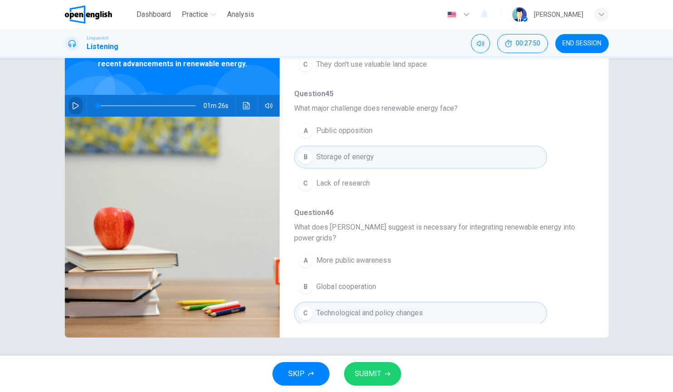
click at [77, 102] on button "button" at bounding box center [75, 106] width 15 height 22
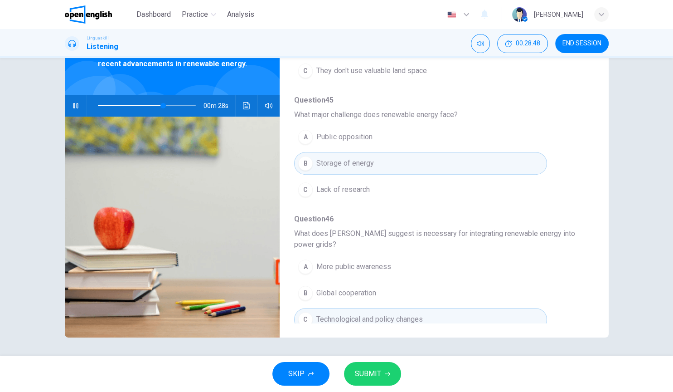
scroll to position [399, 0]
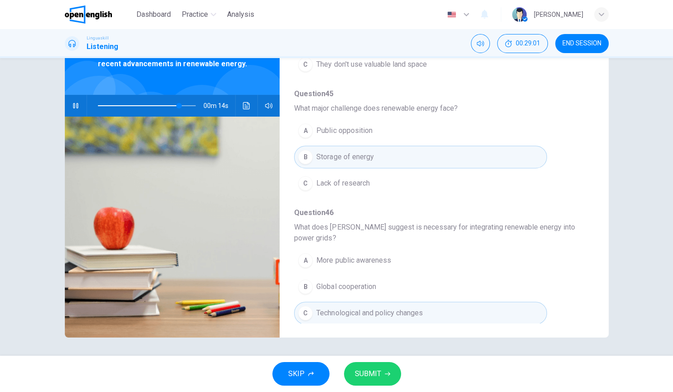
click at [377, 307] on span "SUBMIT" at bounding box center [368, 373] width 26 height 13
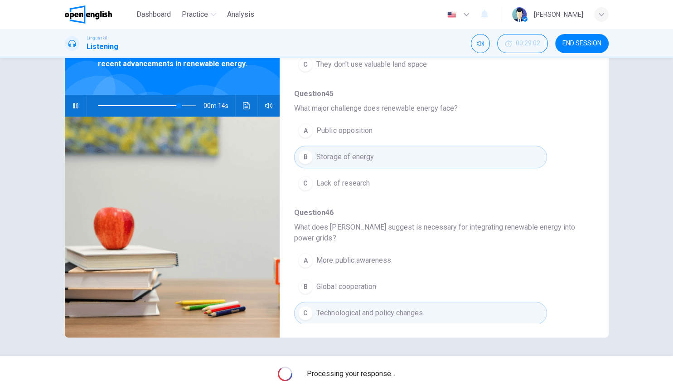
click at [377, 307] on span "Processing your response..." at bounding box center [351, 373] width 88 height 11
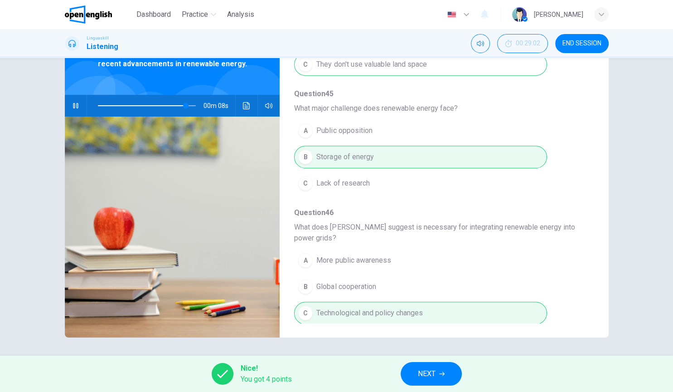
click at [329, 307] on div "A More public awareness B Global cooperation C Technological and policy changes" at bounding box center [436, 286] width 285 height 79
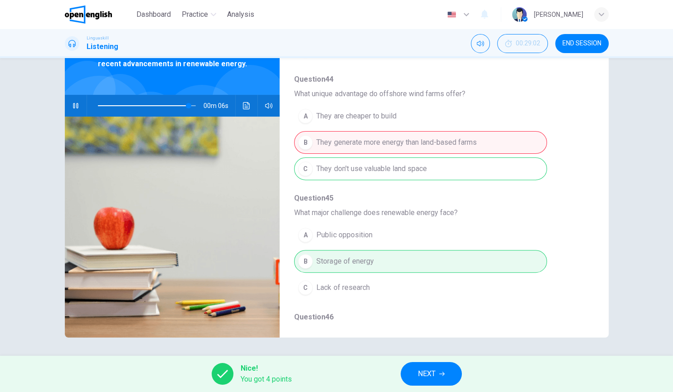
scroll to position [268, 0]
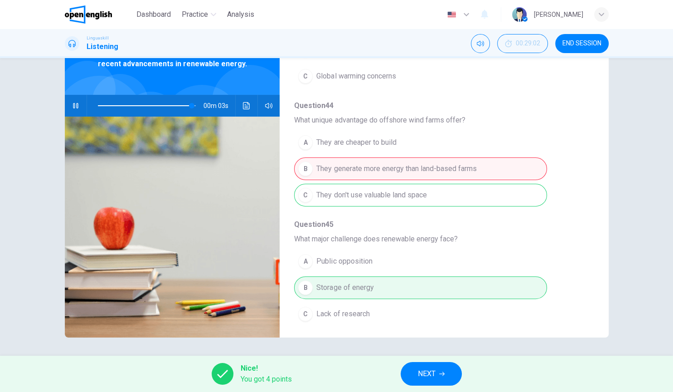
click at [385, 188] on div "A They are cheaper to build B They generate more energy than land-based farms C…" at bounding box center [436, 168] width 285 height 79
type input "*"
click at [431, 307] on span "NEXT" at bounding box center [427, 373] width 18 height 13
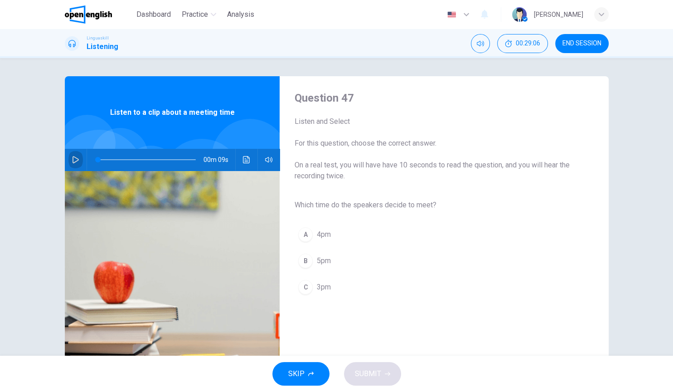
click at [70, 162] on button "button" at bounding box center [75, 160] width 15 height 22
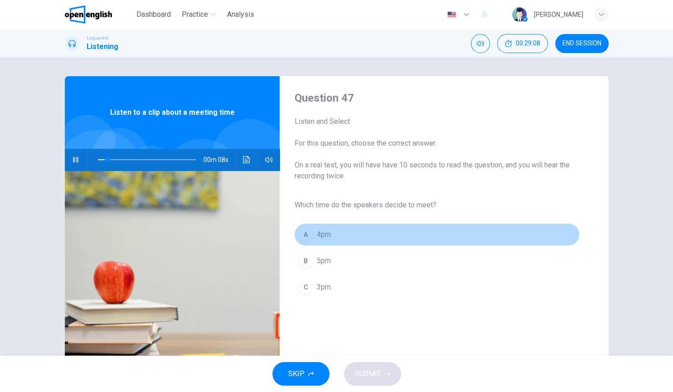
click at [462, 244] on button "A 4pm" at bounding box center [436, 234] width 285 height 23
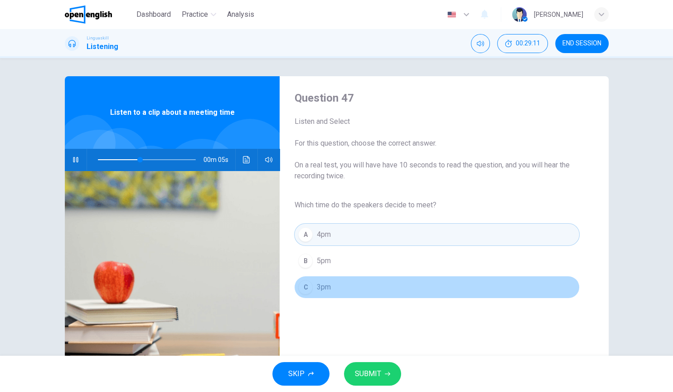
click at [336, 278] on button "C 3pm" at bounding box center [436, 287] width 285 height 23
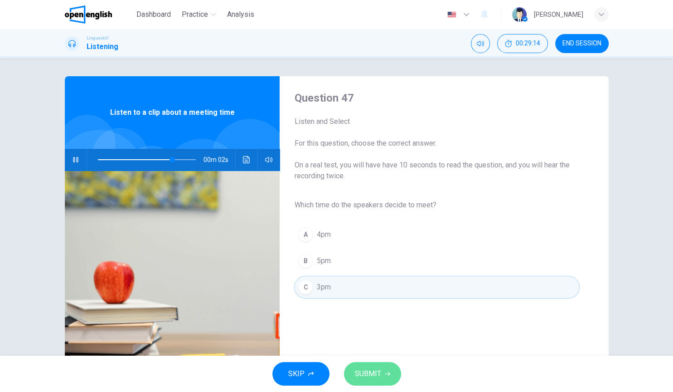
click at [376, 307] on span "SUBMIT" at bounding box center [368, 373] width 26 height 13
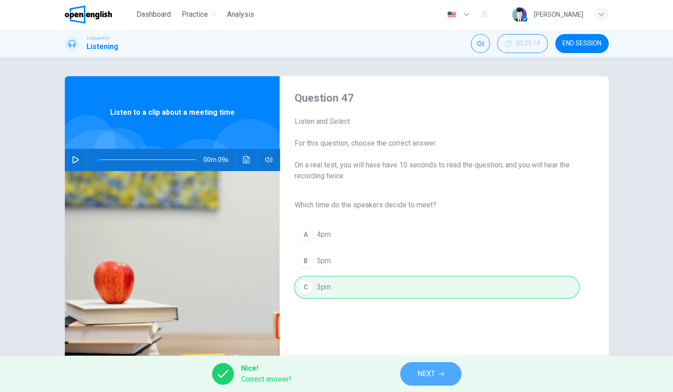
click at [451, 307] on button "NEXT" at bounding box center [430, 374] width 61 height 24
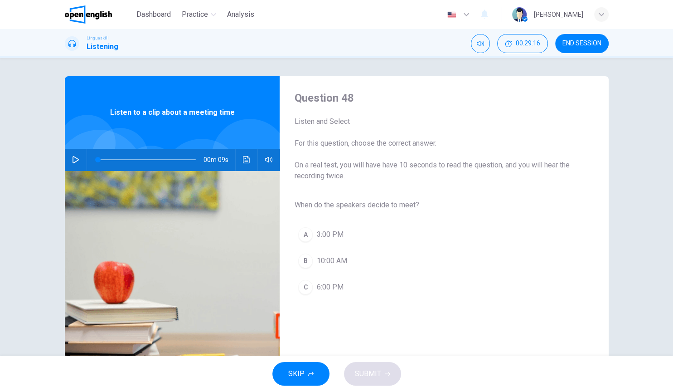
click at [75, 161] on icon "button" at bounding box center [75, 159] width 7 height 7
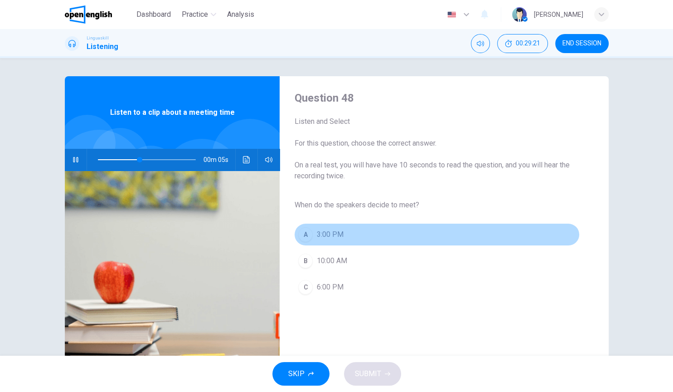
click at [338, 237] on span "3:00 PM" at bounding box center [330, 234] width 27 height 11
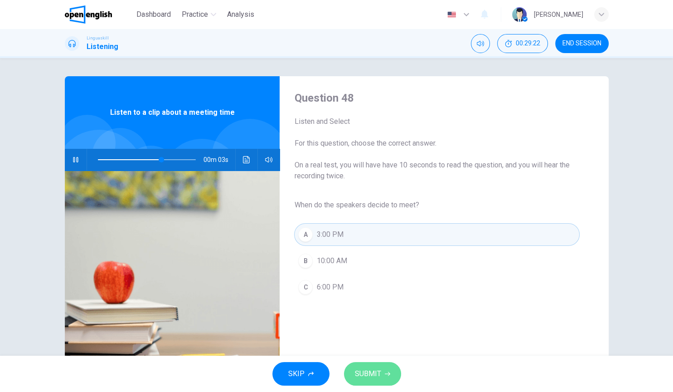
click at [383, 307] on button "SUBMIT" at bounding box center [372, 374] width 57 height 24
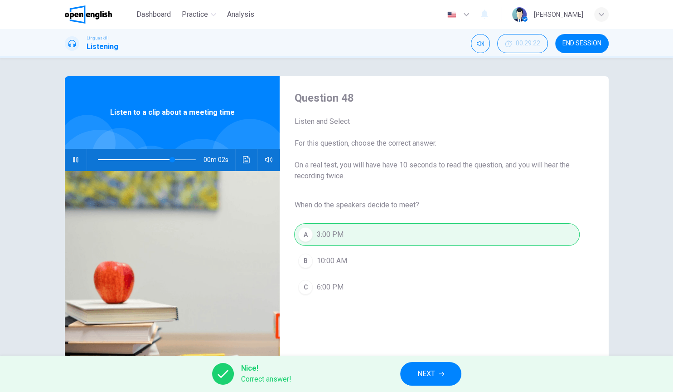
drag, startPoint x: 469, startPoint y: 376, endPoint x: 431, endPoint y: 376, distance: 38.1
click at [431, 307] on div "Nice! Correct answer! NEXT" at bounding box center [336, 374] width 673 height 36
type input "**"
click at [431, 307] on span "NEXT" at bounding box center [427, 373] width 18 height 13
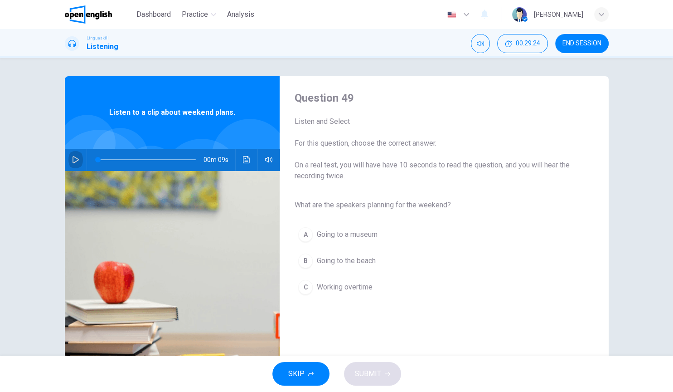
click at [68, 159] on button "button" at bounding box center [75, 160] width 15 height 22
click at [379, 258] on button "B Going to the beach" at bounding box center [436, 260] width 285 height 23
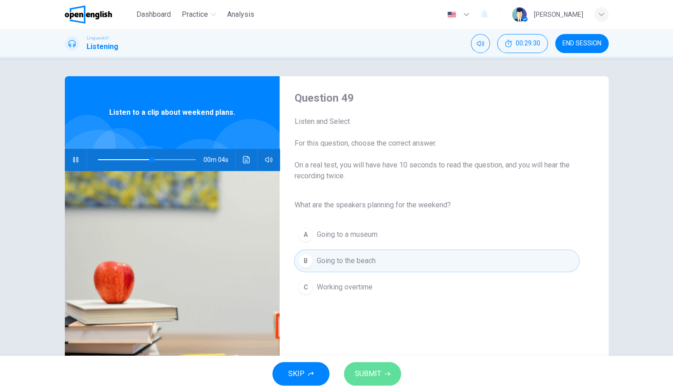
click at [377, 307] on span "SUBMIT" at bounding box center [368, 373] width 26 height 13
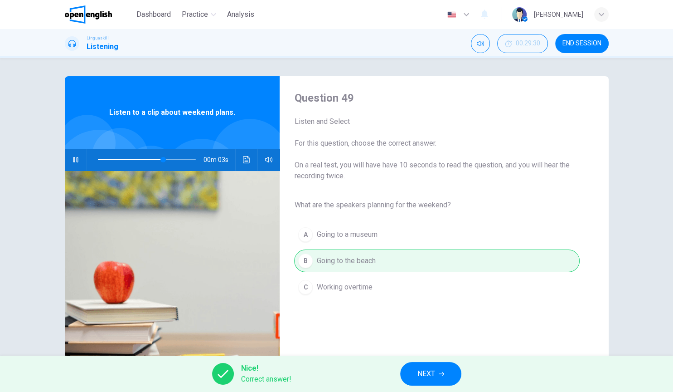
type input "**"
drag, startPoint x: 377, startPoint y: 376, endPoint x: 440, endPoint y: 375, distance: 63.0
click at [440, 307] on div "Nice! Correct answer! NEXT" at bounding box center [336, 374] width 673 height 36
click at [440, 307] on icon "button" at bounding box center [441, 373] width 5 height 5
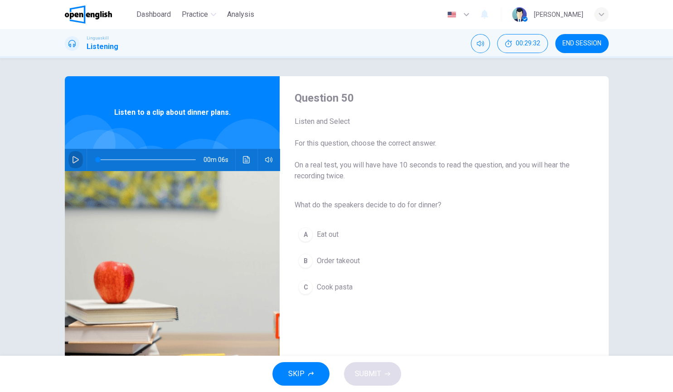
click at [76, 159] on icon "button" at bounding box center [75, 159] width 7 height 7
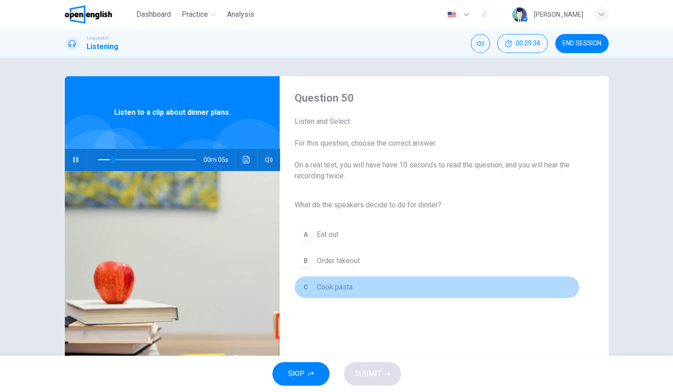
click at [324, 289] on span "Cook pasta" at bounding box center [335, 287] width 36 height 11
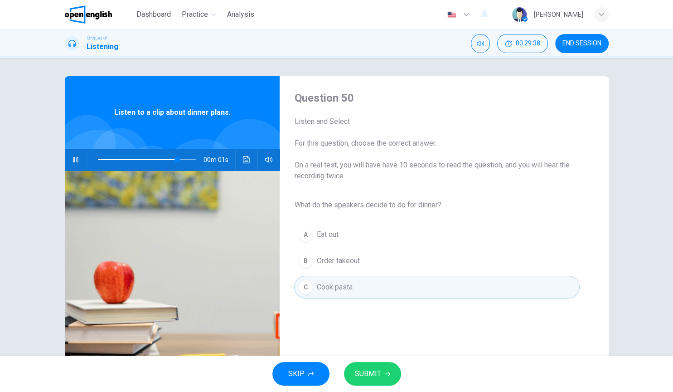
type input "*"
click at [385, 307] on button "SUBMIT" at bounding box center [372, 374] width 57 height 24
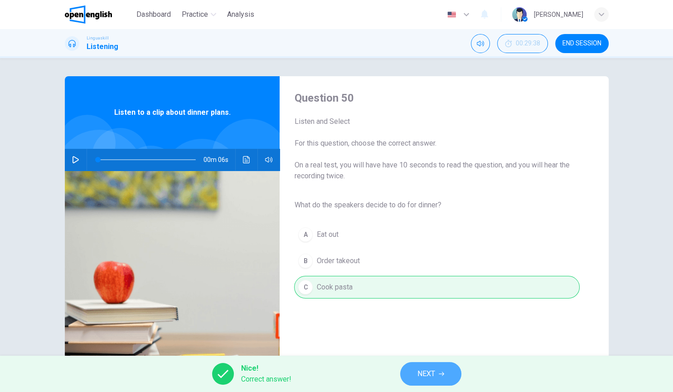
click at [415, 307] on button "NEXT" at bounding box center [430, 374] width 61 height 24
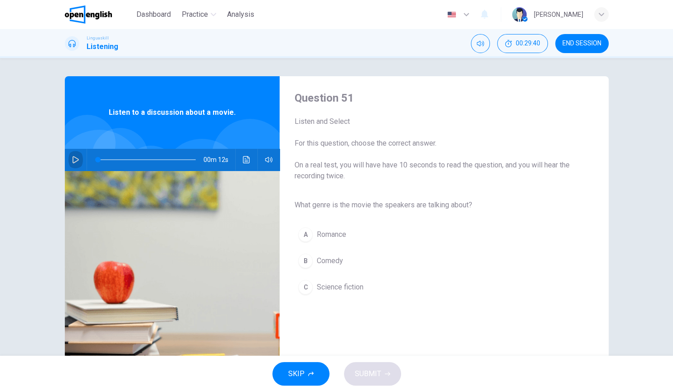
click at [73, 160] on icon "button" at bounding box center [76, 159] width 6 height 7
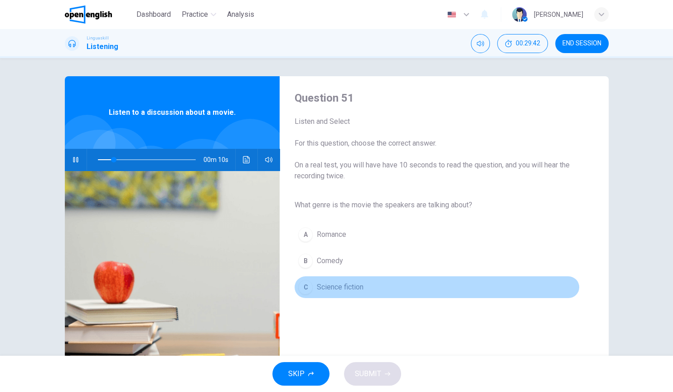
click at [344, 288] on span "Science fiction" at bounding box center [340, 287] width 47 height 11
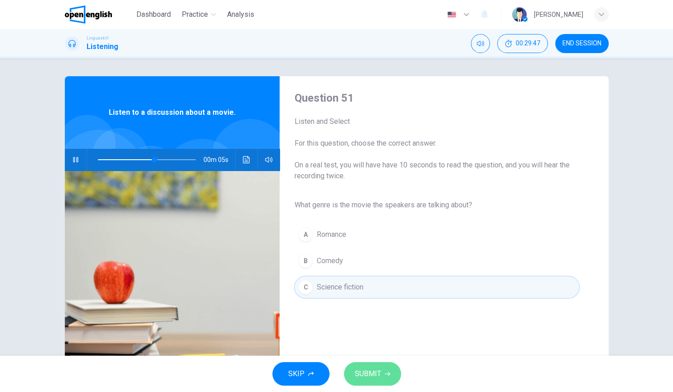
click at [367, 307] on button "SUBMIT" at bounding box center [372, 374] width 57 height 24
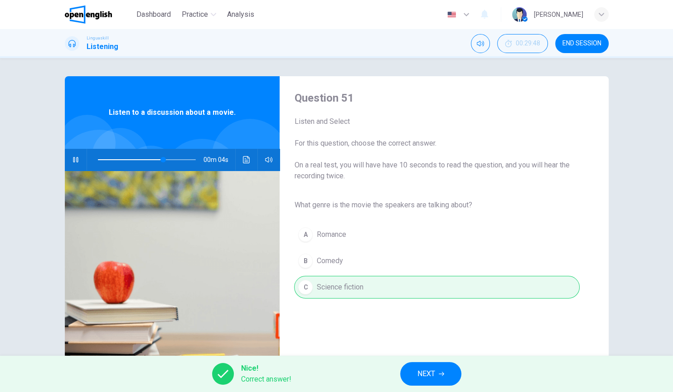
click at [367, 307] on div "Nice! Correct answer! NEXT" at bounding box center [336, 374] width 673 height 36
type input "**"
click at [414, 307] on button "NEXT" at bounding box center [430, 374] width 61 height 24
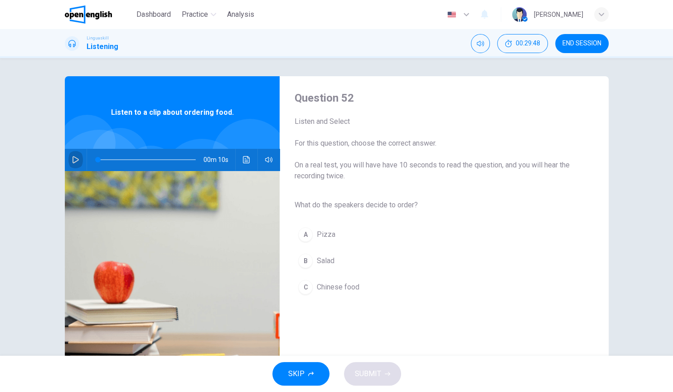
click at [76, 159] on icon "button" at bounding box center [75, 159] width 7 height 7
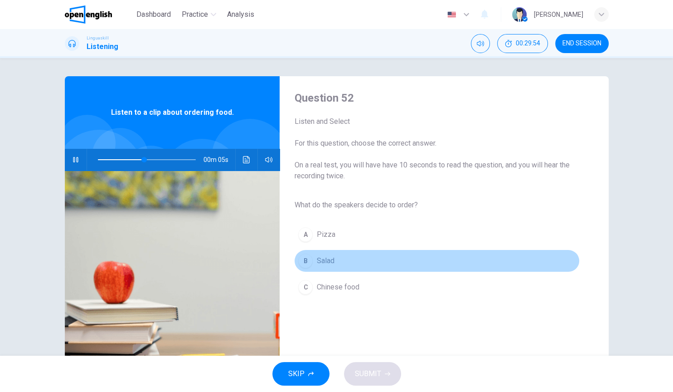
click at [328, 270] on button "B Salad" at bounding box center [436, 260] width 285 height 23
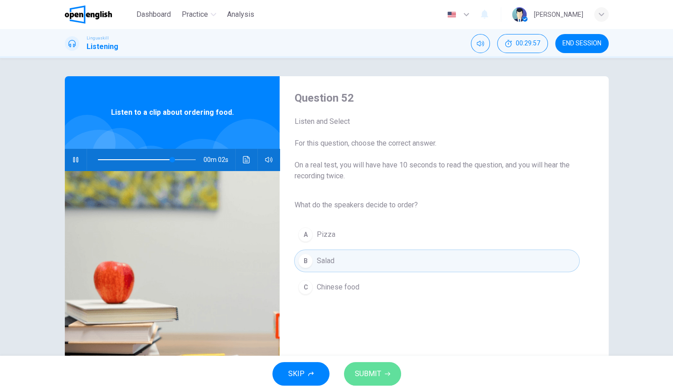
click at [379, 307] on span "SUBMIT" at bounding box center [368, 373] width 26 height 13
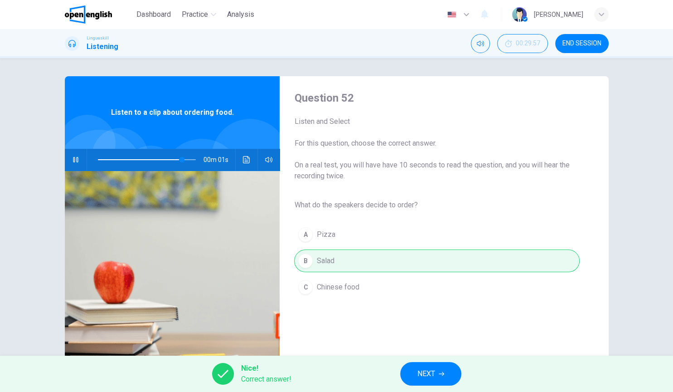
type input "**"
click at [430, 307] on span "NEXT" at bounding box center [427, 373] width 18 height 13
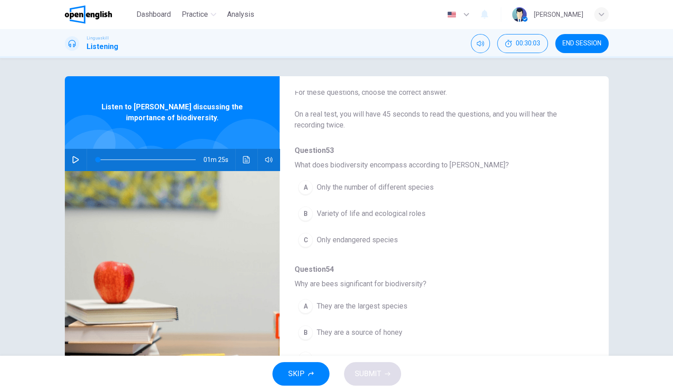
scroll to position [38, 0]
click at [78, 161] on icon "button" at bounding box center [75, 159] width 7 height 7
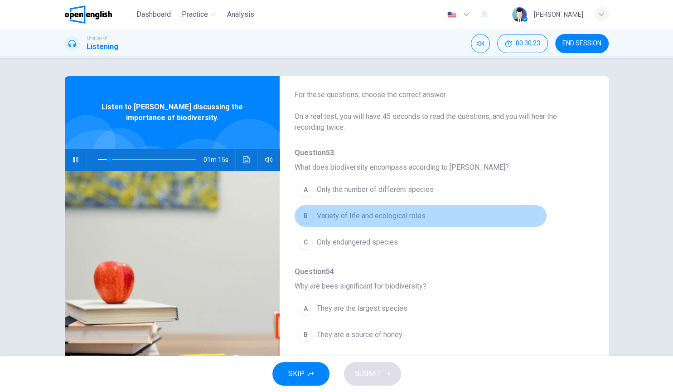
click at [388, 219] on span "Variety of life and ecological roles" at bounding box center [371, 215] width 109 height 11
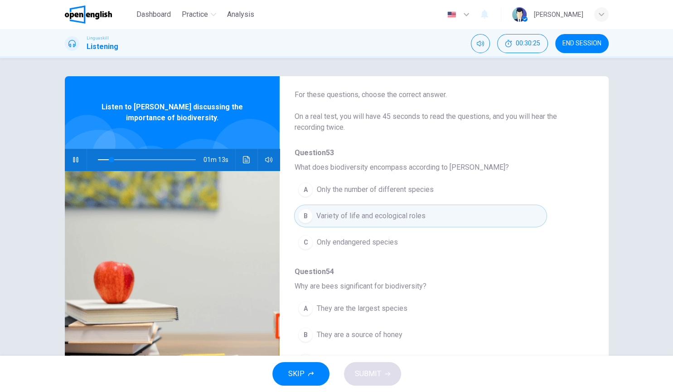
click at [453, 276] on span "Question 54" at bounding box center [436, 271] width 285 height 11
drag, startPoint x: 595, startPoint y: 192, endPoint x: 595, endPoint y: 199, distance: 6.4
click at [595, 199] on div "Question 53 - 57 For these questions, choose the correct answer. On a real test…" at bounding box center [337, 233] width 544 height 315
click at [593, 199] on div "Question 53 - 57 For these questions, choose the correct answer. On a real test…" at bounding box center [337, 233] width 544 height 315
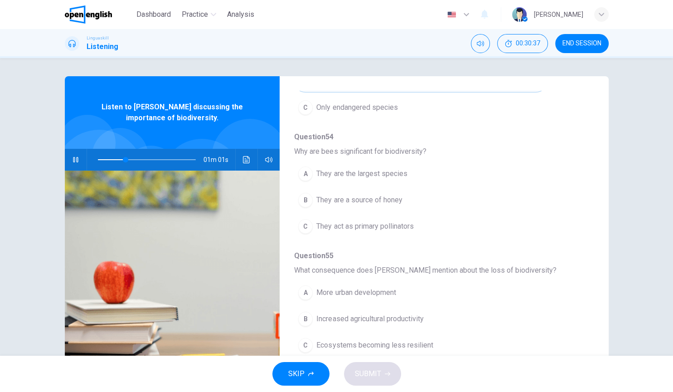
scroll to position [180, 0]
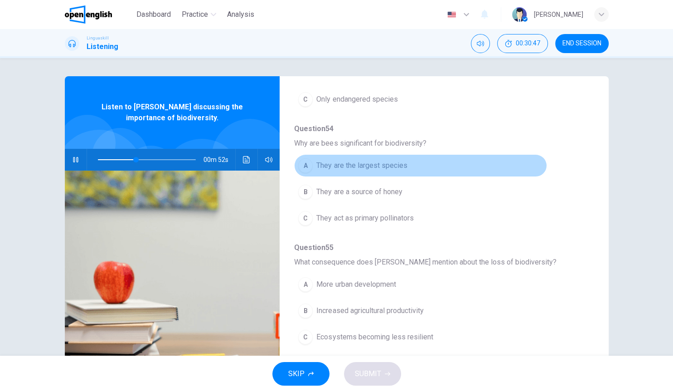
click at [400, 174] on button "A They are the largest species" at bounding box center [420, 165] width 253 height 23
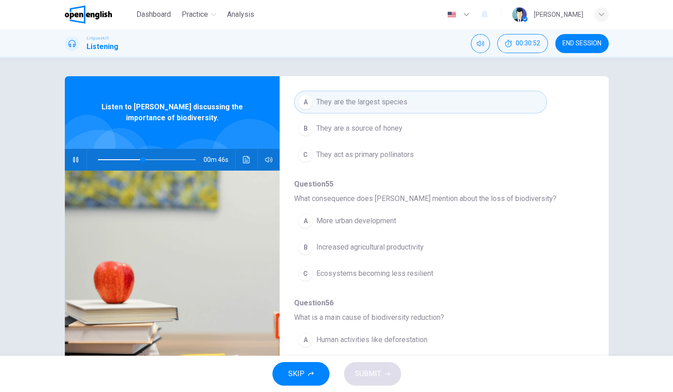
scroll to position [249, 0]
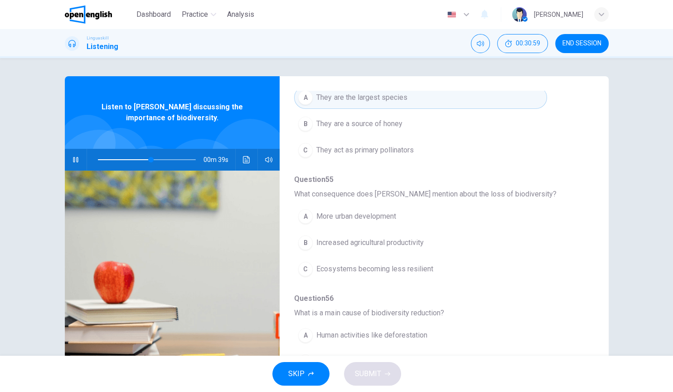
drag, startPoint x: 374, startPoint y: 270, endPoint x: 276, endPoint y: 186, distance: 129.3
click at [276, 186] on div "Question 53 - 57 For these questions, choose the correct answer. On a real test…" at bounding box center [337, 233] width 544 height 315
click at [142, 155] on span at bounding box center [147, 159] width 98 height 13
type input "**"
click at [594, 48] on button "END SESSION" at bounding box center [583, 43] width 54 height 19
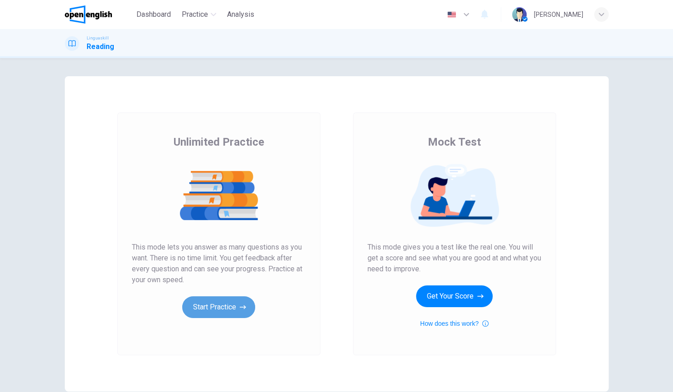
click at [219, 311] on button "Start Practice" at bounding box center [218, 307] width 73 height 22
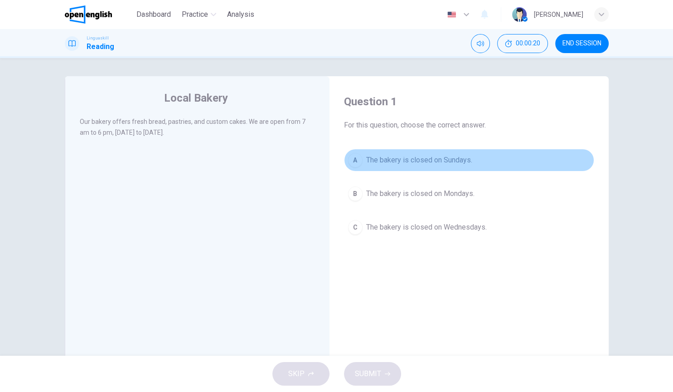
click at [421, 168] on button "A The bakery is closed on Sundays." at bounding box center [469, 160] width 250 height 23
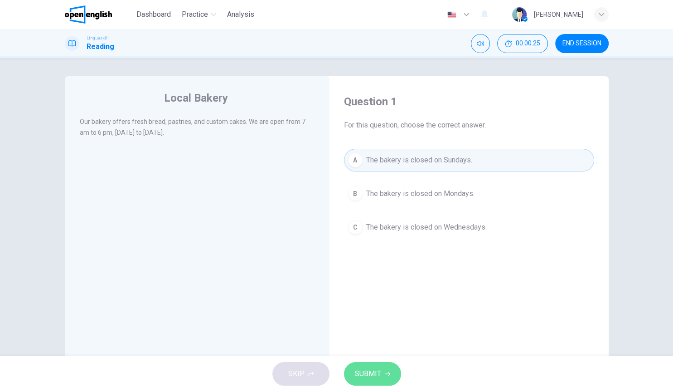
click at [391, 382] on button "SUBMIT" at bounding box center [372, 374] width 57 height 24
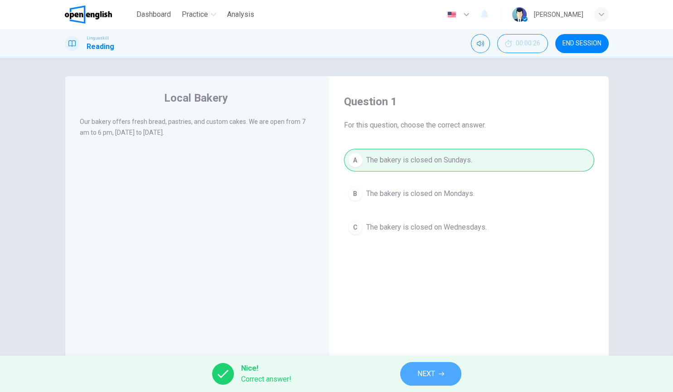
click at [419, 375] on span "NEXT" at bounding box center [427, 373] width 18 height 13
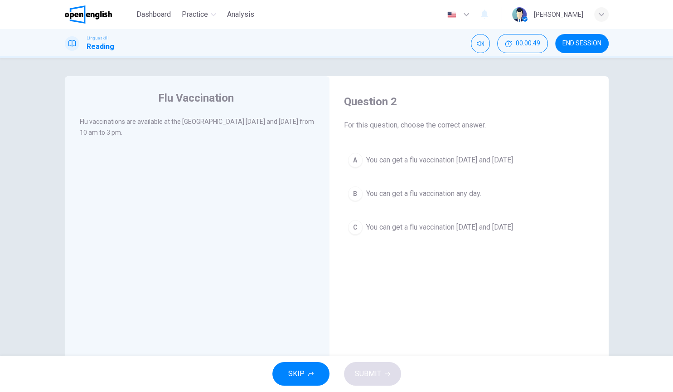
drag, startPoint x: 89, startPoint y: 124, endPoint x: 398, endPoint y: 150, distance: 309.9
click at [327, 149] on div "Flu vaccinations are available at the [GEOGRAPHIC_DATA] [DATE] and [DATE] from …" at bounding box center [204, 132] width 248 height 33
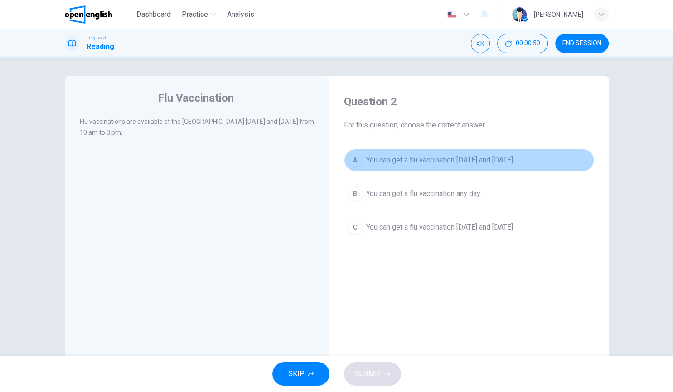
click at [398, 150] on button "A You can get a flu vaccination [DATE] and [DATE]" at bounding box center [469, 160] width 250 height 23
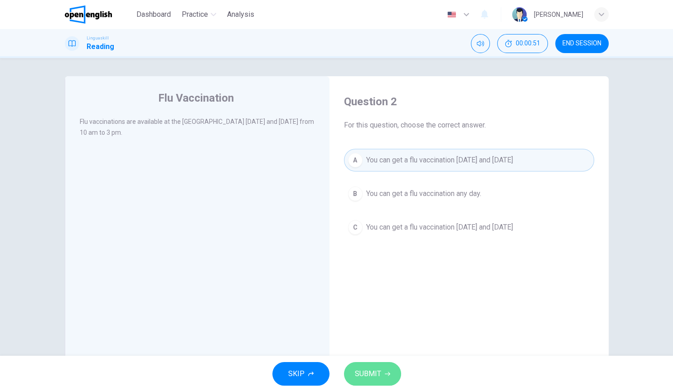
click at [381, 372] on button "SUBMIT" at bounding box center [372, 374] width 57 height 24
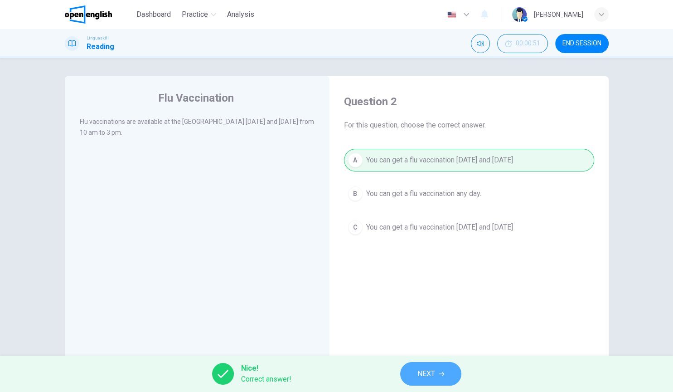
click at [457, 374] on button "NEXT" at bounding box center [430, 374] width 61 height 24
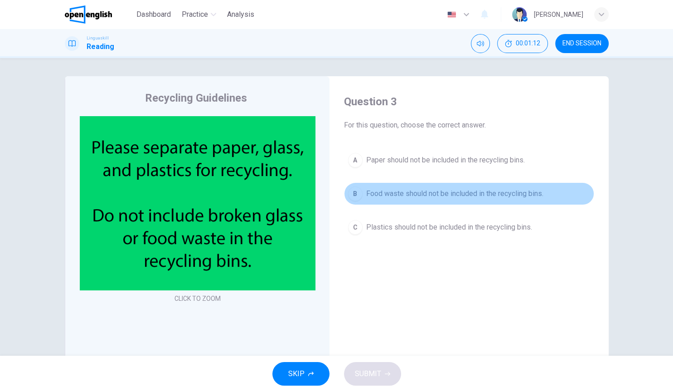
click at [432, 186] on button "B Food waste should not be included in the recycling bins." at bounding box center [469, 193] width 250 height 23
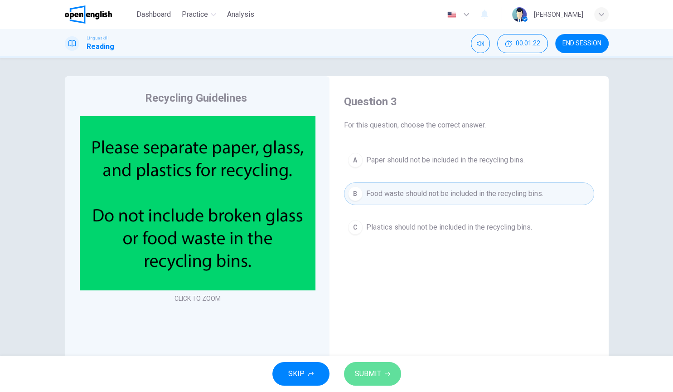
click at [370, 375] on span "SUBMIT" at bounding box center [368, 373] width 26 height 13
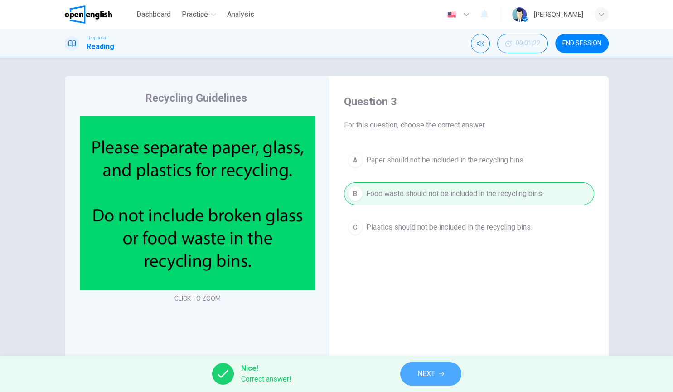
click at [440, 368] on button "NEXT" at bounding box center [430, 374] width 61 height 24
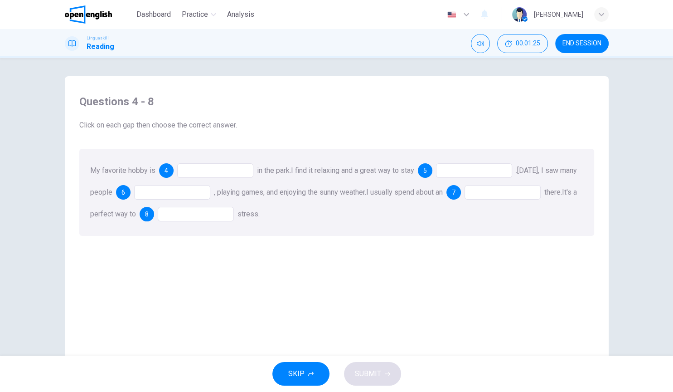
click at [205, 172] on div at bounding box center [215, 170] width 76 height 15
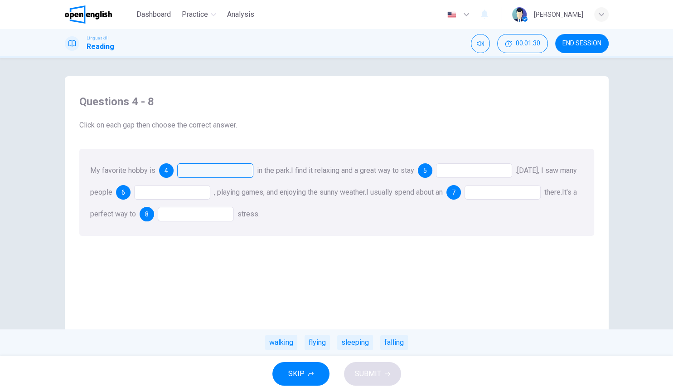
click at [273, 351] on div "walking flying sleeping falling" at bounding box center [336, 342] width 673 height 26
click at [290, 343] on div "walking" at bounding box center [281, 342] width 32 height 15
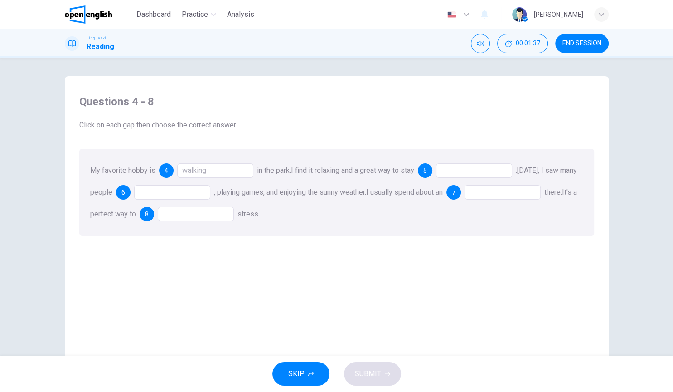
click at [453, 166] on div at bounding box center [474, 170] width 76 height 15
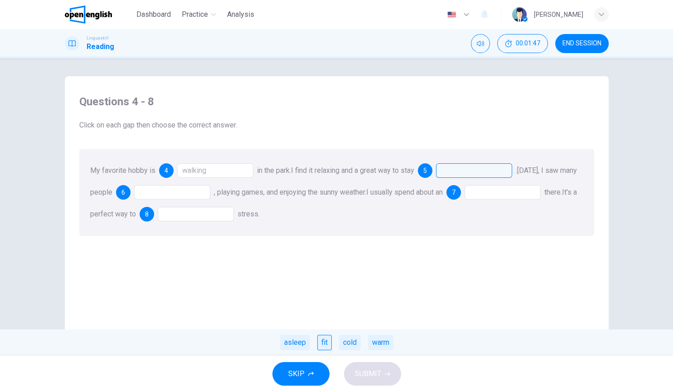
click at [320, 346] on div "fit" at bounding box center [324, 342] width 15 height 15
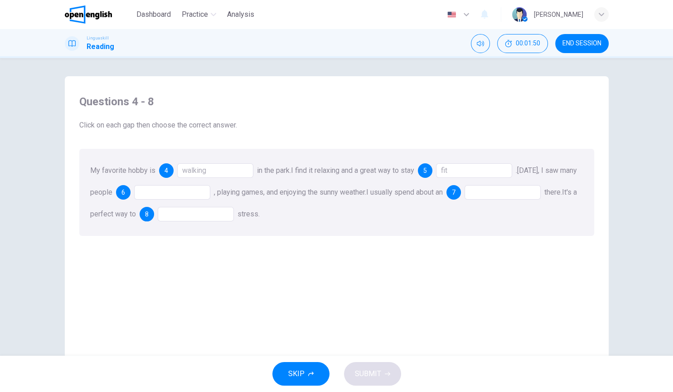
click at [182, 190] on div at bounding box center [172, 192] width 76 height 15
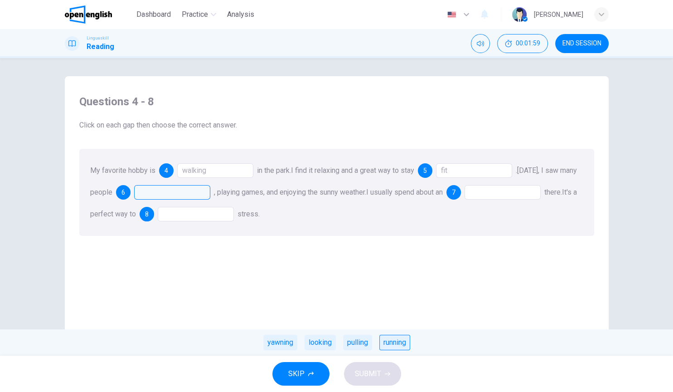
click at [388, 343] on div "running" at bounding box center [395, 342] width 31 height 15
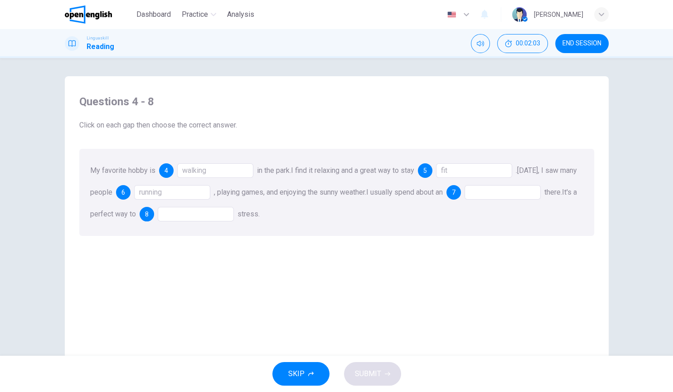
click at [514, 196] on div at bounding box center [503, 192] width 76 height 15
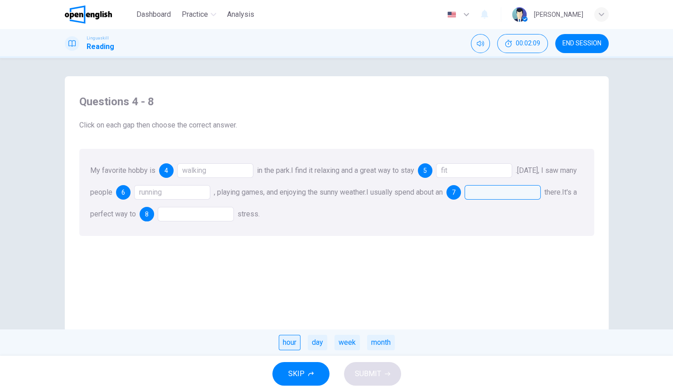
click at [290, 340] on div "hour" at bounding box center [290, 342] width 22 height 15
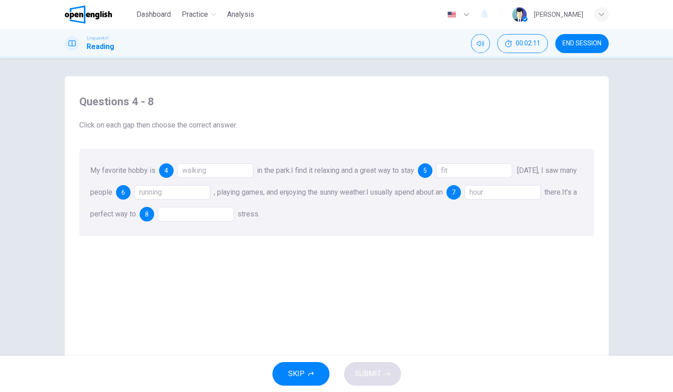
click at [213, 216] on div at bounding box center [196, 214] width 76 height 15
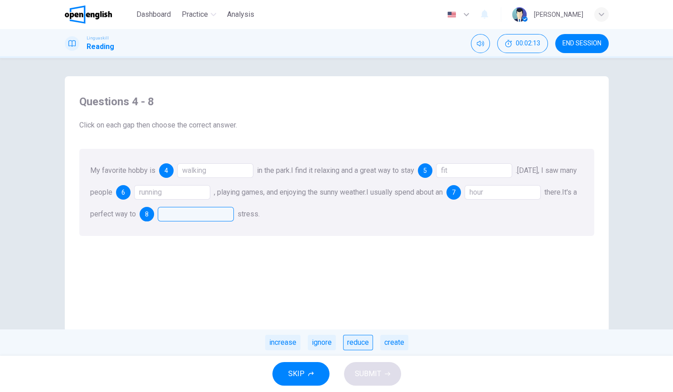
click at [356, 341] on div "reduce" at bounding box center [358, 342] width 30 height 15
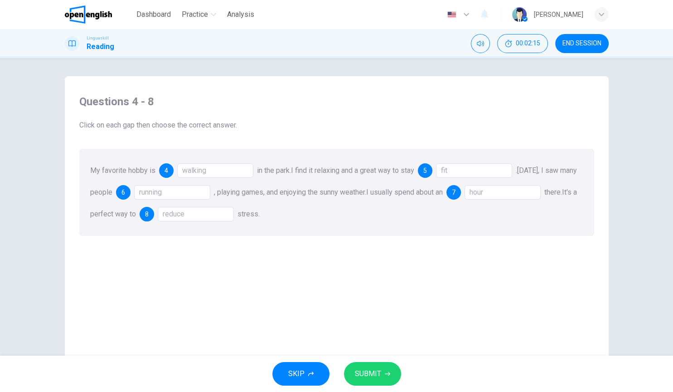
click at [463, 175] on div "fit" at bounding box center [474, 170] width 76 height 15
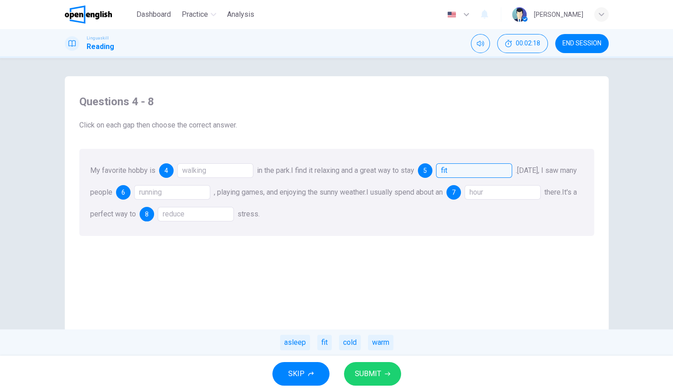
click at [323, 292] on div "Questions 4 - 8 Click on each gap then choose the correct answer. My favorite h…" at bounding box center [337, 238] width 530 height 306
click at [360, 371] on span "SUBMIT" at bounding box center [368, 373] width 26 height 13
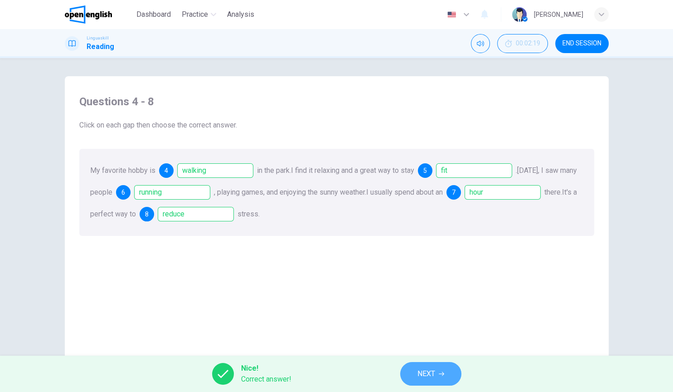
click at [429, 376] on span "NEXT" at bounding box center [427, 373] width 18 height 13
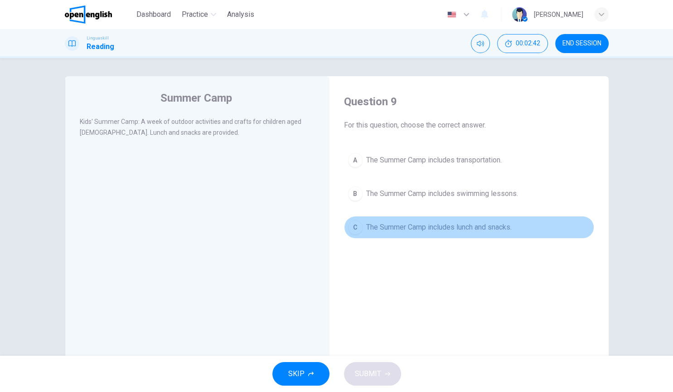
click at [458, 223] on span "The Summer Camp includes lunch and snacks." at bounding box center [439, 227] width 146 height 11
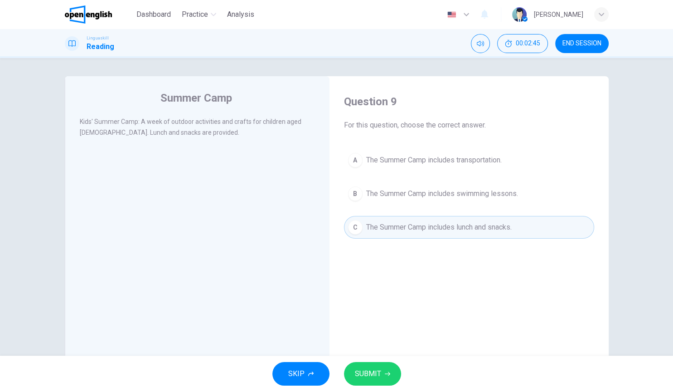
click at [376, 378] on span "SUBMIT" at bounding box center [368, 373] width 26 height 13
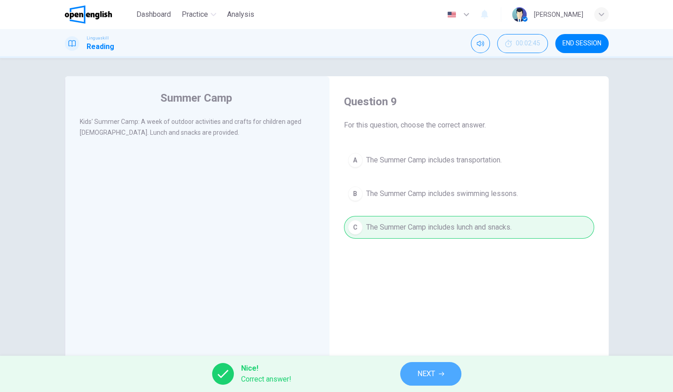
click at [413, 371] on button "NEXT" at bounding box center [430, 374] width 61 height 24
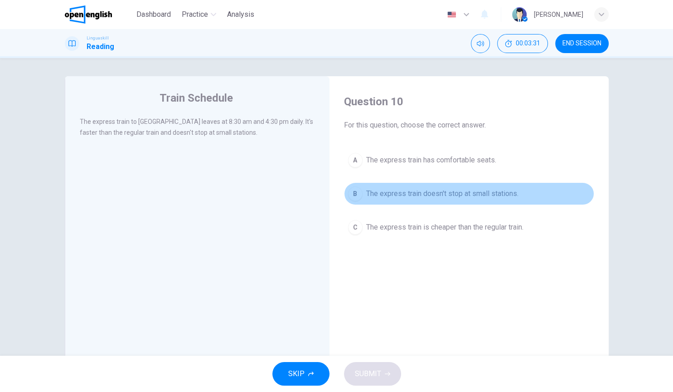
click at [434, 198] on span "The express train doesn't stop at small stations." at bounding box center [442, 193] width 152 height 11
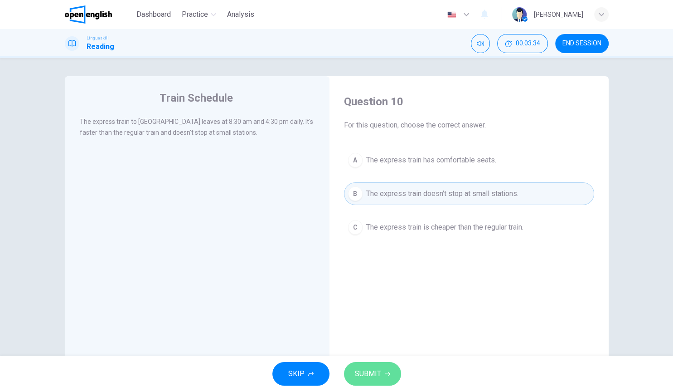
click at [364, 376] on span "SUBMIT" at bounding box center [368, 373] width 26 height 13
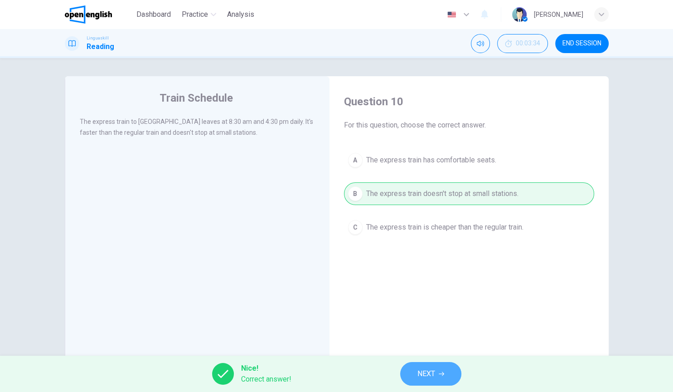
click at [413, 373] on button "NEXT" at bounding box center [430, 374] width 61 height 24
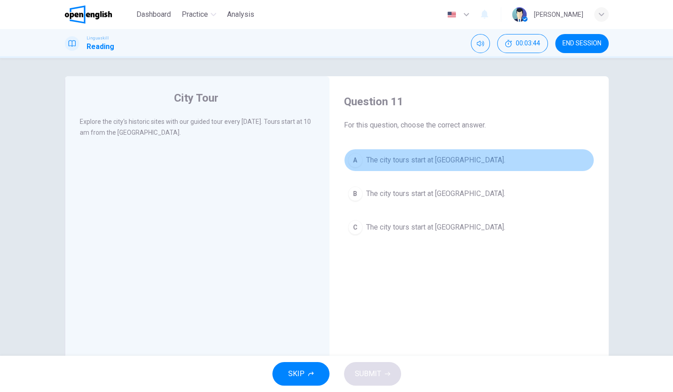
click at [434, 161] on span "The city tours start at [GEOGRAPHIC_DATA]." at bounding box center [435, 160] width 139 height 11
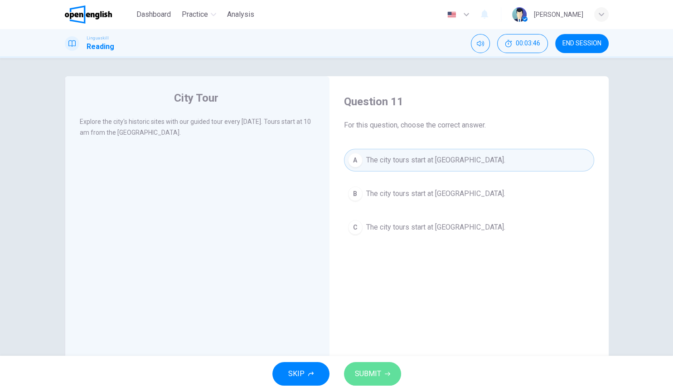
click at [364, 375] on span "SUBMIT" at bounding box center [368, 373] width 26 height 13
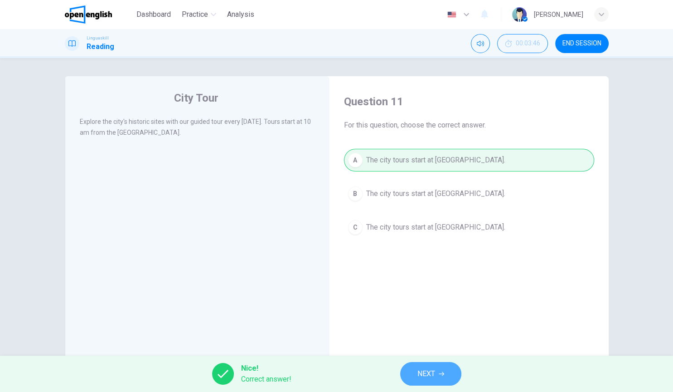
click at [441, 370] on button "NEXT" at bounding box center [430, 374] width 61 height 24
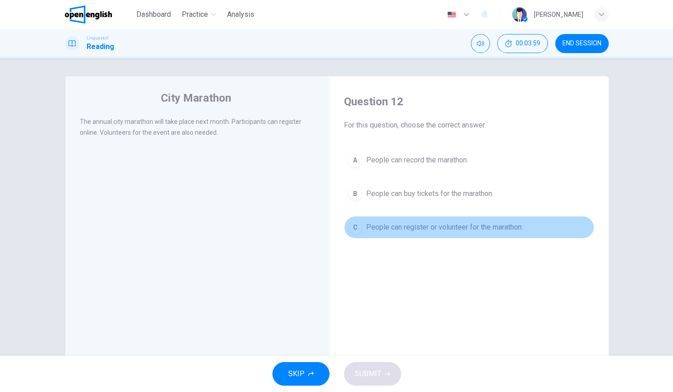
click at [417, 231] on span "People can register or volunteer for the marathon." at bounding box center [444, 227] width 157 height 11
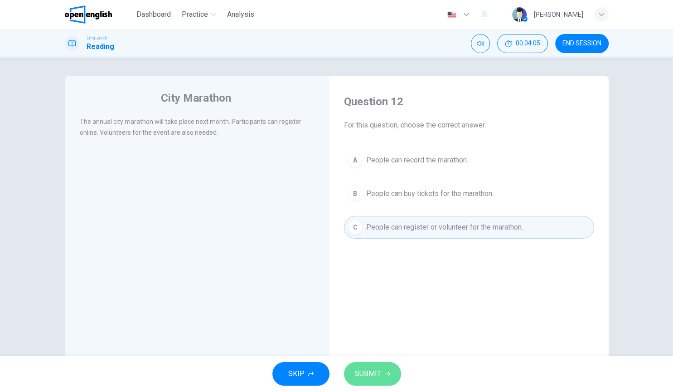
click at [369, 377] on span "SUBMIT" at bounding box center [368, 373] width 26 height 13
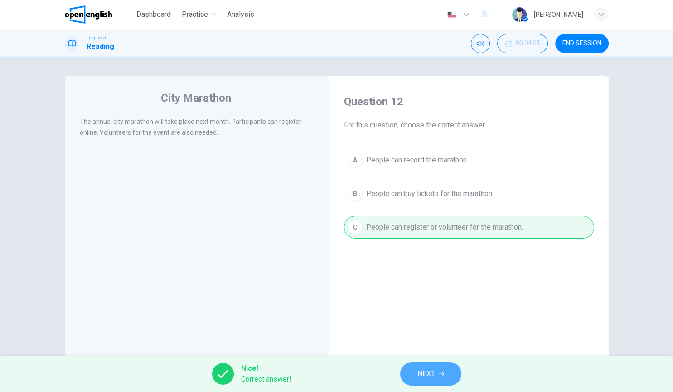
click at [460, 377] on button "NEXT" at bounding box center [430, 374] width 61 height 24
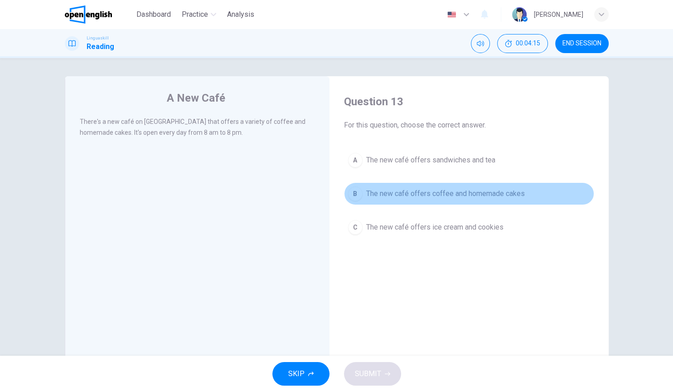
click at [462, 198] on span "The new café offers coffee and homemade cakes" at bounding box center [445, 193] width 159 height 11
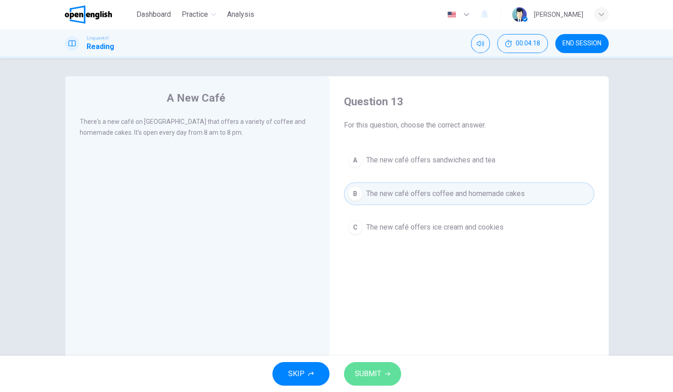
click at [379, 364] on button "SUBMIT" at bounding box center [372, 374] width 57 height 24
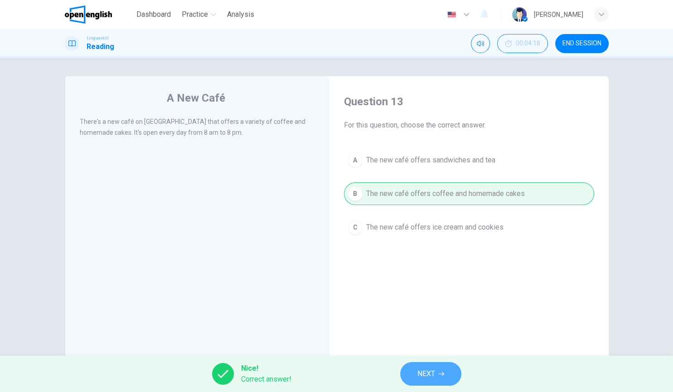
click at [431, 367] on span "NEXT" at bounding box center [427, 373] width 18 height 13
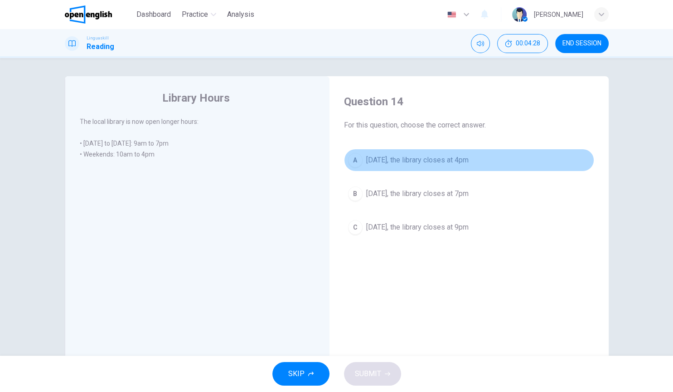
click at [450, 159] on span "[DATE], the library closes at 4pm" at bounding box center [417, 160] width 102 height 11
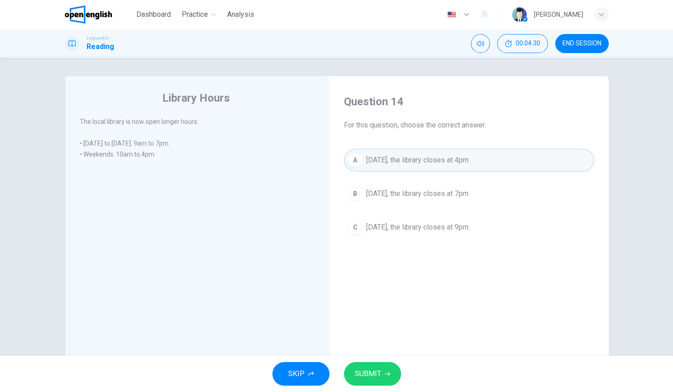
click at [387, 366] on button "SUBMIT" at bounding box center [372, 374] width 57 height 24
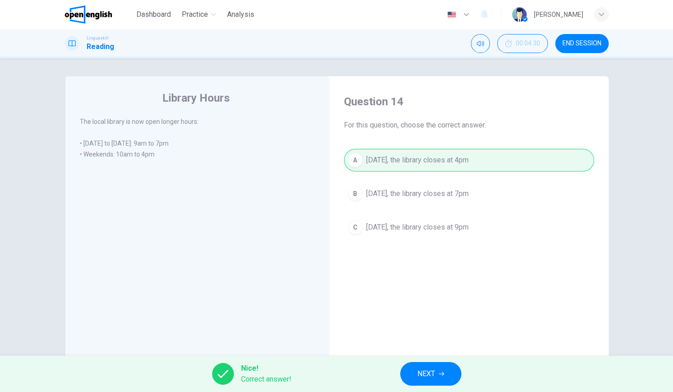
click at [454, 378] on button "NEXT" at bounding box center [430, 374] width 61 height 24
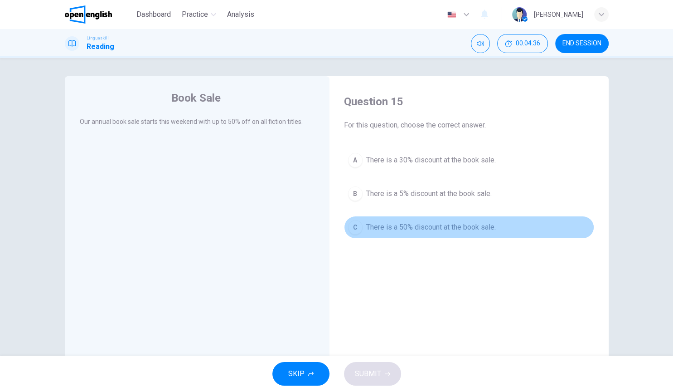
drag, startPoint x: 411, startPoint y: 216, endPoint x: 401, endPoint y: 224, distance: 12.9
click at [401, 224] on button "C There is a 50% discount at the book sale." at bounding box center [469, 227] width 250 height 23
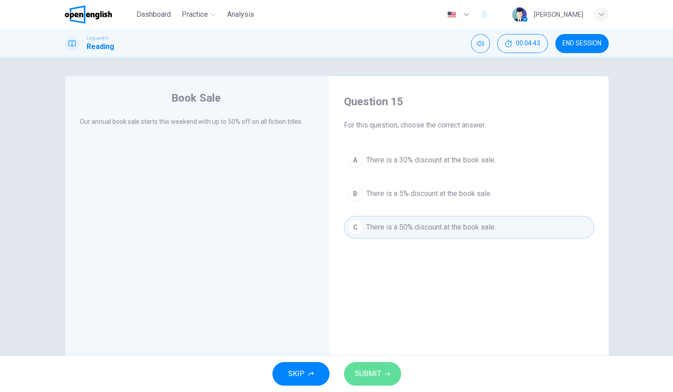
click at [360, 364] on button "SUBMIT" at bounding box center [372, 374] width 57 height 24
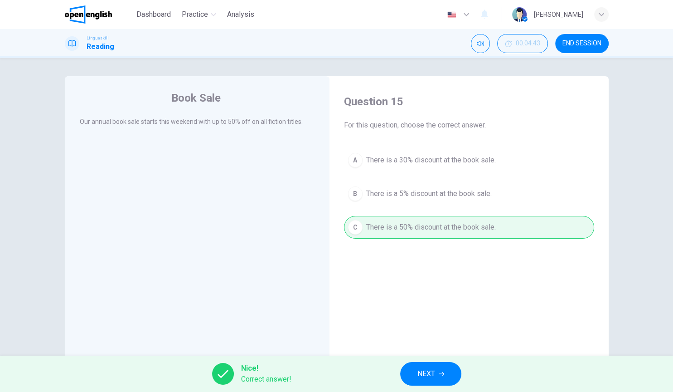
click at [443, 375] on icon "button" at bounding box center [441, 373] width 5 height 5
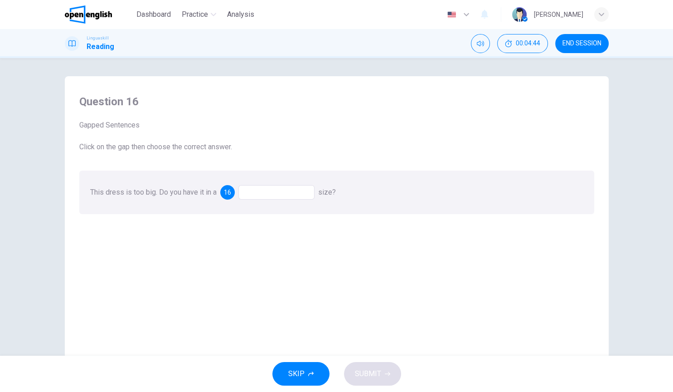
click at [273, 195] on div at bounding box center [277, 192] width 76 height 15
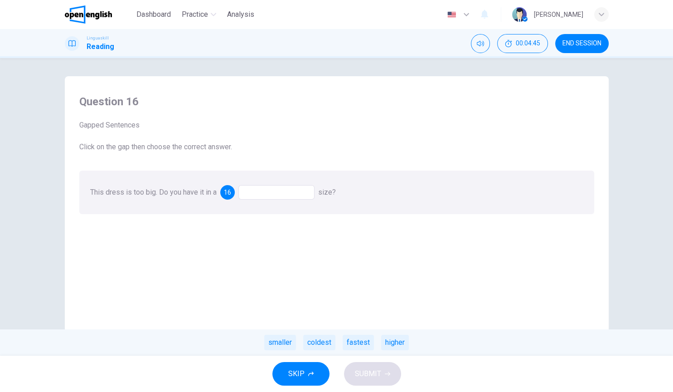
click at [270, 193] on div at bounding box center [277, 192] width 76 height 15
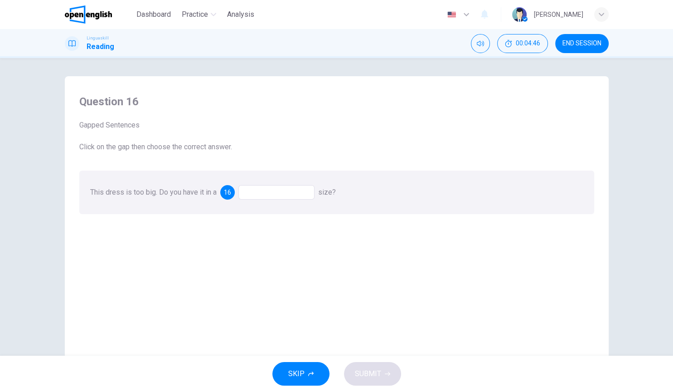
click at [270, 193] on div at bounding box center [277, 192] width 76 height 15
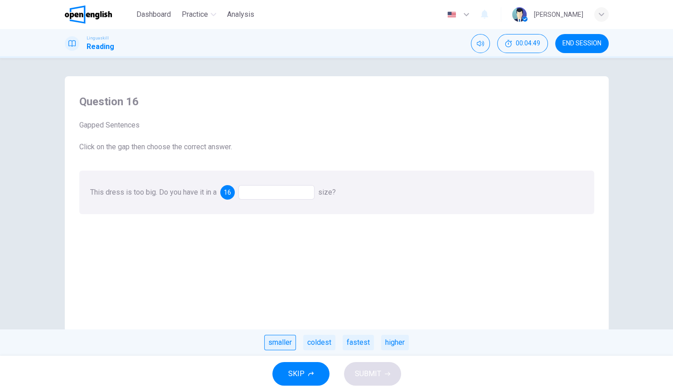
click at [295, 342] on div "smaller" at bounding box center [280, 342] width 32 height 15
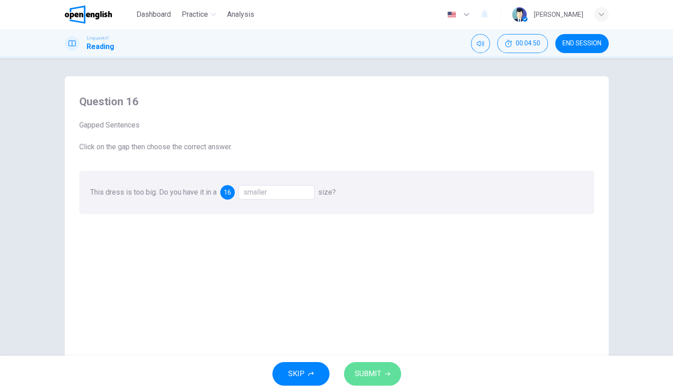
click at [383, 376] on button "SUBMIT" at bounding box center [372, 374] width 57 height 24
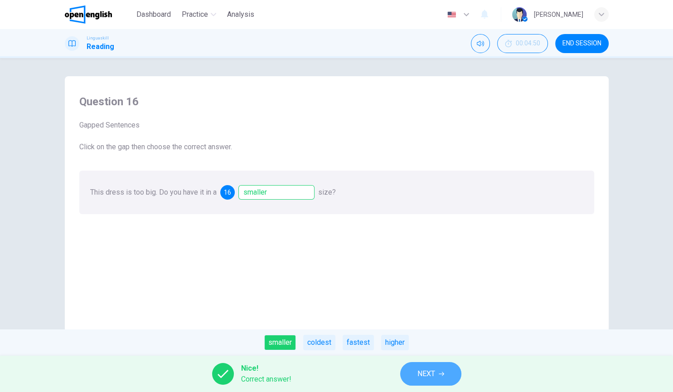
click at [430, 377] on span "NEXT" at bounding box center [427, 373] width 18 height 13
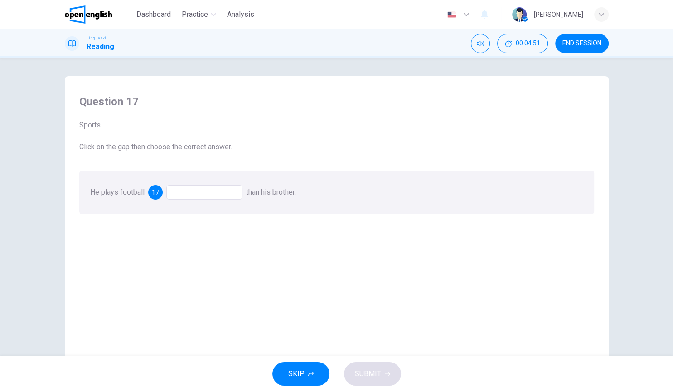
click at [180, 188] on div at bounding box center [204, 192] width 76 height 15
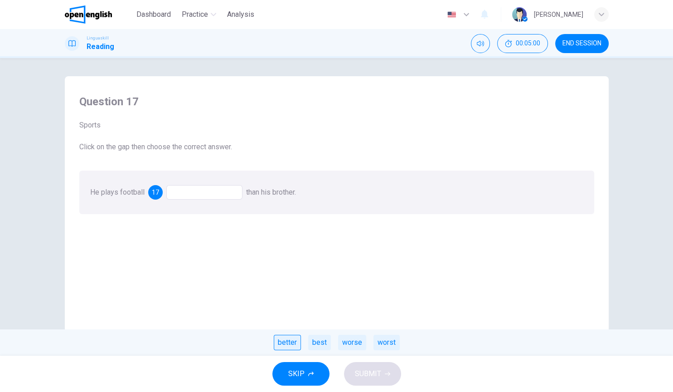
click at [295, 343] on div "better" at bounding box center [287, 342] width 27 height 15
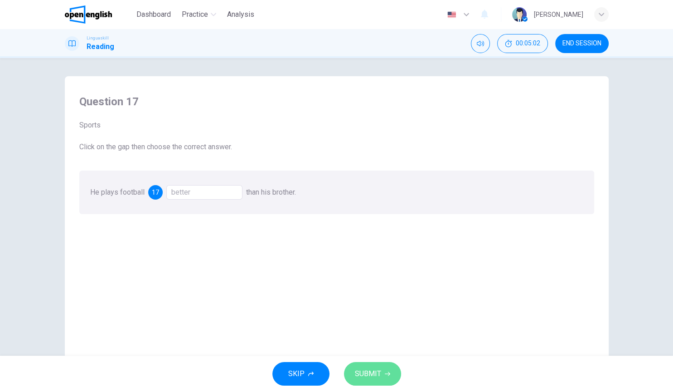
click at [370, 375] on span "SUBMIT" at bounding box center [368, 373] width 26 height 13
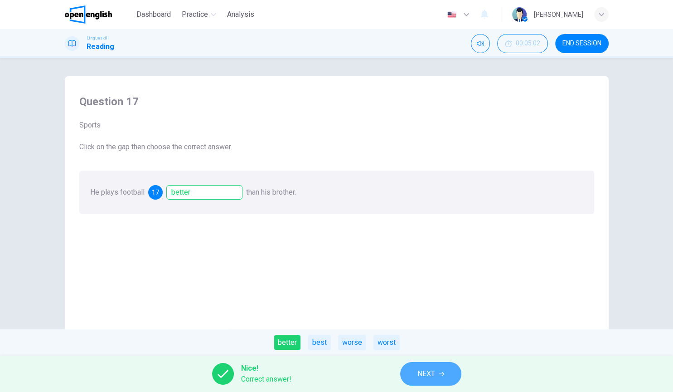
click at [429, 378] on span "NEXT" at bounding box center [427, 373] width 18 height 13
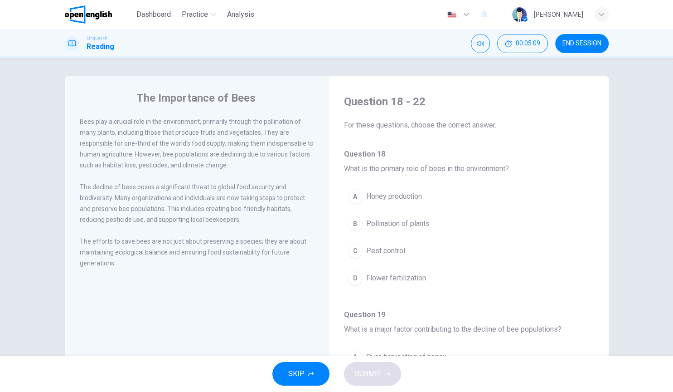
click at [138, 126] on div "Bees play a crucial role in the environment, primarily through the pollination …" at bounding box center [198, 143] width 236 height 54
drag, startPoint x: 138, startPoint y: 126, endPoint x: 302, endPoint y: 127, distance: 163.7
click at [302, 127] on div "Bees play a crucial role in the environment, primarily through the pollination …" at bounding box center [198, 143] width 236 height 54
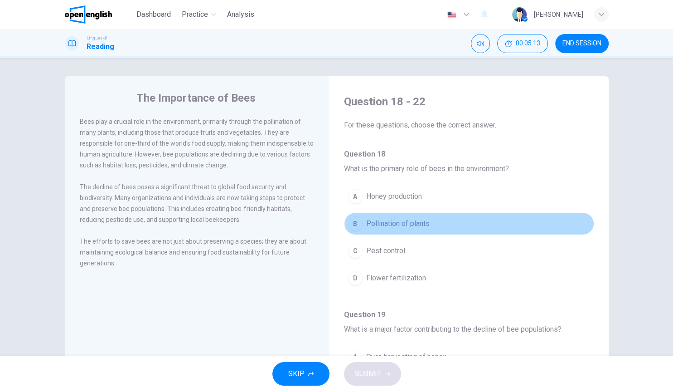
click at [376, 220] on span "Pollination of plants" at bounding box center [397, 223] width 63 height 11
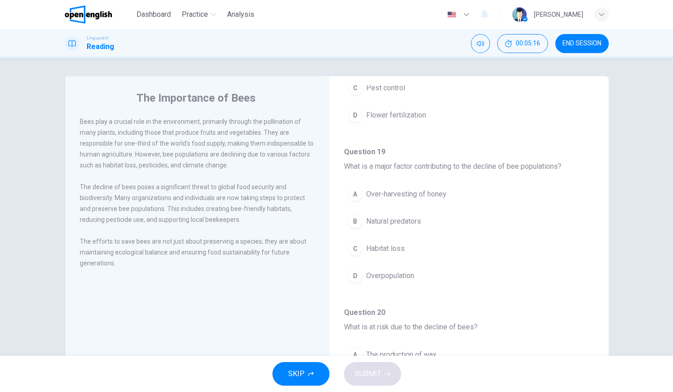
scroll to position [174, 0]
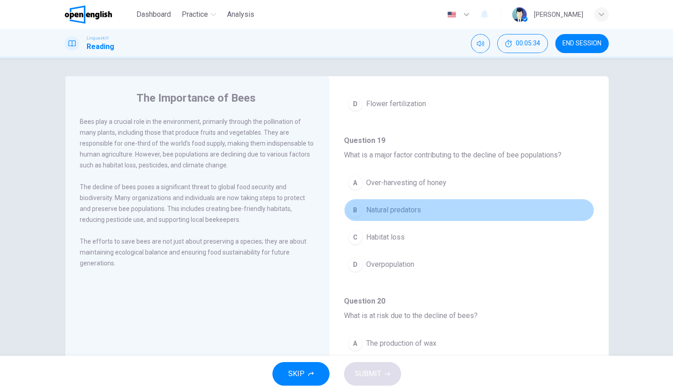
click at [402, 211] on span "Natural predators" at bounding box center [393, 210] width 55 height 11
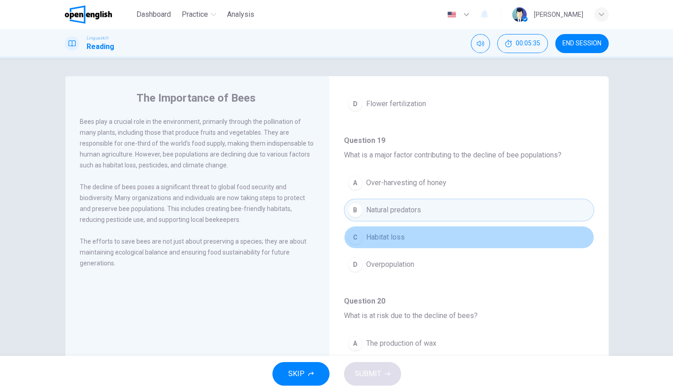
click at [391, 240] on span "Habitat loss" at bounding box center [385, 237] width 39 height 11
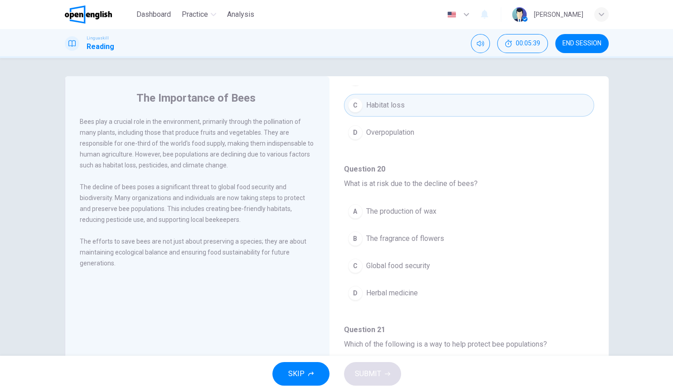
scroll to position [320, 0]
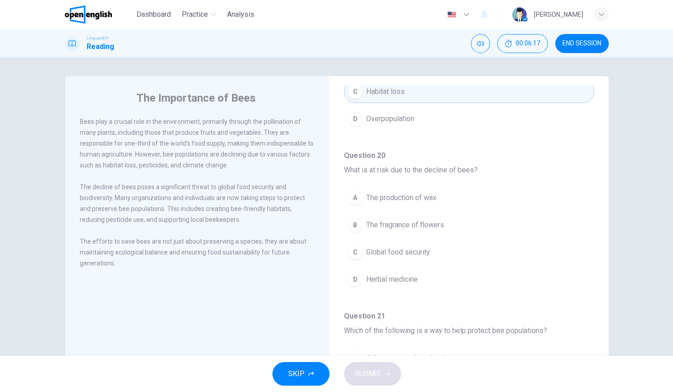
click at [398, 171] on span "What is at risk due to the decline of bees?" at bounding box center [411, 170] width 134 height 9
drag, startPoint x: 398, startPoint y: 171, endPoint x: 483, endPoint y: 178, distance: 86.0
click at [483, 178] on div "Question 20 What is at risk due to the decline of bees? A The production of wax…" at bounding box center [469, 225] width 250 height 150
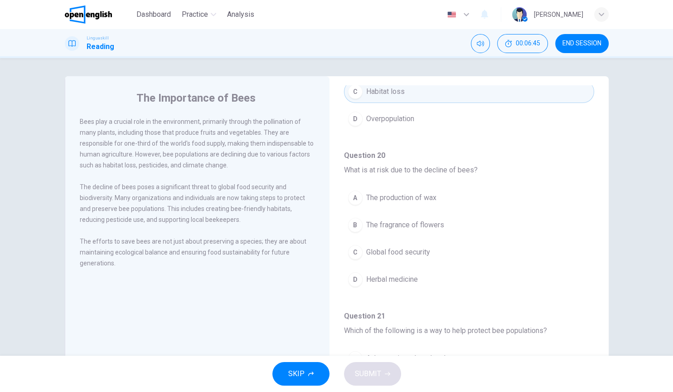
click at [391, 195] on span "The production of wax" at bounding box center [401, 197] width 70 height 11
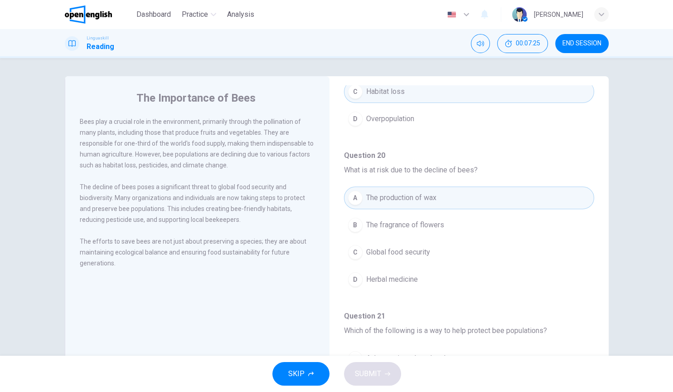
drag, startPoint x: 247, startPoint y: 137, endPoint x: 280, endPoint y: 151, distance: 36.0
click at [280, 151] on div "Bees play a crucial role in the environment, primarily through the pollination …" at bounding box center [198, 143] width 236 height 54
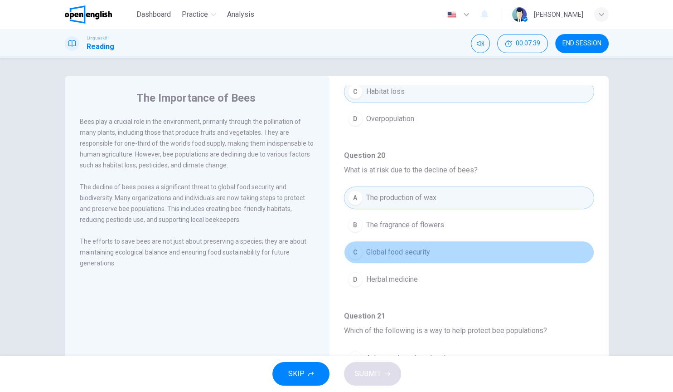
click at [405, 250] on span "Global food security" at bounding box center [398, 252] width 64 height 11
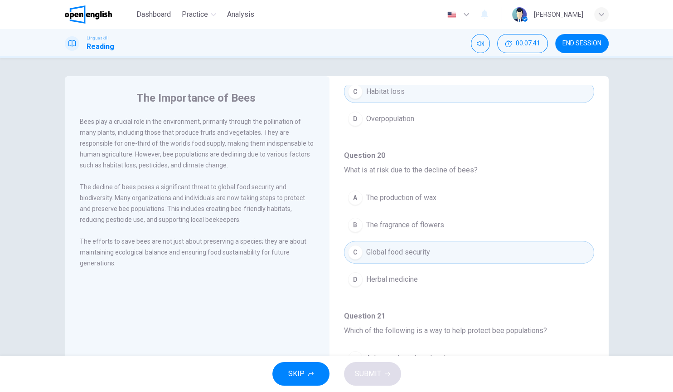
drag, startPoint x: 603, startPoint y: 268, endPoint x: 599, endPoint y: 278, distance: 11.0
click at [599, 278] on div "The Importance of Bees Bees play a crucial role in the environment, primarily t…" at bounding box center [337, 233] width 544 height 315
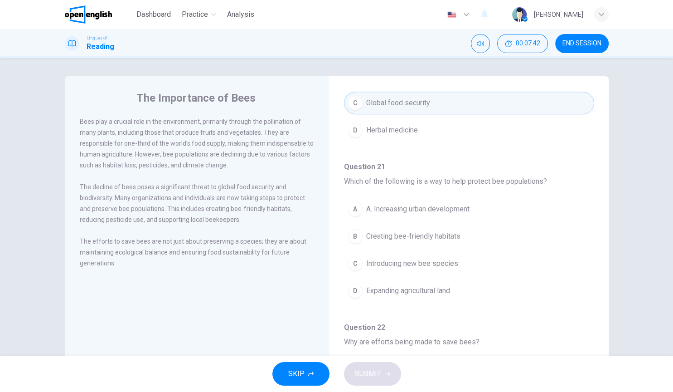
scroll to position [473, 0]
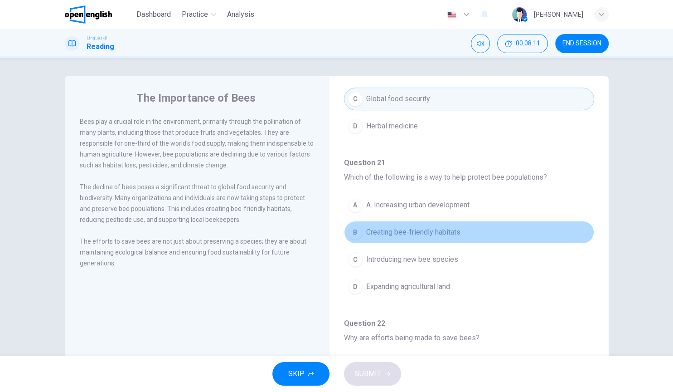
click at [405, 233] on span "Creating bee-friendly habitats" at bounding box center [413, 232] width 94 height 11
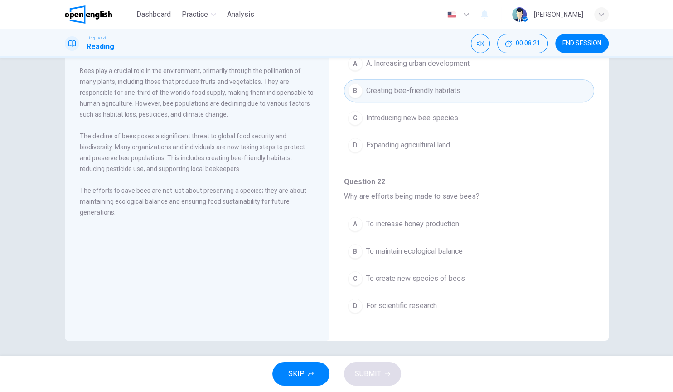
scroll to position [54, 0]
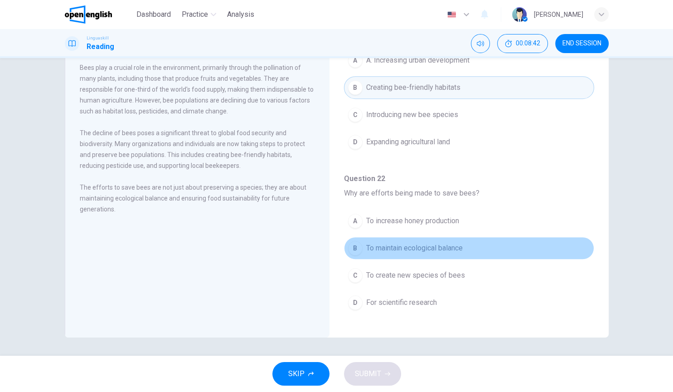
click at [411, 243] on span "To maintain ecological balance" at bounding box center [414, 248] width 97 height 11
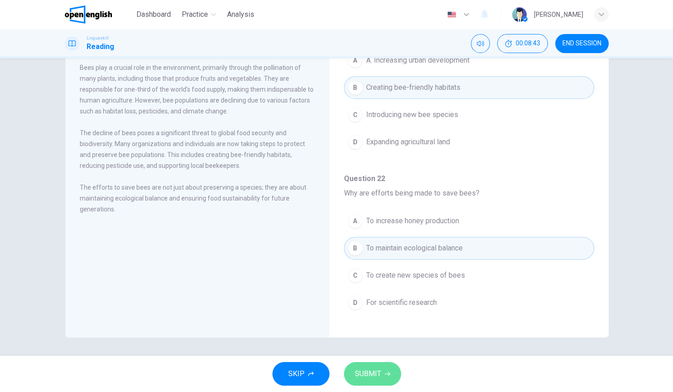
click at [381, 377] on button "SUBMIT" at bounding box center [372, 374] width 57 height 24
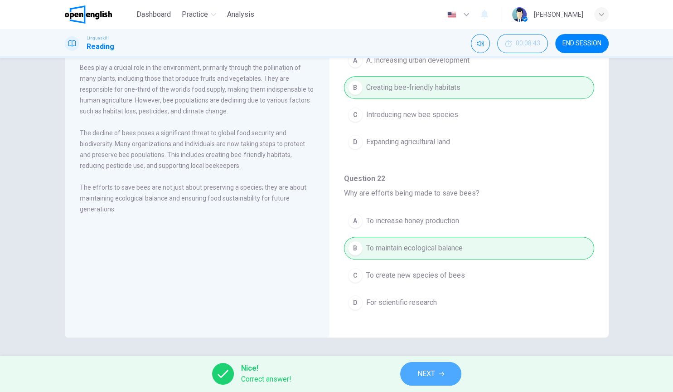
click at [424, 365] on button "NEXT" at bounding box center [430, 374] width 61 height 24
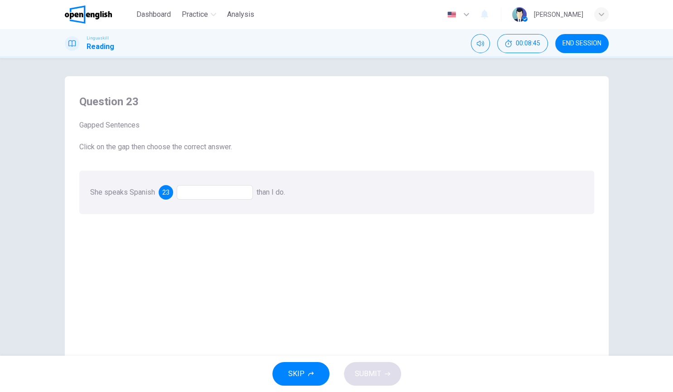
drag, startPoint x: 203, startPoint y: 199, endPoint x: 198, endPoint y: 194, distance: 7.7
click at [198, 194] on div at bounding box center [215, 192] width 76 height 15
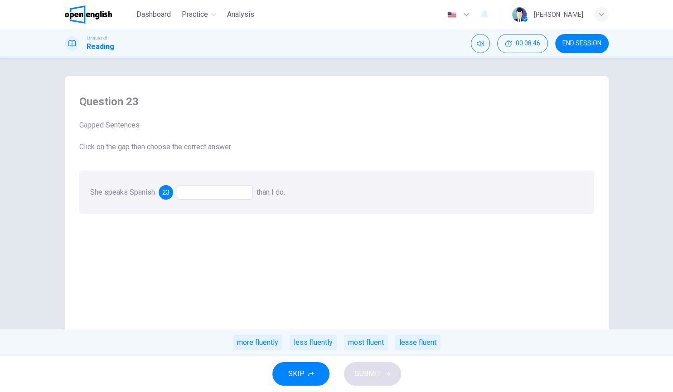
click at [198, 194] on div at bounding box center [215, 192] width 76 height 15
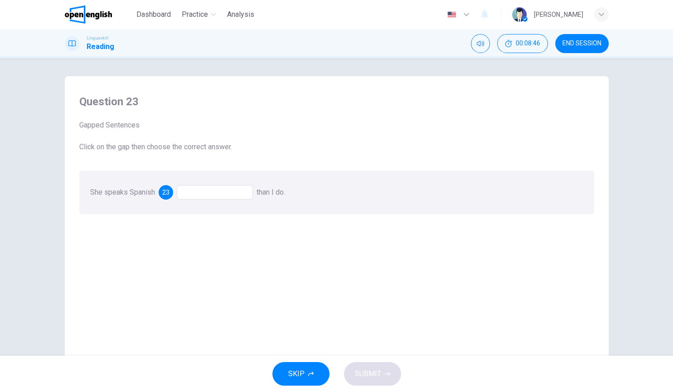
click at [198, 194] on div at bounding box center [215, 192] width 76 height 15
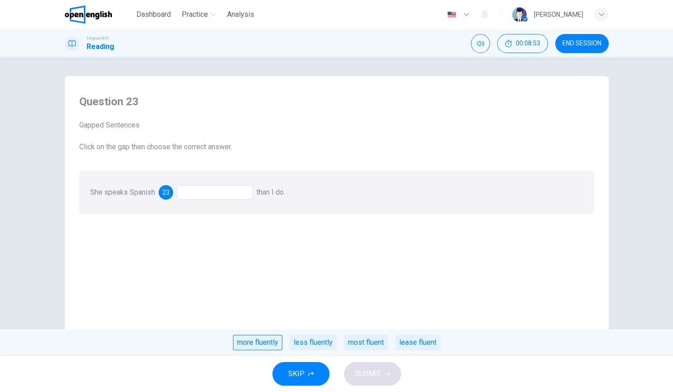
click at [260, 349] on div "more fluently" at bounding box center [257, 342] width 49 height 15
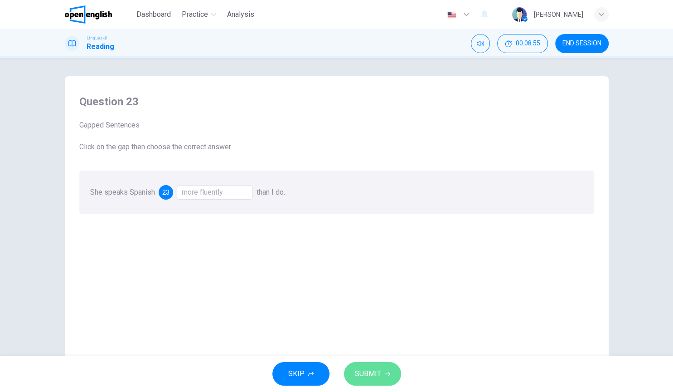
click at [369, 373] on span "SUBMIT" at bounding box center [368, 373] width 26 height 13
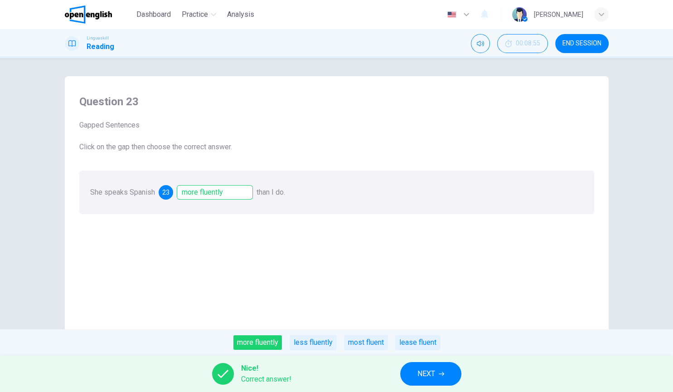
click at [439, 366] on button "NEXT" at bounding box center [430, 374] width 61 height 24
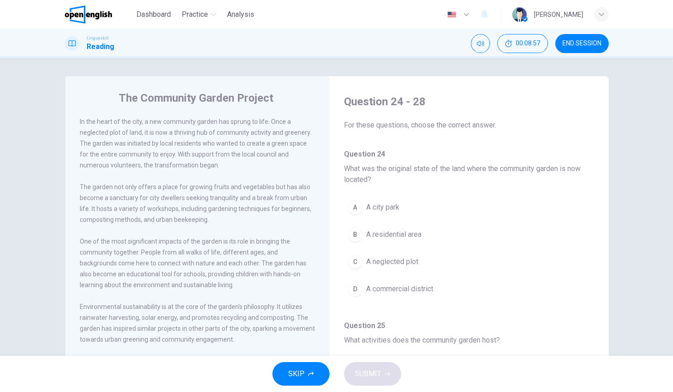
click at [428, 217] on button "A A city park" at bounding box center [469, 207] width 250 height 23
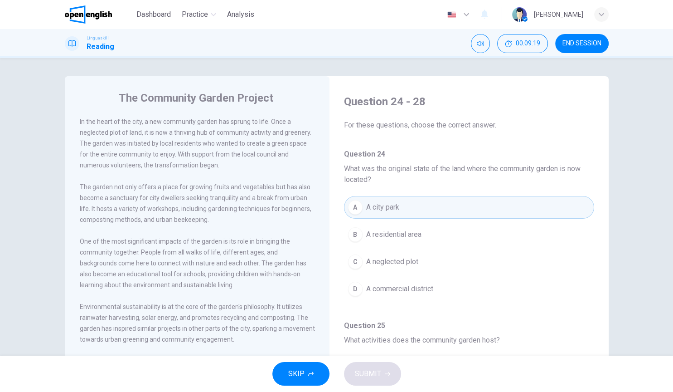
click at [129, 149] on div "In the heart of the city, a new community garden has sprung to life. Once a neg…" at bounding box center [198, 143] width 236 height 54
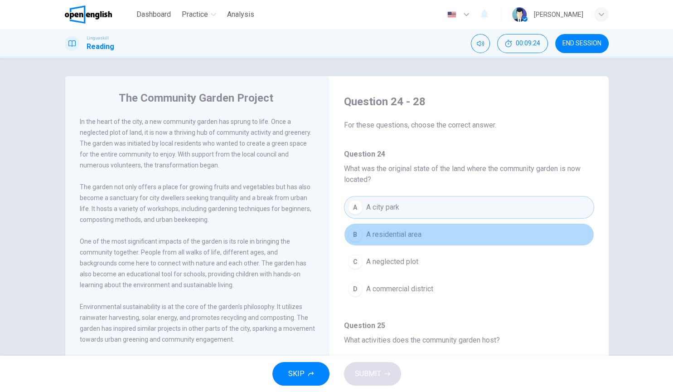
click at [403, 242] on button "B A residential area" at bounding box center [469, 234] width 250 height 23
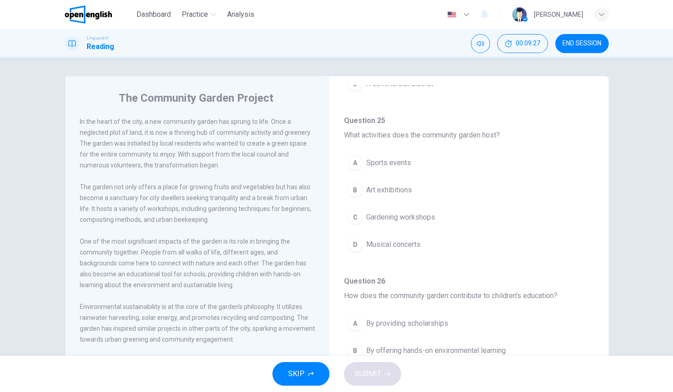
scroll to position [212, 0]
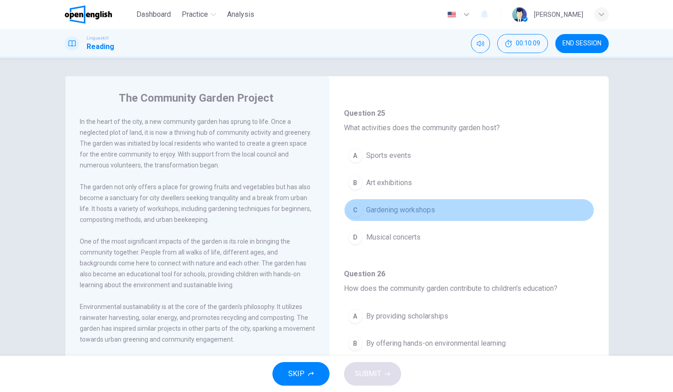
click at [374, 209] on span "Gardening workshops" at bounding box center [400, 210] width 69 height 11
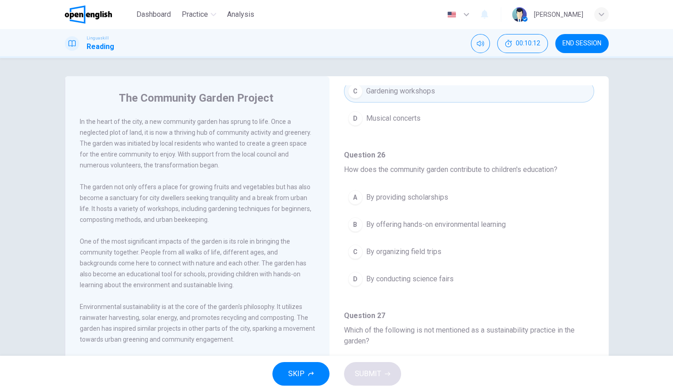
scroll to position [332, 0]
drag, startPoint x: 597, startPoint y: 207, endPoint x: 599, endPoint y: 266, distance: 59.4
click at [599, 266] on div "Question 24 - 28 For these questions, choose the correct answer. Question 24 Wh…" at bounding box center [469, 196] width 265 height 886
click at [604, 270] on div "The Community Garden Project In the heart of the city, a new community garden h…" at bounding box center [337, 233] width 544 height 315
drag, startPoint x: 596, startPoint y: 271, endPoint x: 596, endPoint y: 280, distance: 9.1
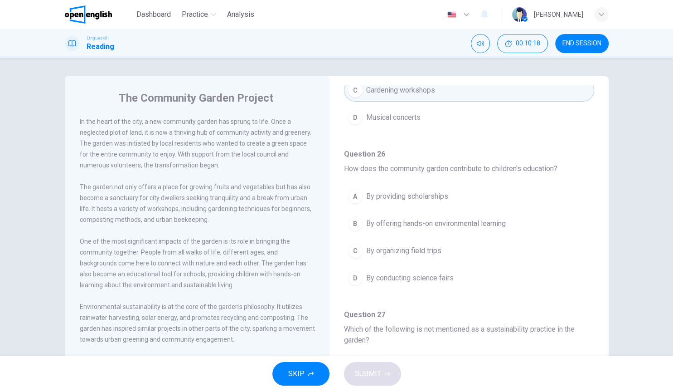
click at [596, 280] on div "Question 24 - 28 For these questions, choose the correct answer. Question 24 Wh…" at bounding box center [469, 196] width 265 height 886
click at [184, 240] on span "One of the most significant impacts of the garden is its role in bringing the c…" at bounding box center [193, 263] width 227 height 51
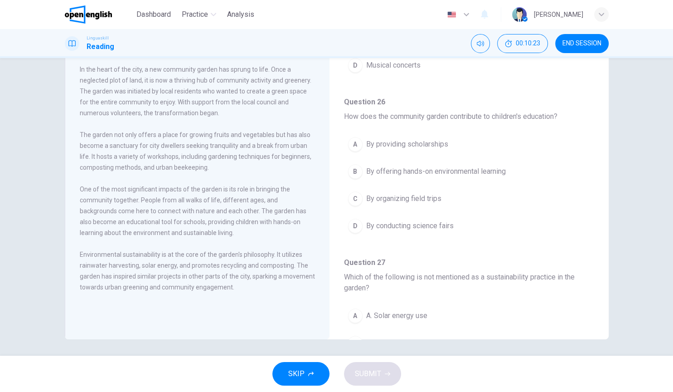
scroll to position [54, 0]
click at [413, 168] on span "By offering hands-on environmental learning" at bounding box center [436, 169] width 140 height 11
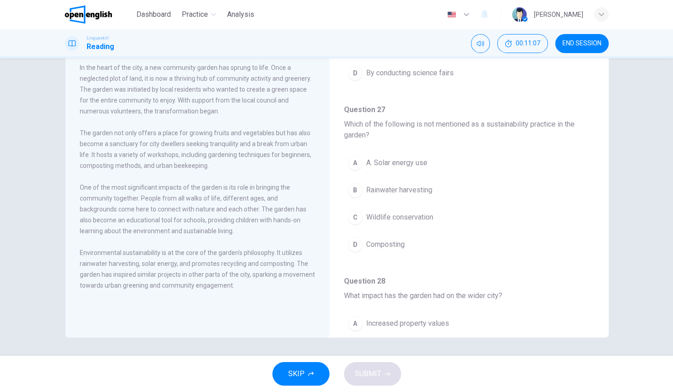
scroll to position [497, 0]
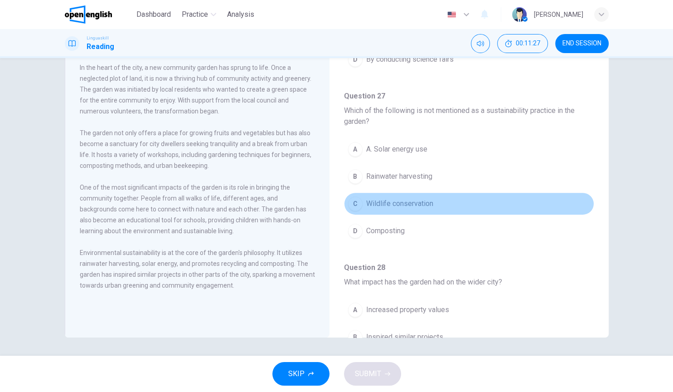
click at [383, 198] on span "Wildlife conservation" at bounding box center [399, 203] width 67 height 11
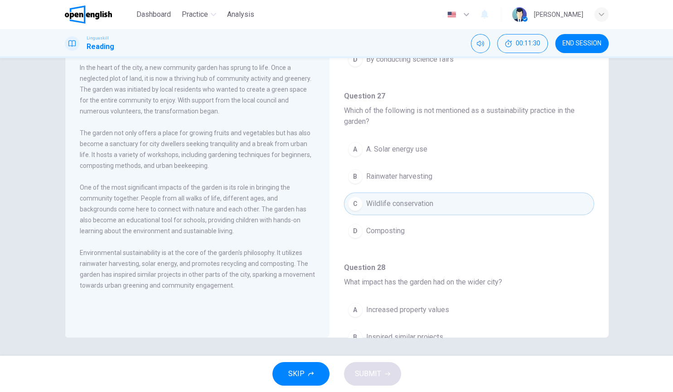
scroll to position [585, 0]
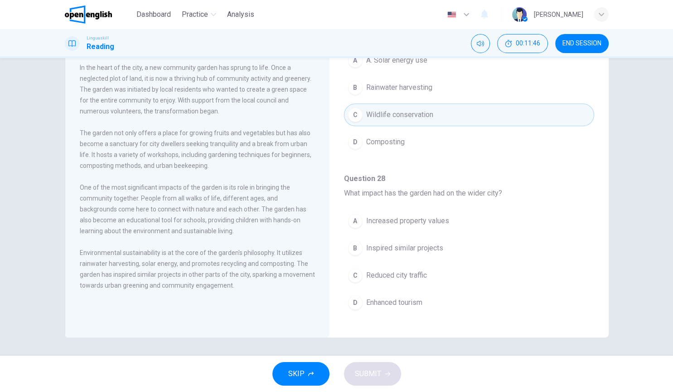
drag, startPoint x: 161, startPoint y: 190, endPoint x: 260, endPoint y: 193, distance: 99.3
click at [260, 193] on div "One of the most significant impacts of the garden is its role in bringing the c…" at bounding box center [198, 209] width 236 height 54
drag, startPoint x: 260, startPoint y: 193, endPoint x: 155, endPoint y: 194, distance: 104.8
click at [155, 194] on div "One of the most significant impacts of the garden is its role in bringing the c…" at bounding box center [198, 209] width 236 height 54
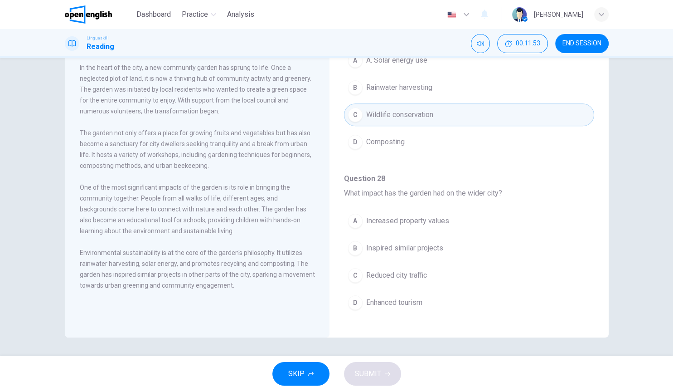
click at [172, 278] on span "Environmental sustainability is at the core of the garden's philosophy. It util…" at bounding box center [197, 269] width 235 height 40
drag, startPoint x: 172, startPoint y: 278, endPoint x: 268, endPoint y: 275, distance: 95.7
click at [268, 275] on span "Environmental sustainability is at the core of the garden's philosophy. It util…" at bounding box center [197, 269] width 235 height 40
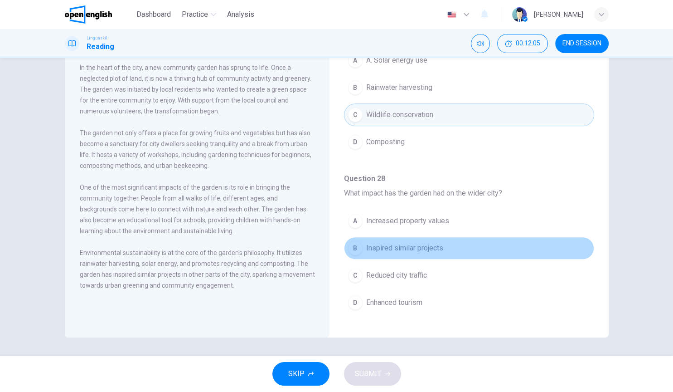
click at [395, 243] on span "Inspired similar projects" at bounding box center [404, 248] width 77 height 11
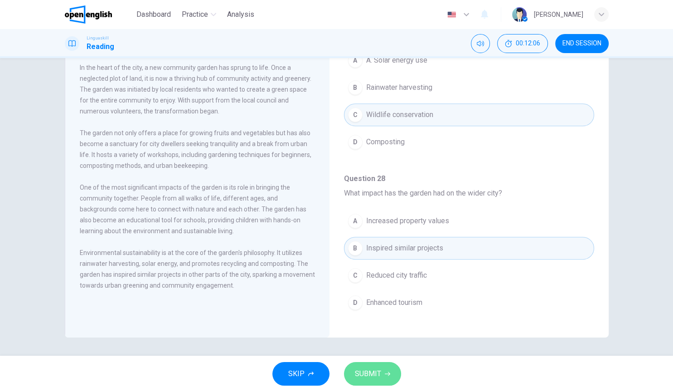
click at [371, 384] on button "SUBMIT" at bounding box center [372, 374] width 57 height 24
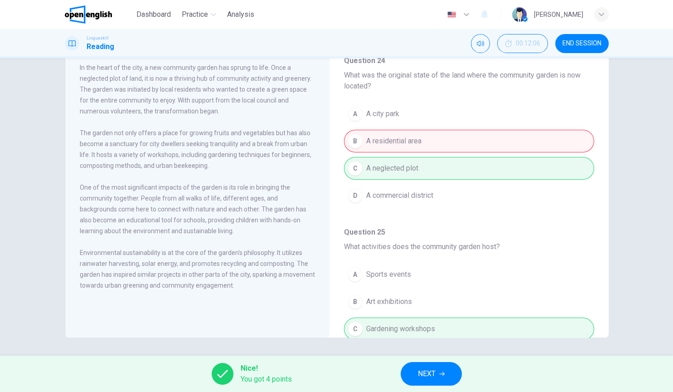
scroll to position [37, 0]
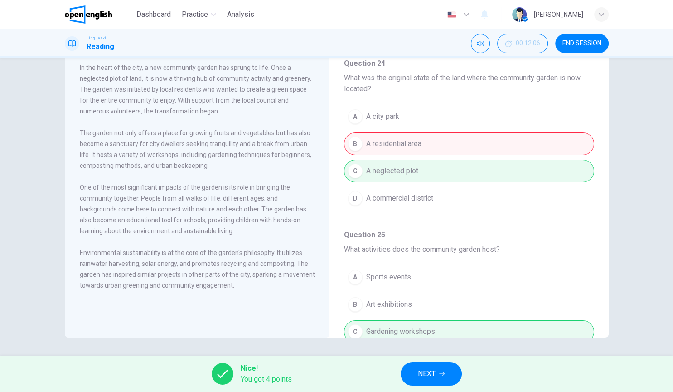
click at [307, 167] on div "The garden not only offers a place for growing fruits and vegetables but has al…" at bounding box center [198, 149] width 236 height 44
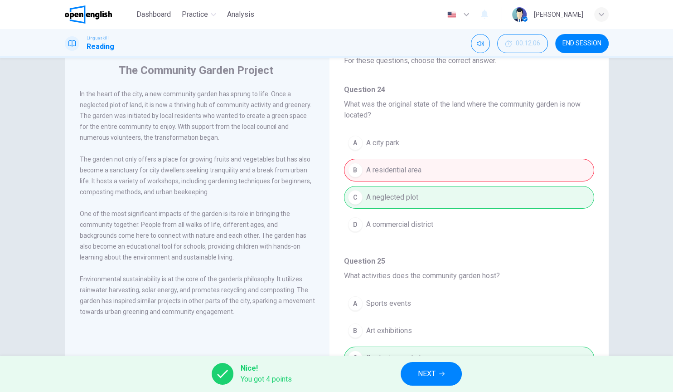
scroll to position [2, 0]
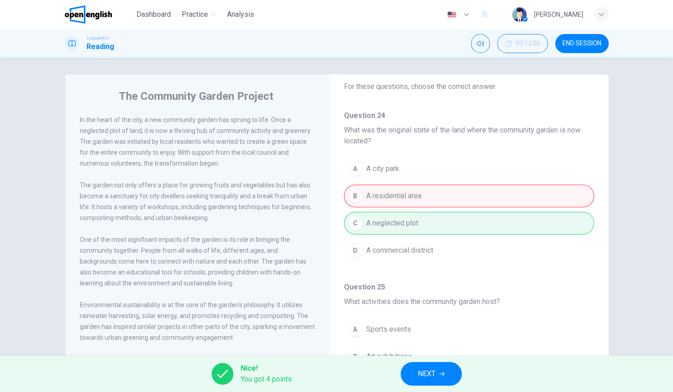
drag, startPoint x: 163, startPoint y: 133, endPoint x: 54, endPoint y: 121, distance: 109.9
click at [80, 121] on div "In the heart of the city, a new community garden has sprung to life. Once a neg…" at bounding box center [204, 233] width 248 height 239
click at [440, 371] on button "NEXT" at bounding box center [431, 374] width 61 height 24
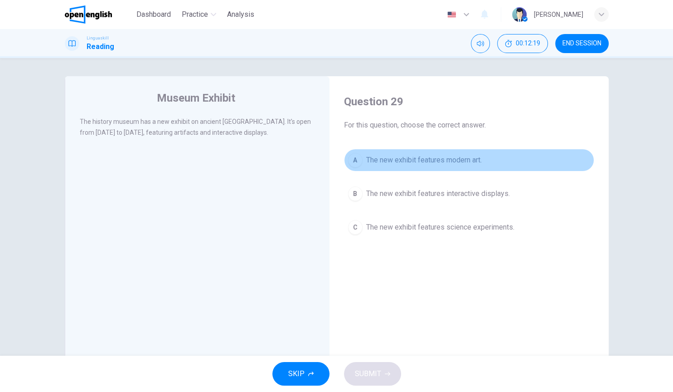
click at [385, 164] on span "The new exhibit features modern art." at bounding box center [424, 160] width 116 height 11
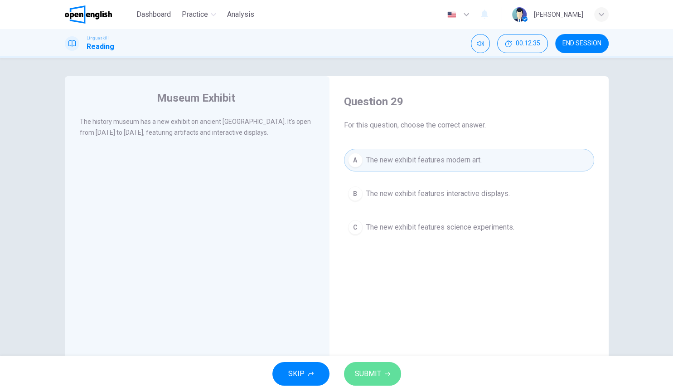
click at [384, 368] on button "SUBMIT" at bounding box center [372, 374] width 57 height 24
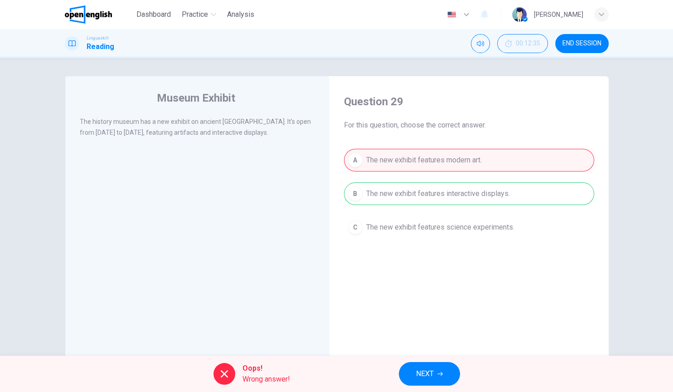
click at [433, 375] on span "NEXT" at bounding box center [425, 373] width 18 height 13
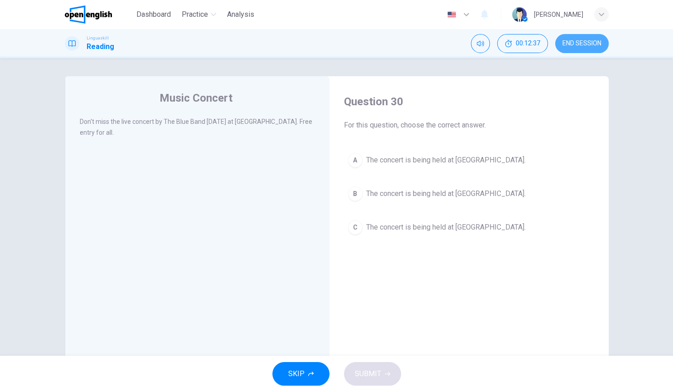
click at [564, 42] on span "END SESSION" at bounding box center [582, 43] width 39 height 7
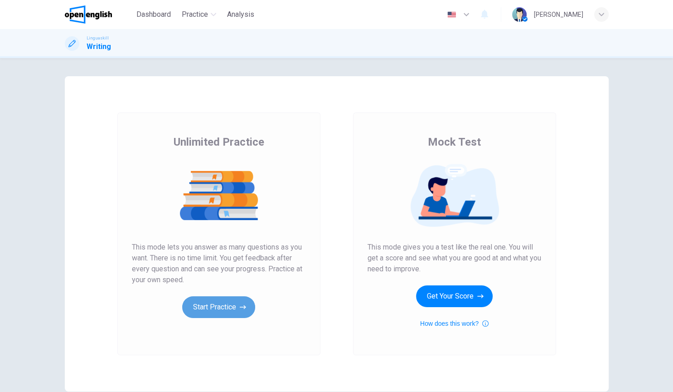
click at [228, 297] on button "Start Practice" at bounding box center [218, 307] width 73 height 22
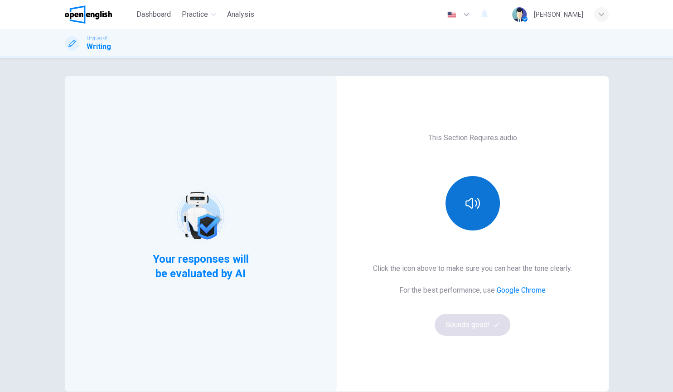
click at [470, 220] on button "button" at bounding box center [473, 203] width 54 height 54
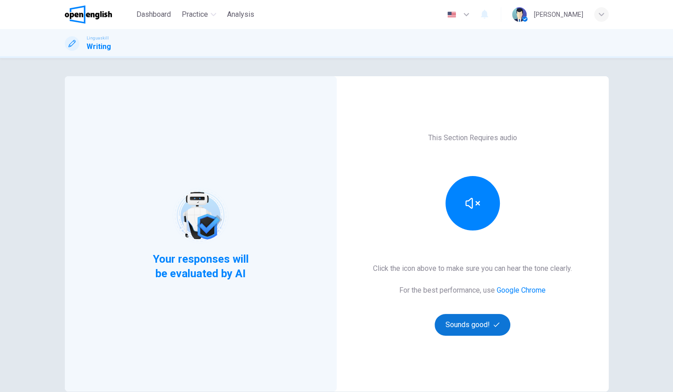
click at [472, 329] on button "Sounds good!" at bounding box center [473, 325] width 76 height 22
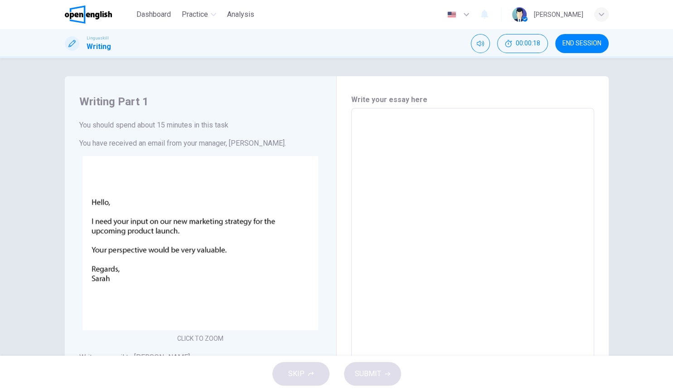
click at [403, 203] on textarea at bounding box center [473, 277] width 230 height 323
drag, startPoint x: 403, startPoint y: 203, endPoint x: 391, endPoint y: 101, distance: 102.3
click at [391, 116] on textarea at bounding box center [473, 277] width 230 height 323
click at [391, 101] on h6 "Write your essay here" at bounding box center [472, 99] width 243 height 11
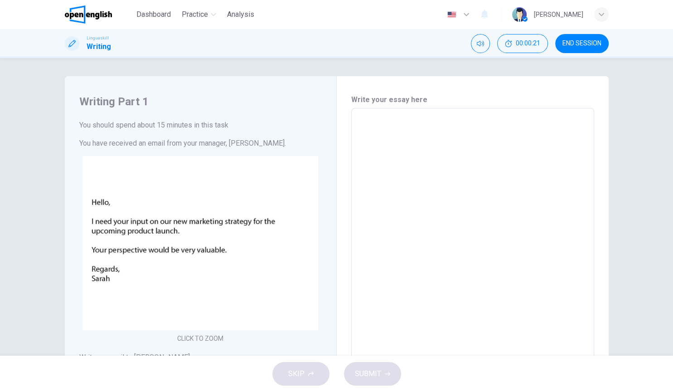
click at [391, 101] on h6 "Write your essay here" at bounding box center [472, 99] width 243 height 11
click at [404, 161] on textarea at bounding box center [473, 277] width 230 height 323
type textarea "*"
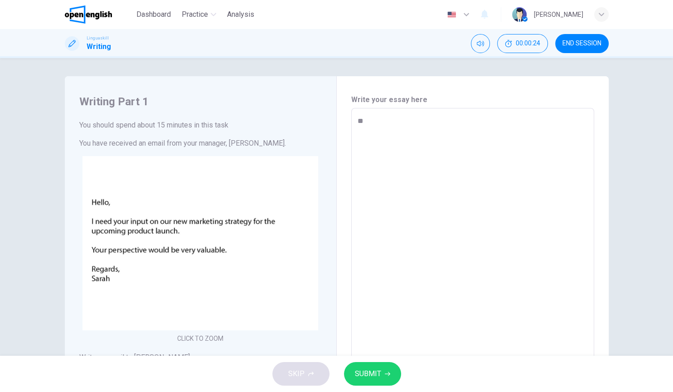
type textarea "*"
type textarea "***"
type textarea "*"
type textarea "****"
type textarea "*"
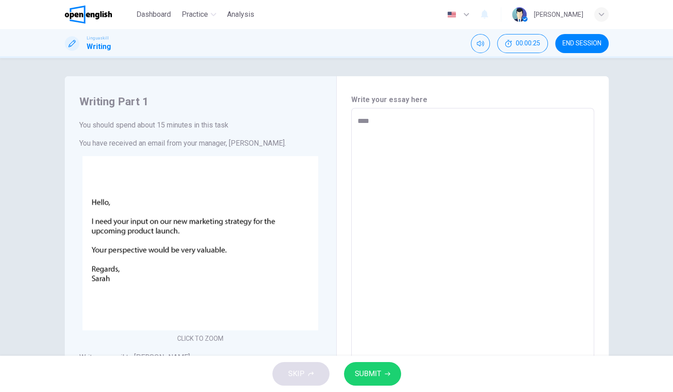
type textarea "*****"
type textarea "*"
type textarea "******"
type textarea "*"
type textarea "*******"
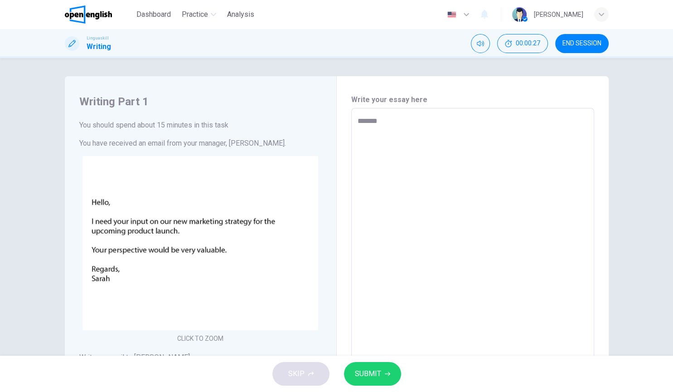
type textarea "*"
type textarea "********"
type textarea "*"
type textarea "*********"
type textarea "*"
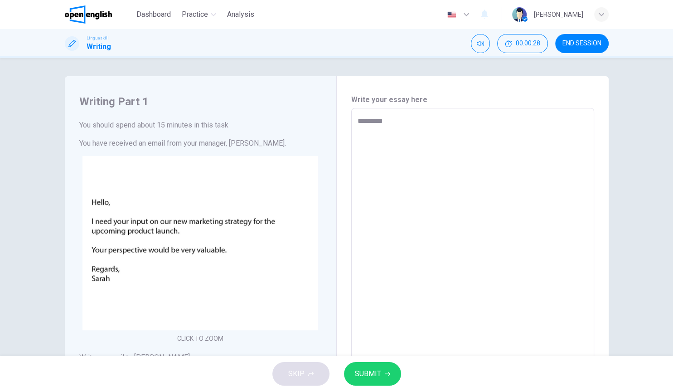
type textarea "********"
type textarea "*"
type textarea "*******"
type textarea "*"
type textarea "******"
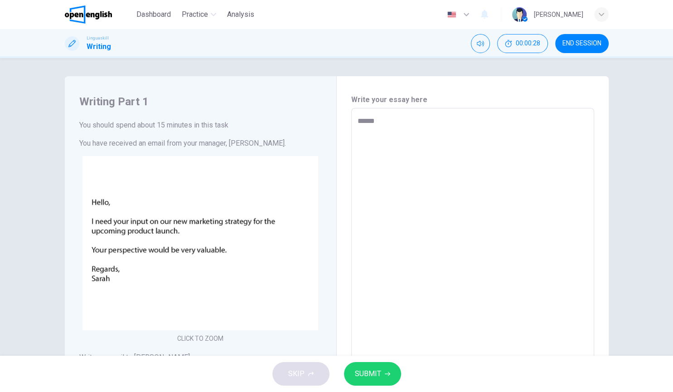
type textarea "*"
type textarea "*****"
type textarea "*"
type textarea "****"
type textarea "*"
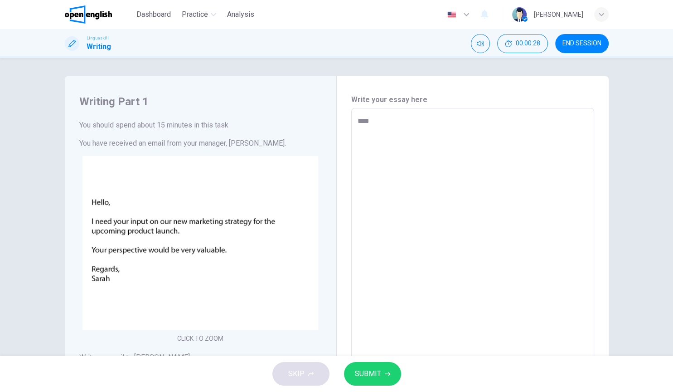
type textarea "***"
type textarea "*"
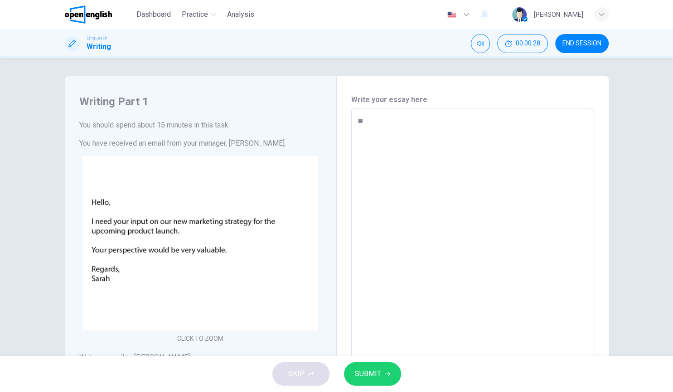
type textarea "*"
type textarea "**"
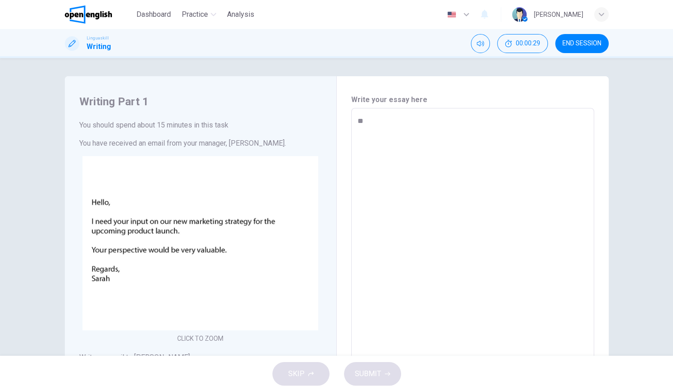
type textarea "*"
type textarea "***"
type textarea "*"
type textarea "****"
type textarea "*"
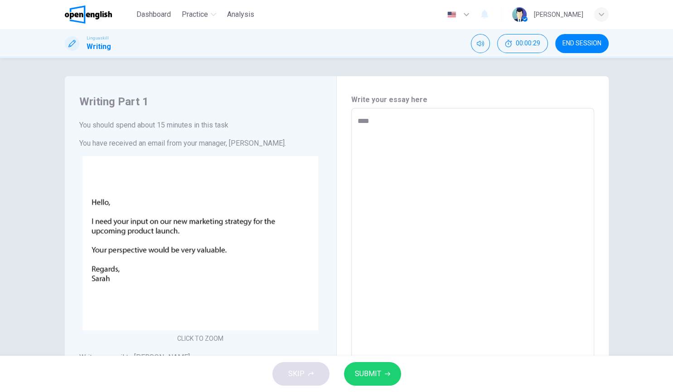
type textarea "*****"
type textarea "*"
type textarea "****"
type textarea "*"
type textarea "***"
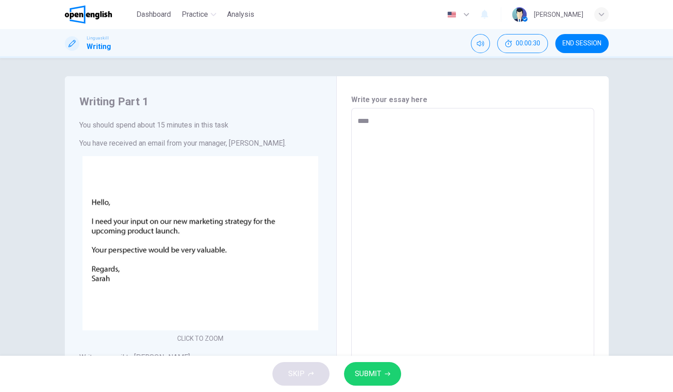
type textarea "*"
type textarea "**"
type textarea "*"
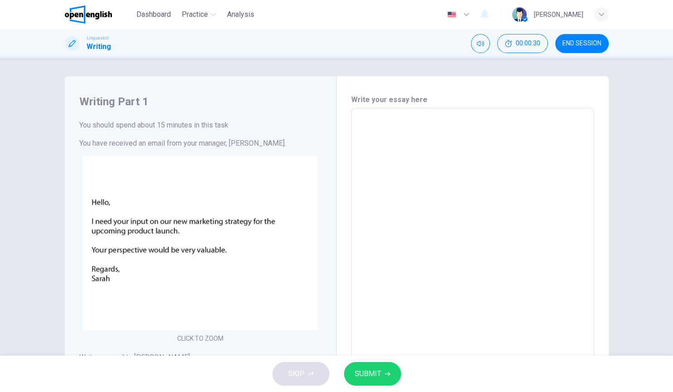
type textarea "*"
type textarea "**"
type textarea "*"
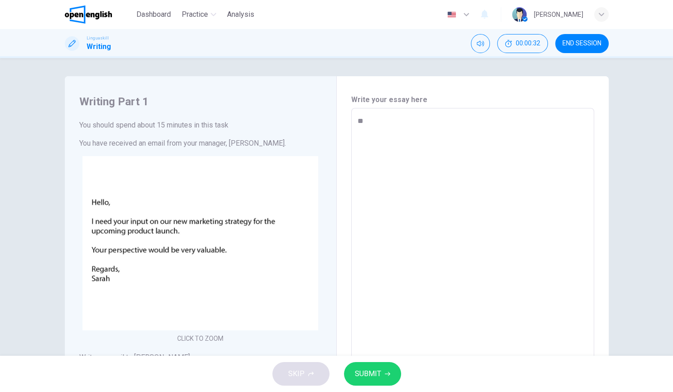
type textarea "***"
type textarea "*"
type textarea "****"
type textarea "*"
type textarea "*****"
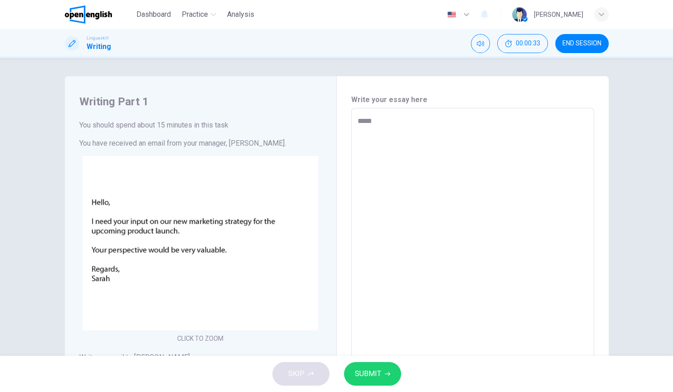
type textarea "*"
type textarea "*****"
type textarea "*"
type textarea "*******"
type textarea "*"
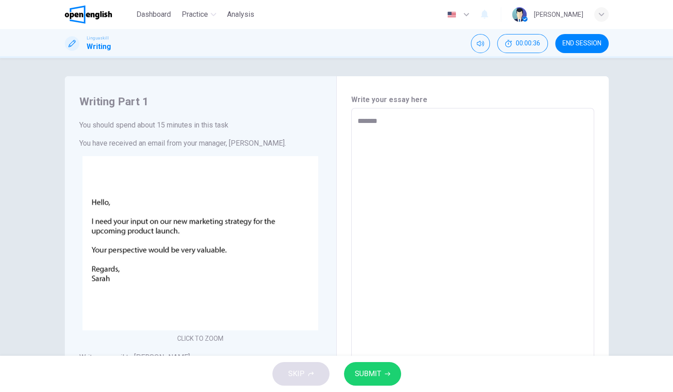
type textarea "********"
type textarea "*"
type textarea "*********"
type textarea "*"
type textarea "*********"
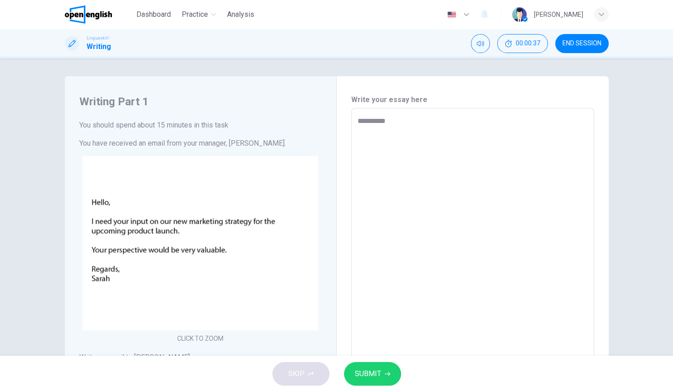
type textarea "*"
type textarea "*********"
type textarea "*"
type textarea "********"
type textarea "*"
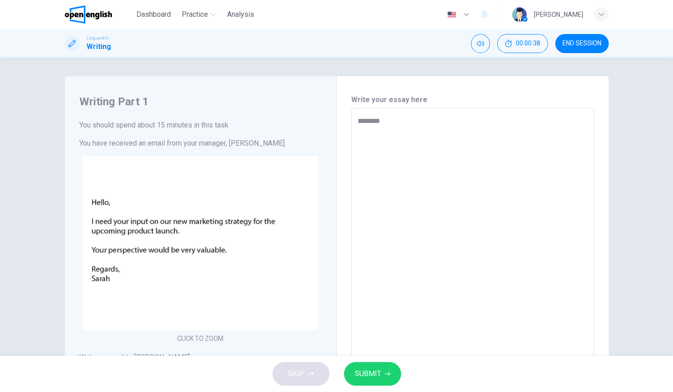
type textarea "********"
type textarea "*"
type textarea "**********"
type textarea "*"
type textarea "**********"
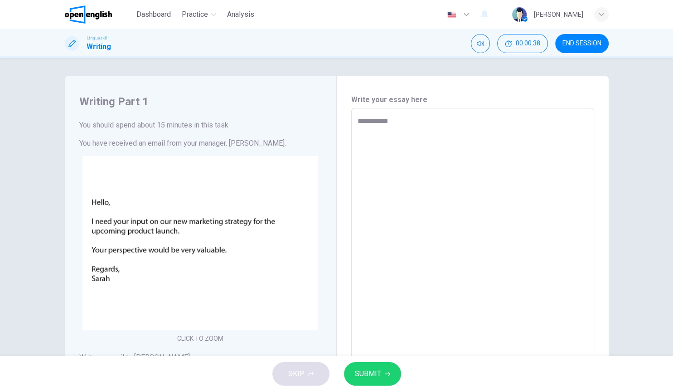
type textarea "*"
type textarea "**********"
type textarea "*"
type textarea "**********"
type textarea "*"
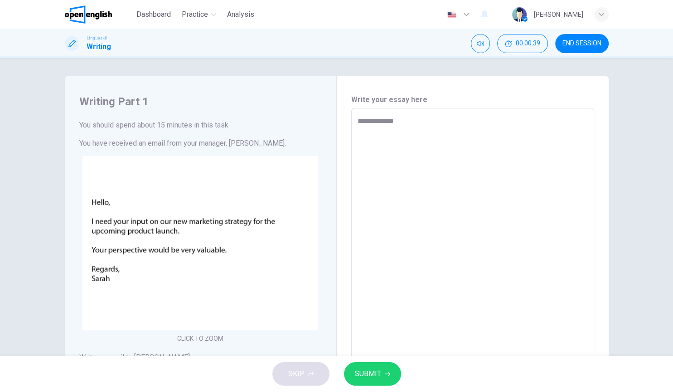
type textarea "**********"
type textarea "*"
type textarea "**********"
type textarea "*"
type textarea "**********"
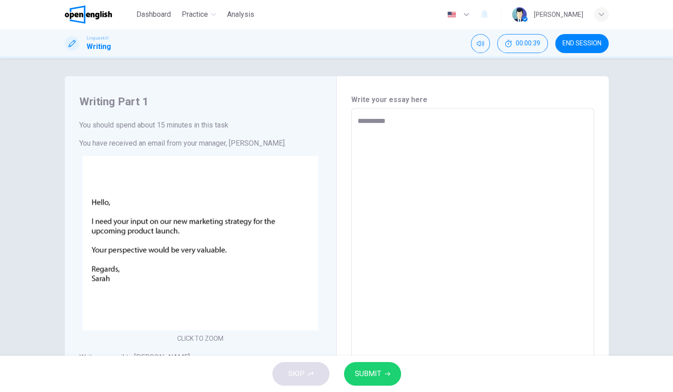
type textarea "*"
type textarea "**********"
type textarea "*"
type textarea "**********"
type textarea "*"
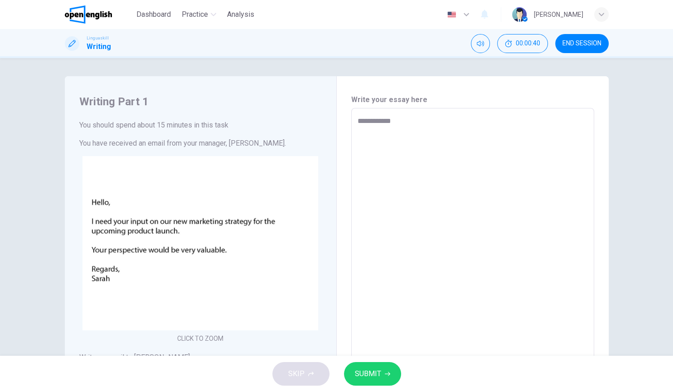
type textarea "**********"
type textarea "*"
type textarea "**********"
type textarea "*"
type textarea "**********"
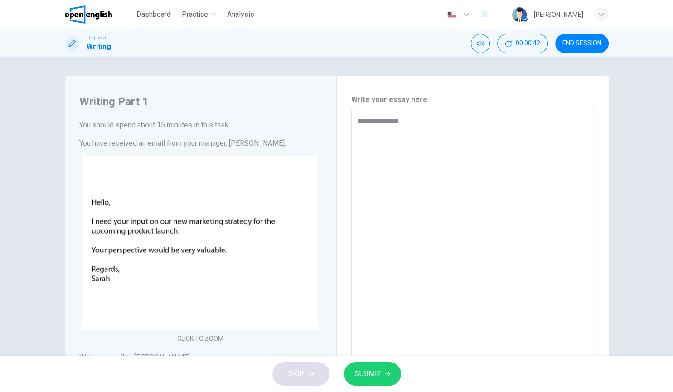
type textarea "*"
type textarea "**********"
type textarea "*"
type textarea "**********"
type textarea "*"
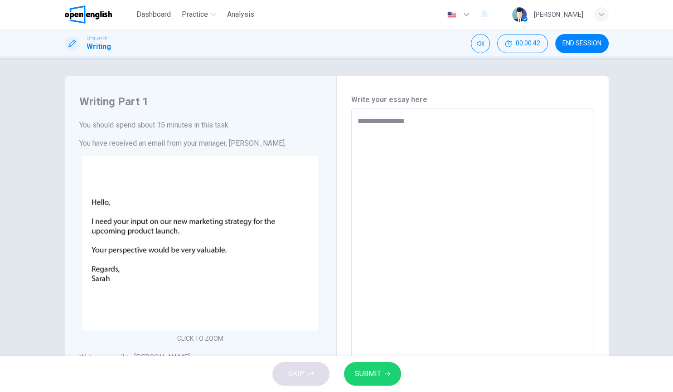
type textarea "**********"
type textarea "*"
type textarea "**********"
type textarea "*"
type textarea "**********"
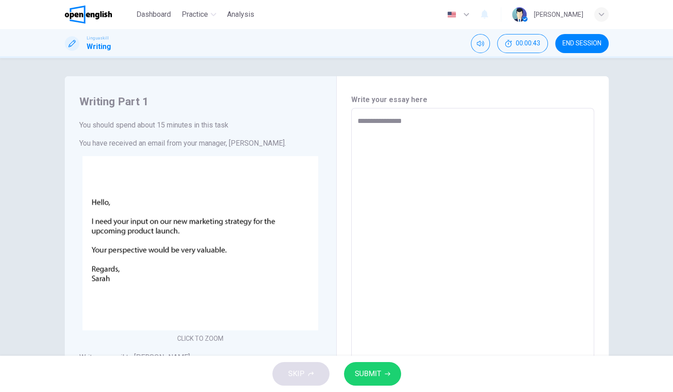
type textarea "*"
type textarea "**********"
type textarea "*"
type textarea "**********"
type textarea "*"
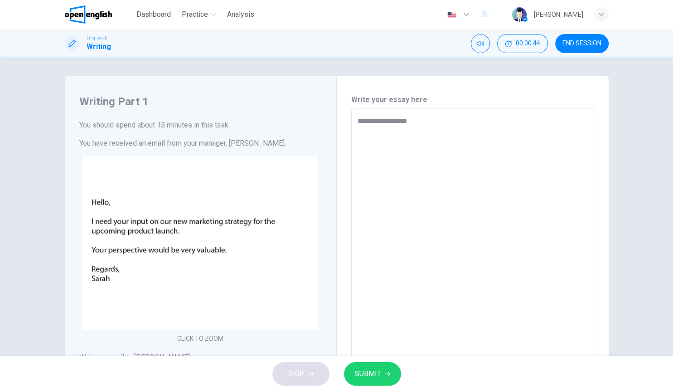
type textarea "**********"
type textarea "*"
type textarea "**********"
type textarea "*"
type textarea "**********"
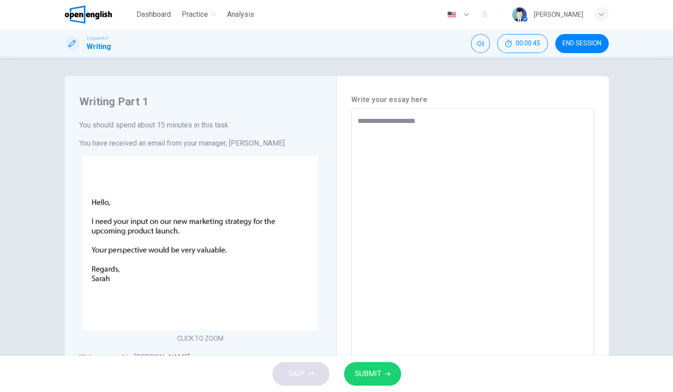
type textarea "*"
type textarea "**********"
type textarea "*"
type textarea "**********"
type textarea "*"
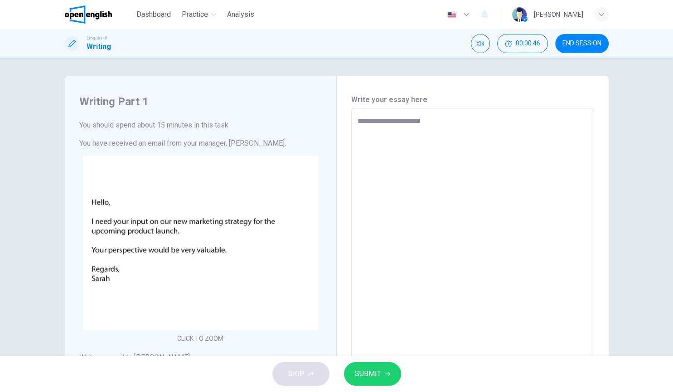
type textarea "**********"
type textarea "*"
type textarea "**********"
type textarea "*"
type textarea "**********"
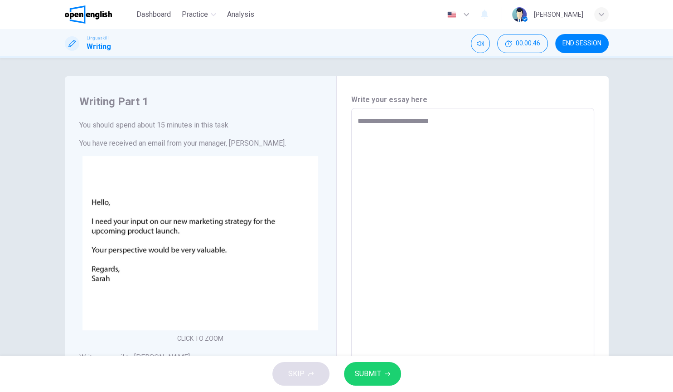
type textarea "*"
type textarea "**********"
type textarea "*"
type textarea "**********"
type textarea "*"
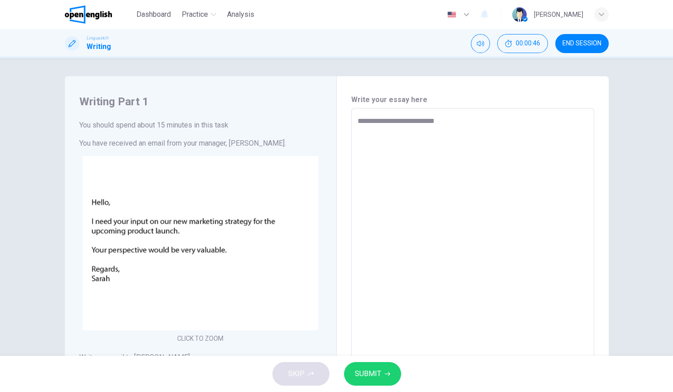
type textarea "**********"
type textarea "*"
type textarea "**********"
type textarea "*"
click at [382, 126] on textarea "**********" at bounding box center [473, 277] width 230 height 323
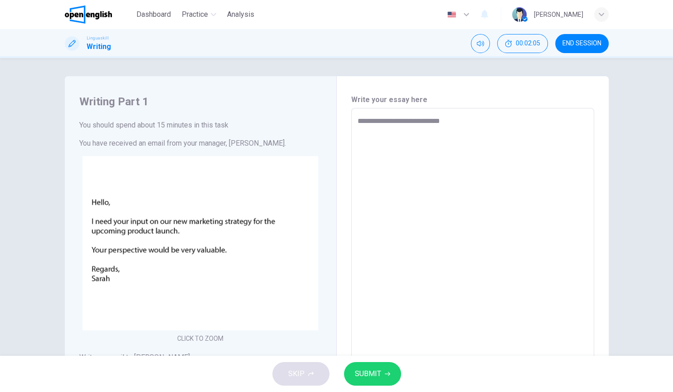
type textarea "**********"
type textarea "*"
type textarea "**********"
type textarea "*"
type textarea "**********"
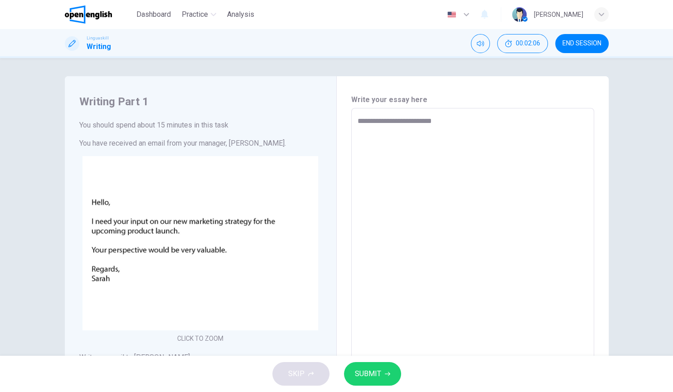
type textarea "*"
click at [448, 121] on textarea "**********" at bounding box center [473, 277] width 230 height 323
type textarea "**********"
type textarea "*"
type textarea "**********"
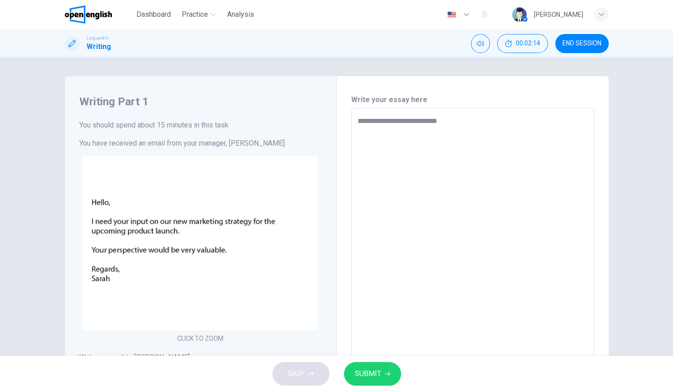
type textarea "*"
type textarea "**********"
type textarea "*"
type textarea "**********"
type textarea "*"
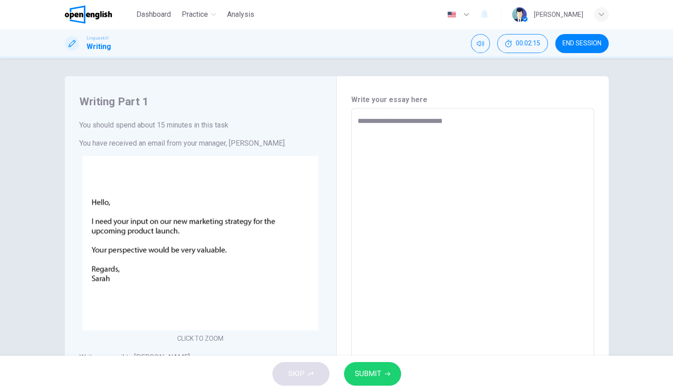
type textarea "**********"
type textarea "*"
type textarea "**********"
type textarea "*"
type textarea "**********"
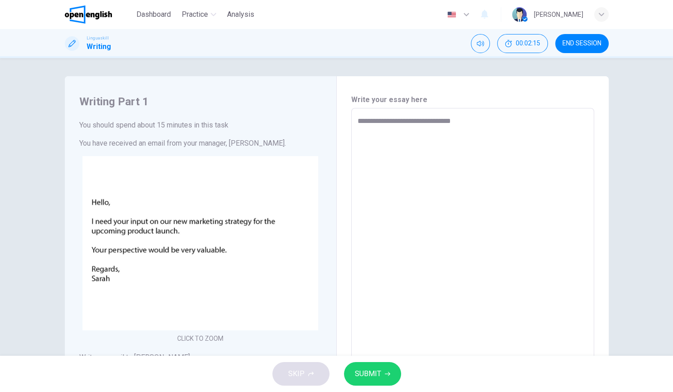
type textarea "*"
type textarea "**********"
type textarea "*"
type textarea "**********"
type textarea "*"
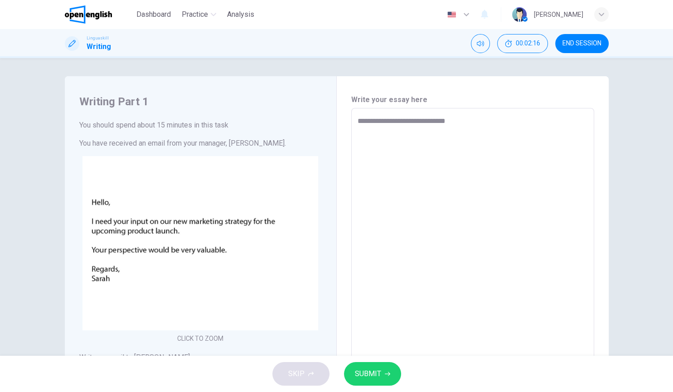
type textarea "**********"
type textarea "*"
type textarea "**********"
type textarea "*"
type textarea "**********"
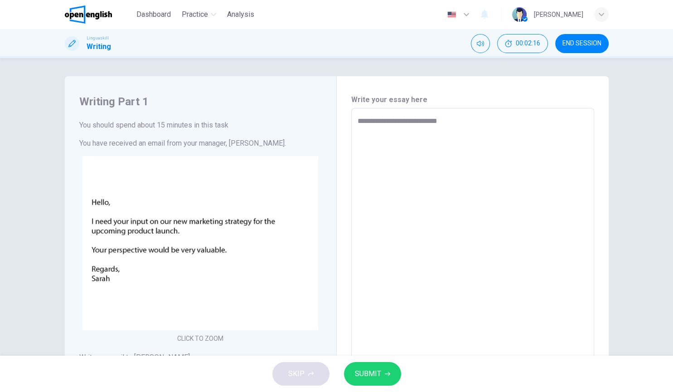
type textarea "*"
type textarea "**********"
type textarea "*"
type textarea "**********"
type textarea "*"
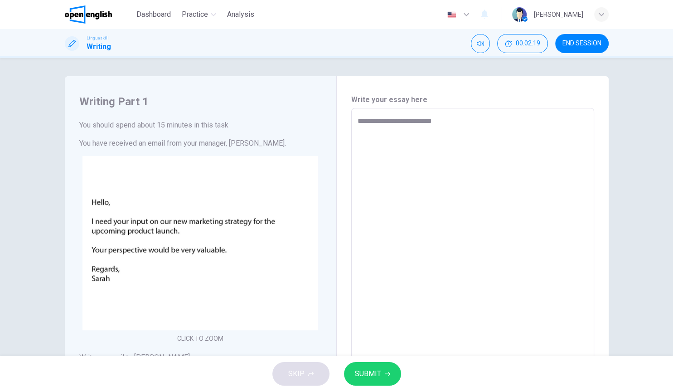
type textarea "**********"
type textarea "*"
type textarea "**********"
type textarea "*"
type textarea "**********"
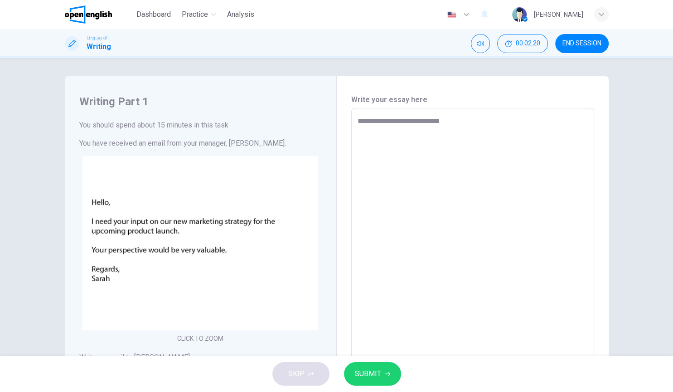
type textarea "*"
type textarea "**********"
type textarea "*"
type textarea "**********"
type textarea "*"
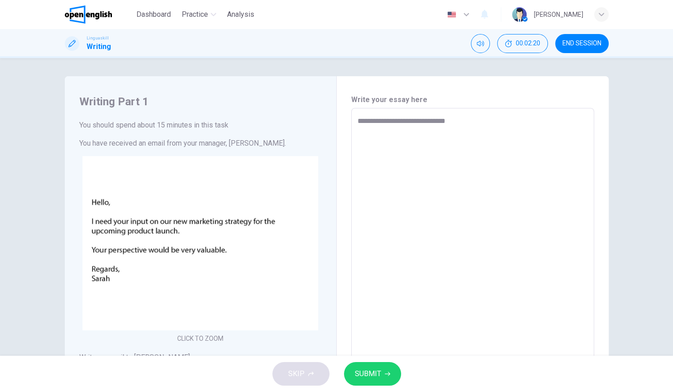
type textarea "**********"
type textarea "*"
type textarea "**********"
type textarea "*"
type textarea "**********"
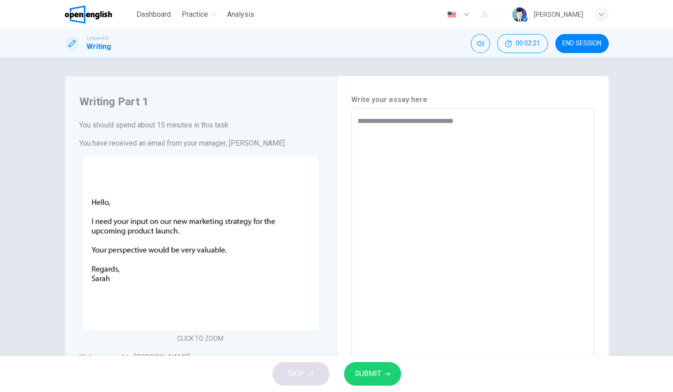
type textarea "*"
type textarea "**********"
type textarea "*"
type textarea "**********"
type textarea "*"
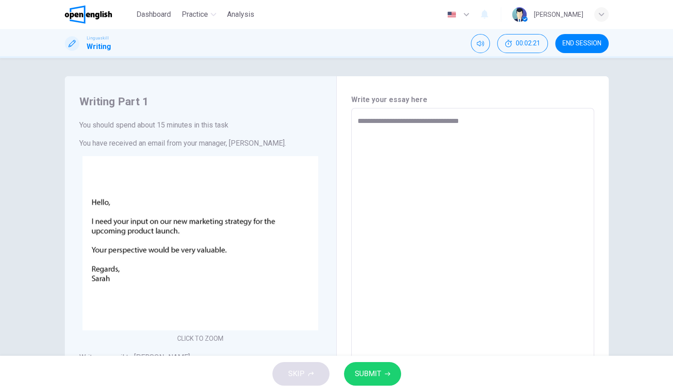
type textarea "**********"
type textarea "*"
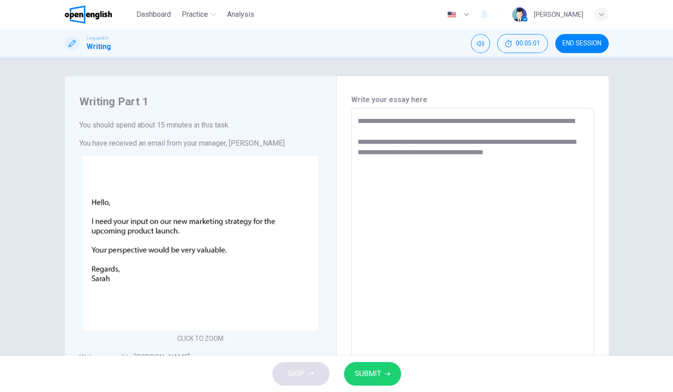
drag, startPoint x: 473, startPoint y: 161, endPoint x: 491, endPoint y: 117, distance: 47.3
click at [491, 117] on textarea "**********" at bounding box center [473, 277] width 230 height 323
click at [473, 155] on textarea "**********" at bounding box center [473, 277] width 230 height 323
click at [469, 155] on textarea "**********" at bounding box center [473, 277] width 230 height 323
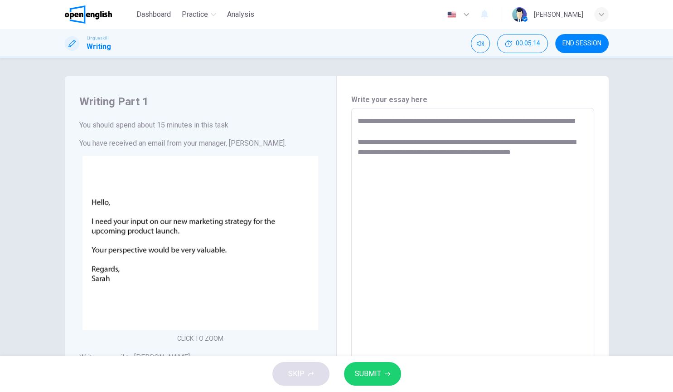
click at [511, 123] on textarea "**********" at bounding box center [473, 277] width 230 height 323
drag, startPoint x: 511, startPoint y: 123, endPoint x: 487, endPoint y: 136, distance: 27.4
click at [487, 136] on textarea "**********" at bounding box center [473, 277] width 230 height 323
drag, startPoint x: 356, startPoint y: 128, endPoint x: 436, endPoint y: 165, distance: 88.3
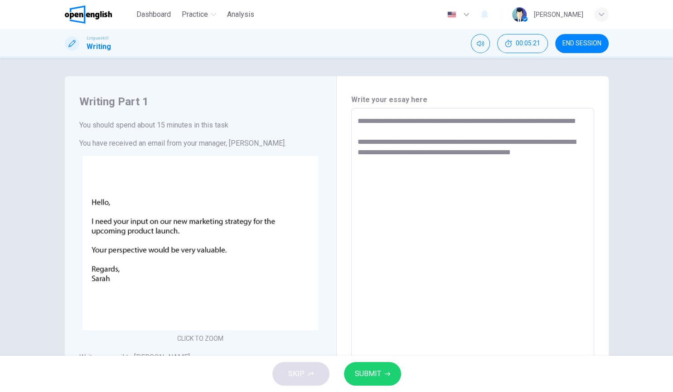
click at [436, 165] on div "**********" at bounding box center [472, 277] width 243 height 338
click at [436, 165] on textarea "**********" at bounding box center [473, 277] width 230 height 323
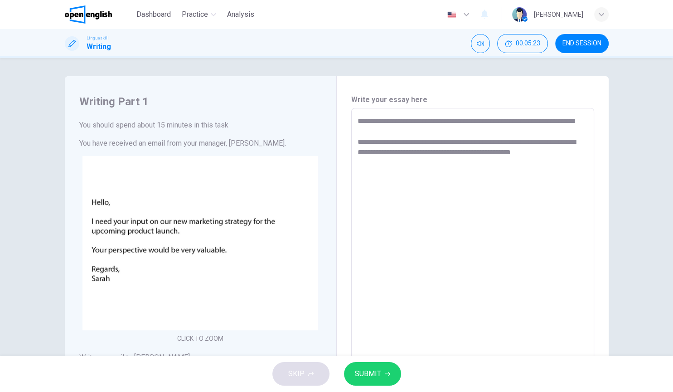
click at [361, 120] on textarea "**********" at bounding box center [473, 277] width 230 height 323
drag, startPoint x: 361, startPoint y: 120, endPoint x: 574, endPoint y: 167, distance: 217.8
click at [574, 167] on textarea "**********" at bounding box center [473, 277] width 230 height 323
click at [0, 391] on div at bounding box center [0, 392] width 0 height 0
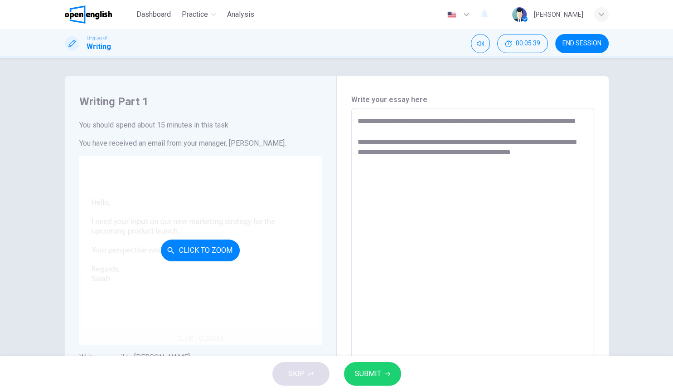
click at [207, 171] on div "Click to Zoom" at bounding box center [200, 250] width 243 height 189
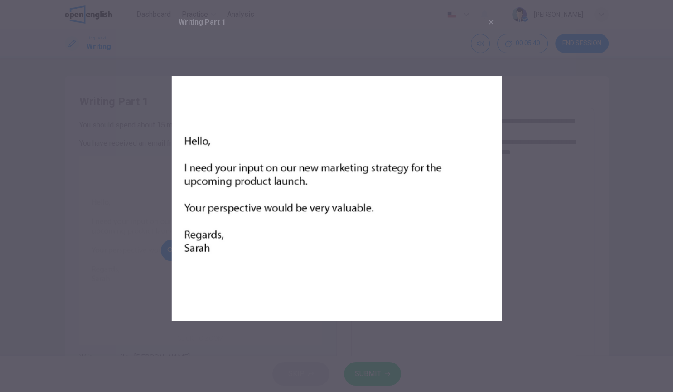
click at [207, 171] on img at bounding box center [336, 198] width 331 height 331
drag, startPoint x: 390, startPoint y: 222, endPoint x: 229, endPoint y: 35, distance: 245.7
click at [229, 35] on img at bounding box center [336, 198] width 331 height 331
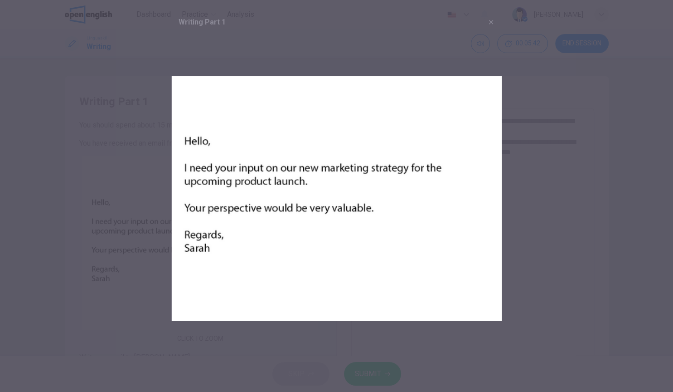
click at [229, 35] on img at bounding box center [336, 198] width 331 height 331
click at [190, 16] on div "Writing Part 1" at bounding box center [336, 22] width 331 height 22
click at [489, 21] on icon "button" at bounding box center [490, 22] width 7 height 7
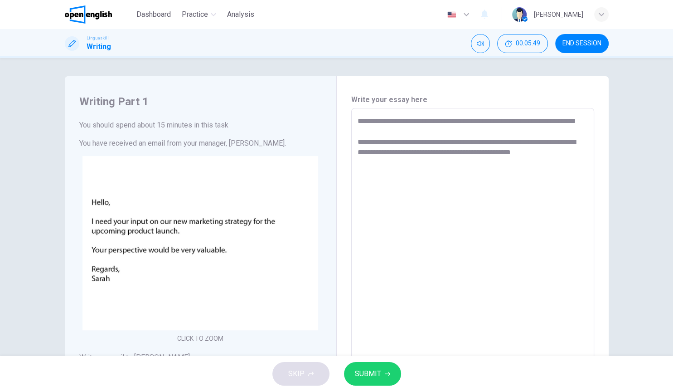
scroll to position [141, 0]
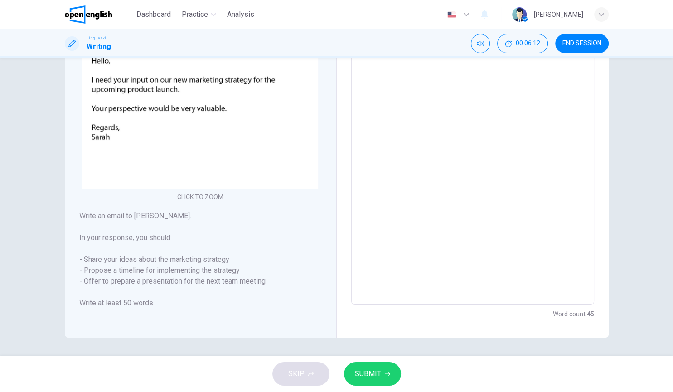
click at [291, 229] on h6 "Write an email to Sarah. In your response, you should: - Share your ideas about…" at bounding box center [200, 259] width 243 height 98
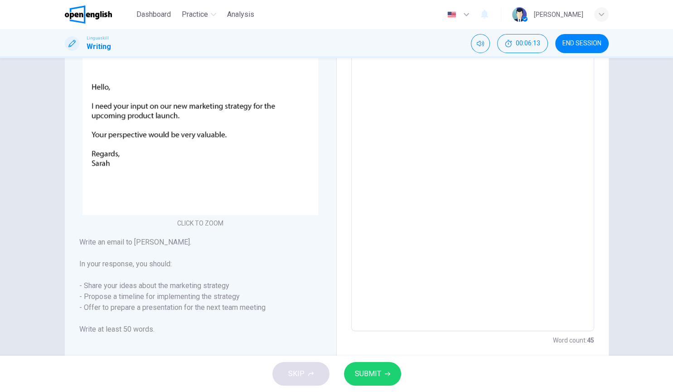
scroll to position [89, 0]
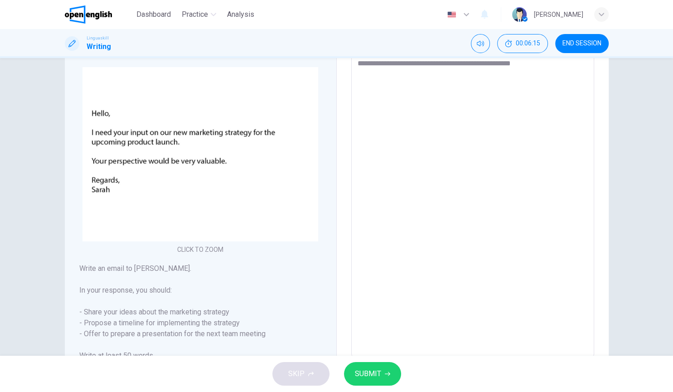
click at [291, 229] on div "Click to Zoom" at bounding box center [200, 161] width 243 height 189
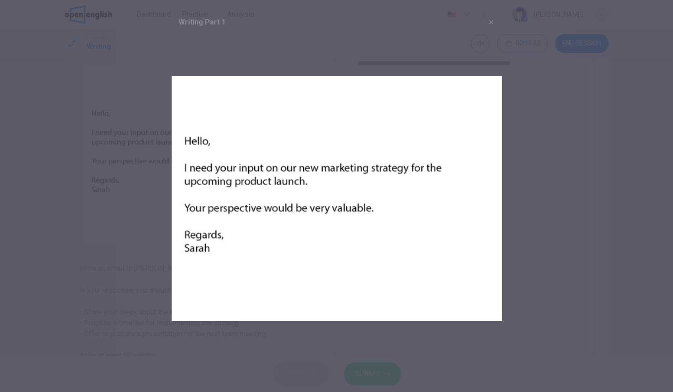
click at [138, 241] on div at bounding box center [336, 196] width 673 height 392
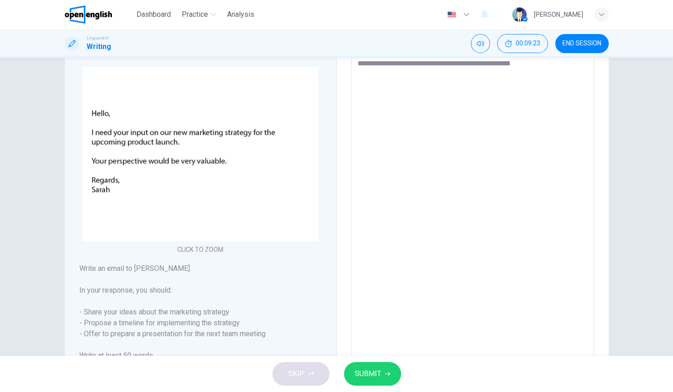
click at [462, 90] on textarea "**********" at bounding box center [473, 188] width 230 height 323
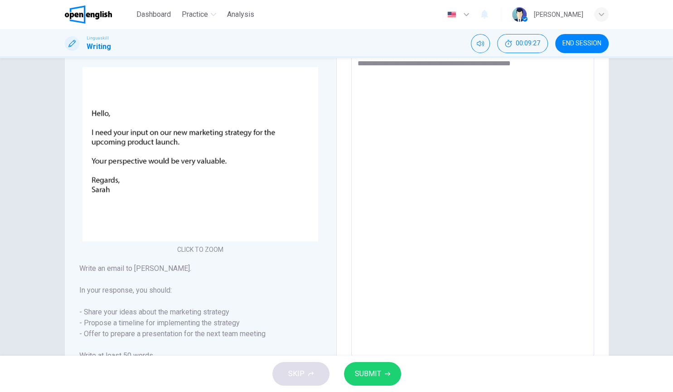
scroll to position [0, 0]
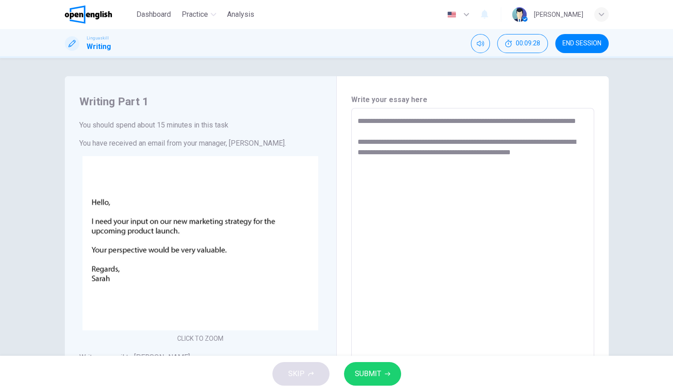
drag, startPoint x: 577, startPoint y: 170, endPoint x: 331, endPoint y: 44, distance: 276.4
click at [358, 116] on textarea "**********" at bounding box center [473, 277] width 230 height 323
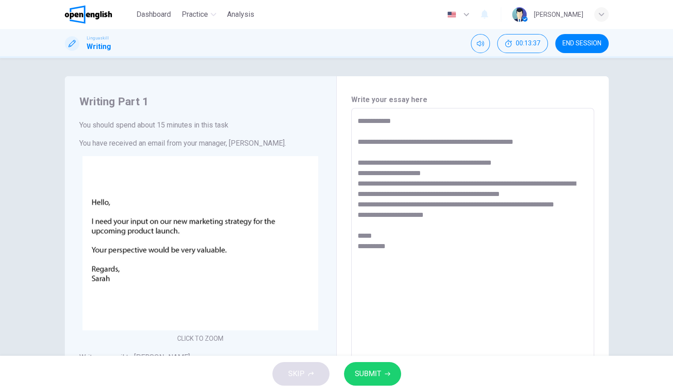
drag, startPoint x: 387, startPoint y: 257, endPoint x: 355, endPoint y: 262, distance: 33.0
click at [358, 262] on textarea "**********" at bounding box center [473, 277] width 230 height 323
click at [362, 371] on span "SUBMIT" at bounding box center [368, 373] width 26 height 13
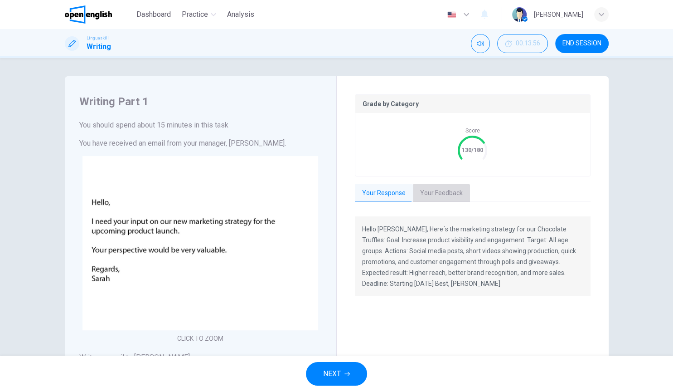
click at [438, 196] on button "Your Feedback" at bounding box center [441, 193] width 57 height 19
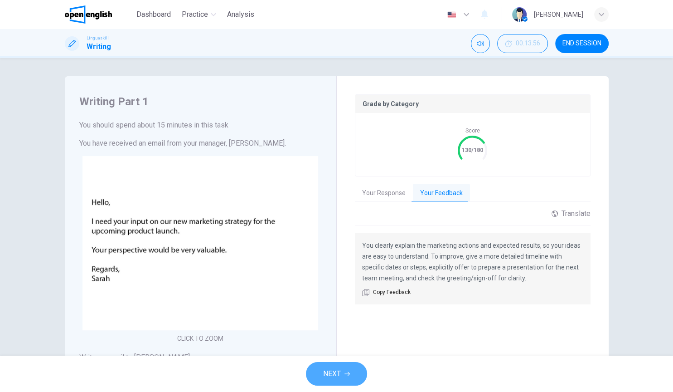
click at [327, 366] on button "NEXT" at bounding box center [336, 374] width 61 height 24
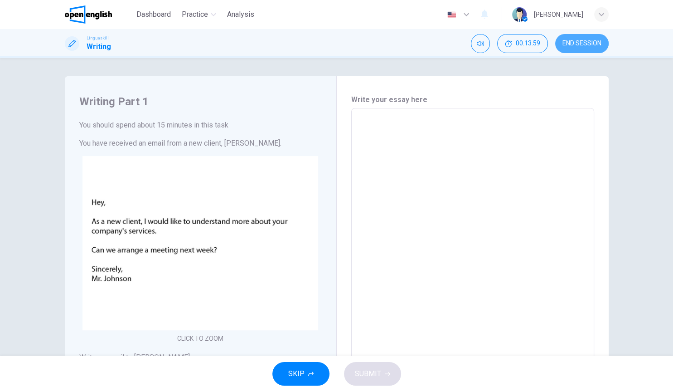
click at [582, 47] on span "END SESSION" at bounding box center [582, 43] width 39 height 7
